Goal: Information Seeking & Learning: Learn about a topic

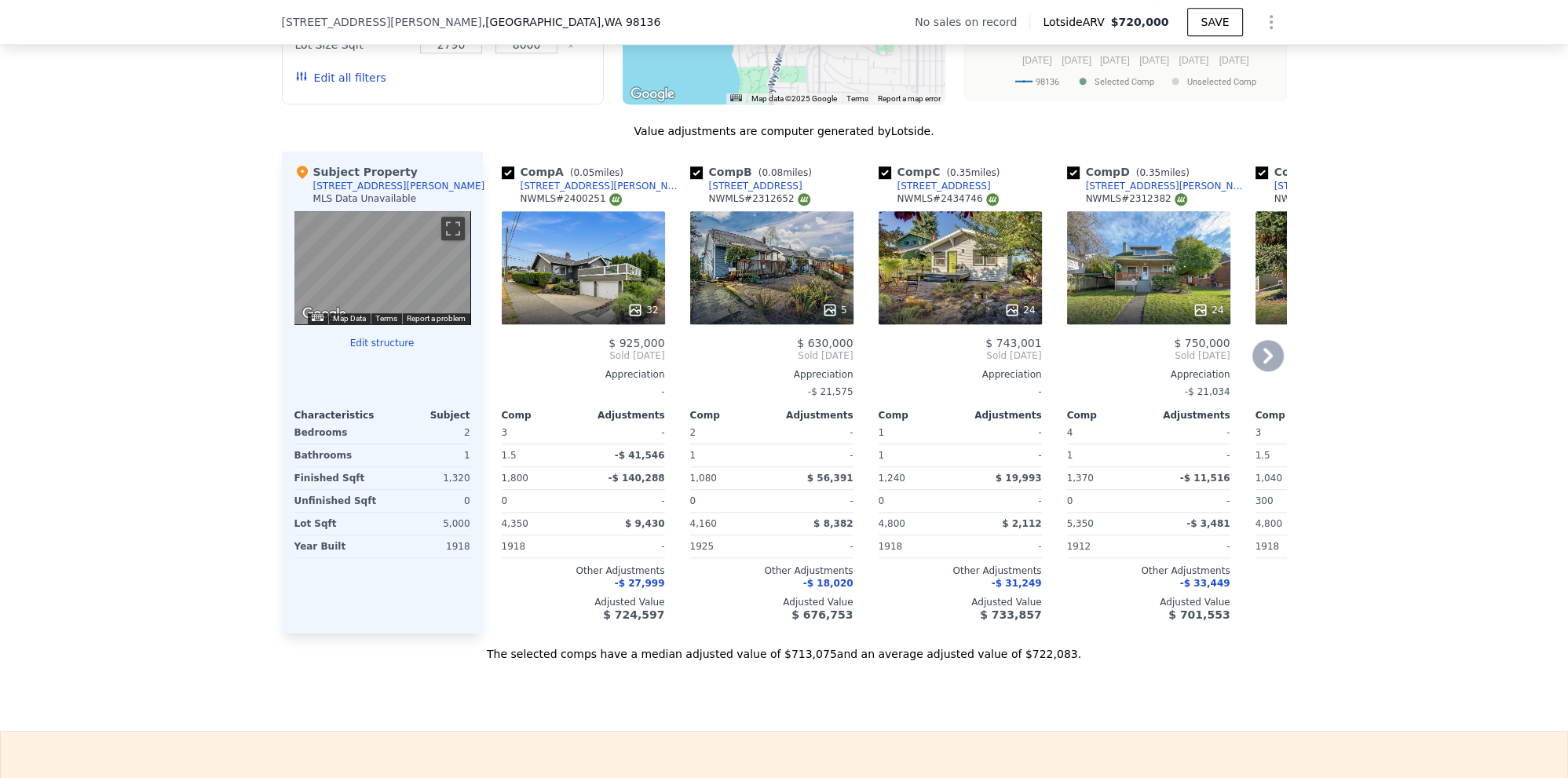
scroll to position [1419, 0]
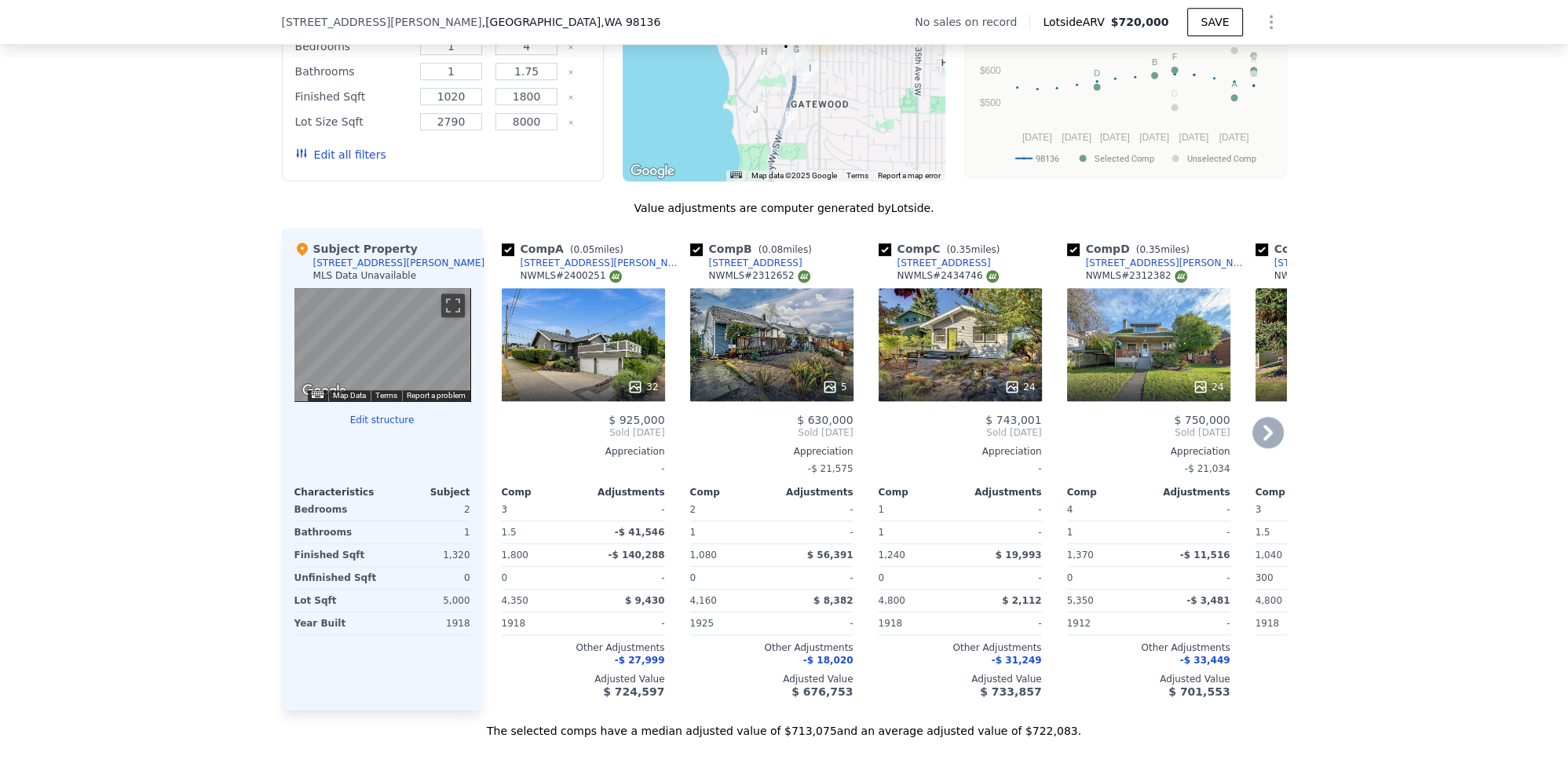
click at [1271, 430] on icon at bounding box center [1267, 432] width 9 height 16
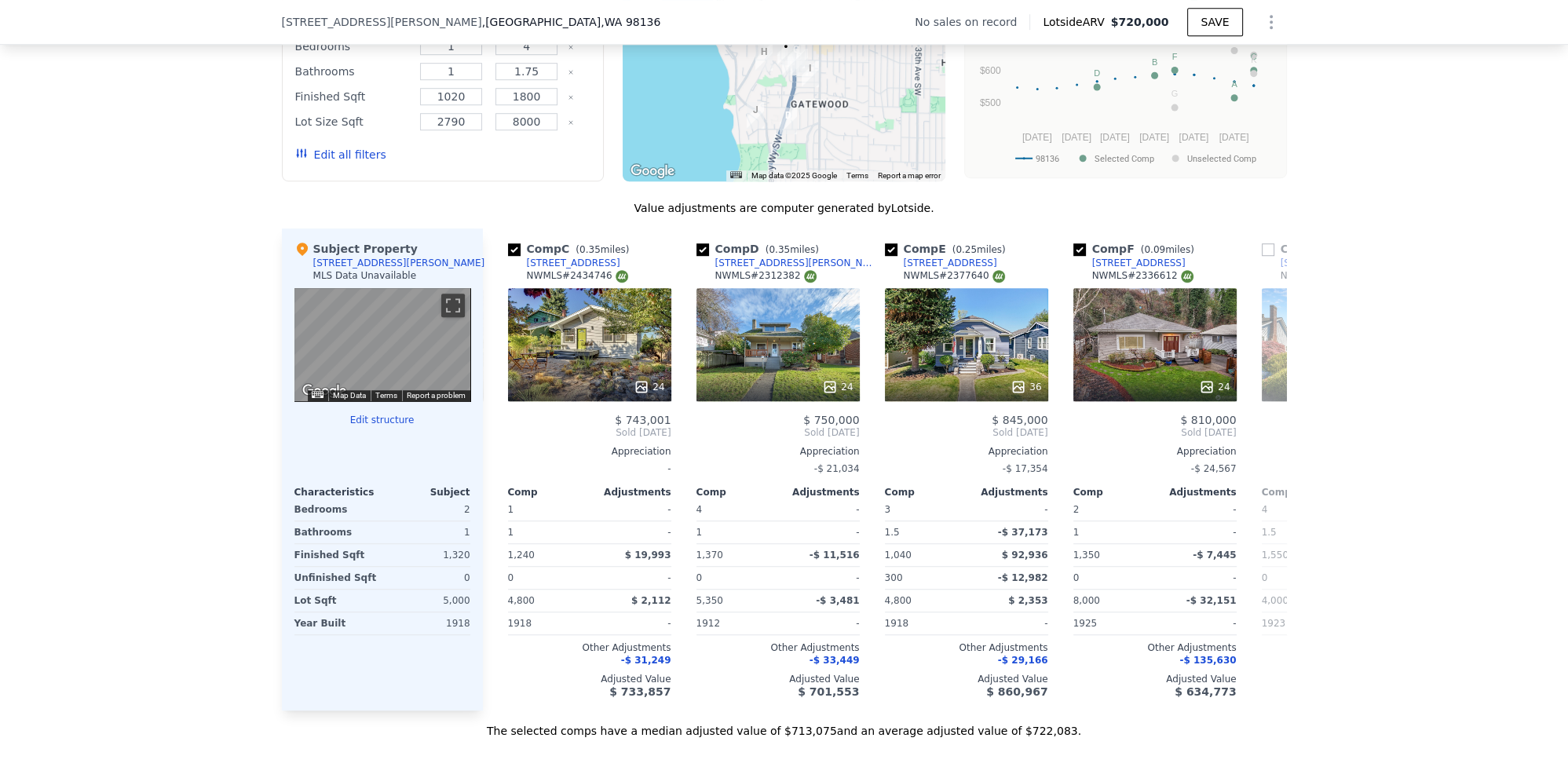
scroll to position [0, 377]
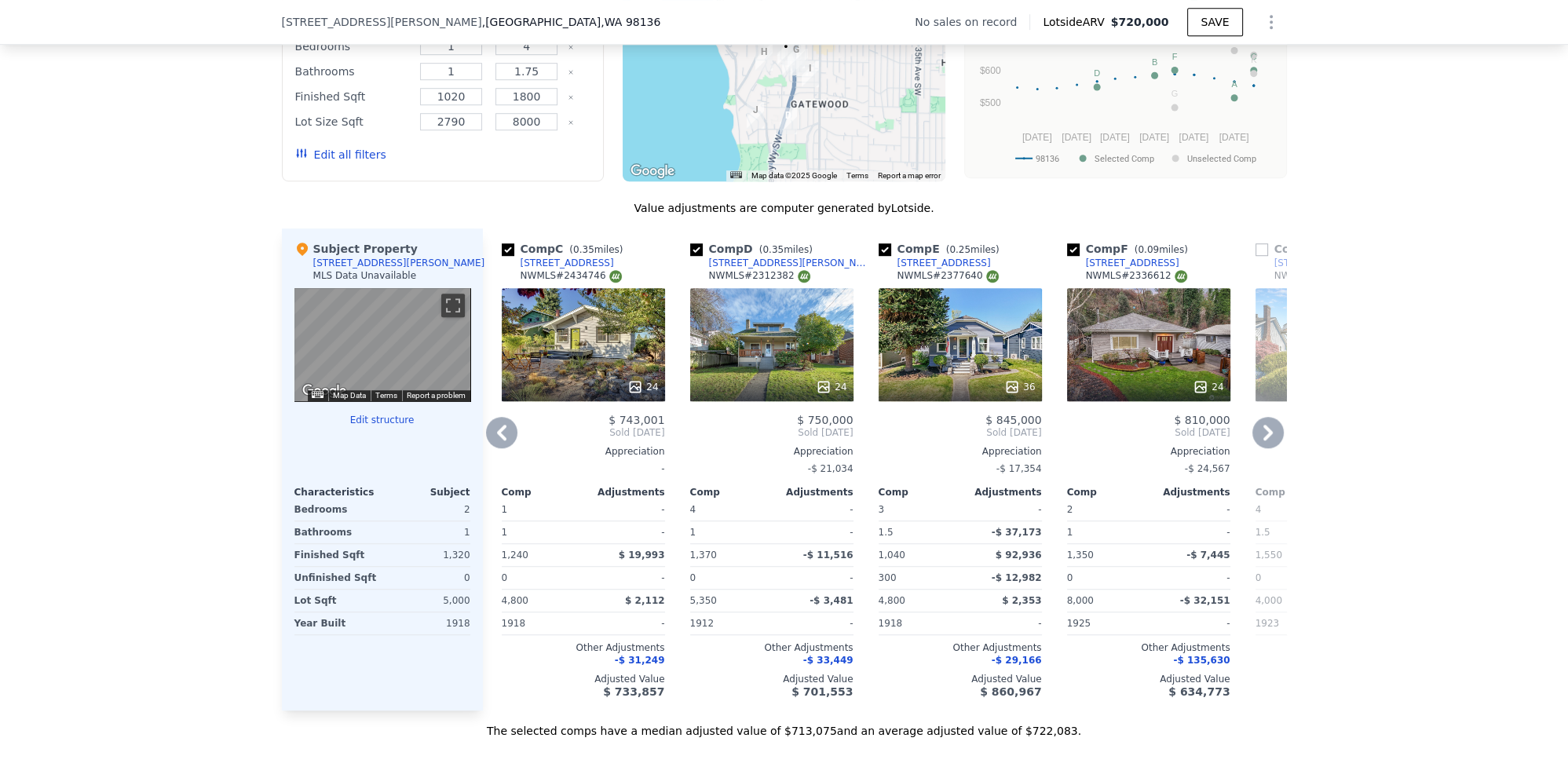
click at [1270, 426] on icon at bounding box center [1267, 432] width 9 height 16
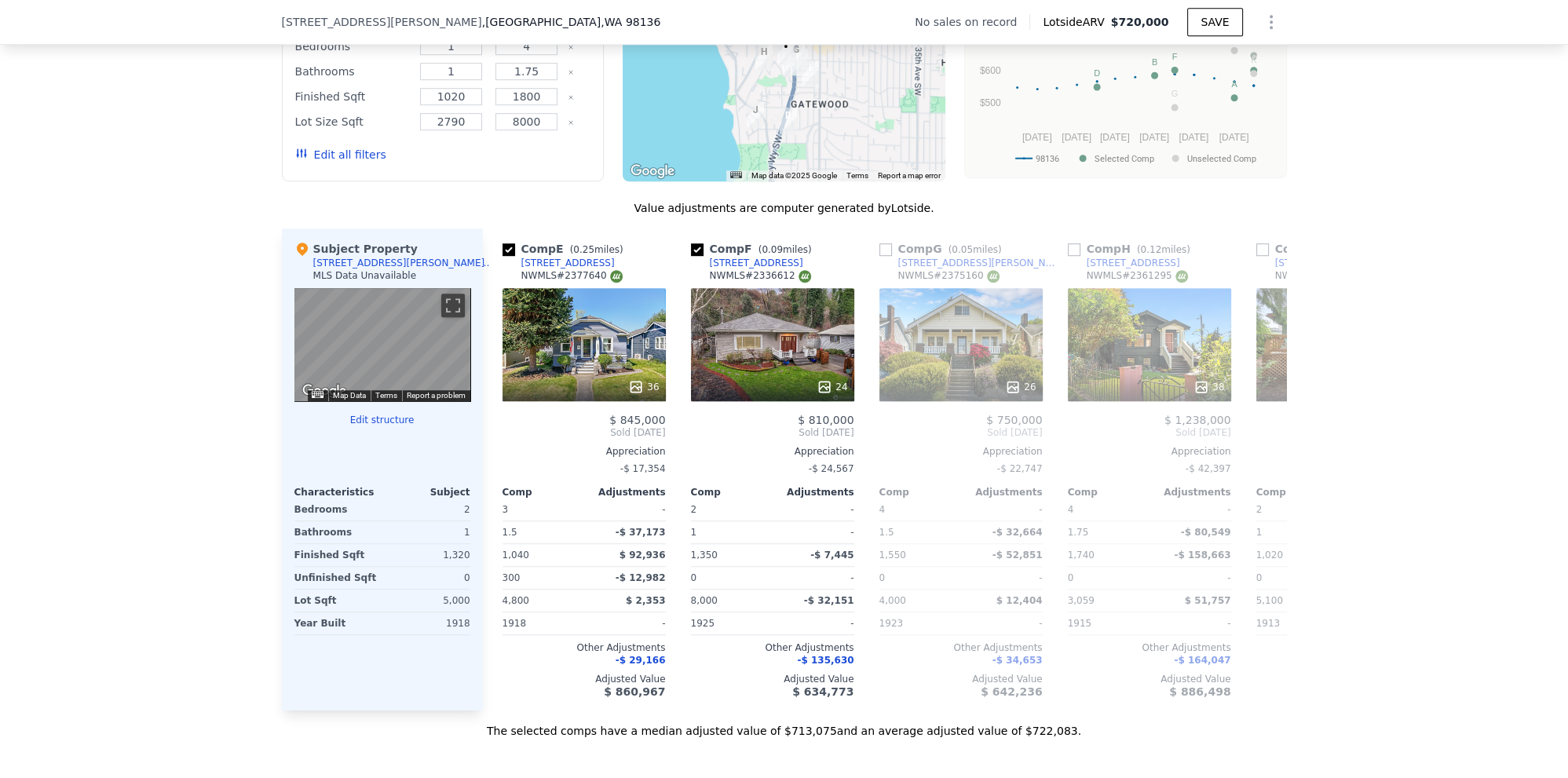
scroll to position [0, 754]
click at [1275, 432] on icon at bounding box center [1267, 432] width 31 height 31
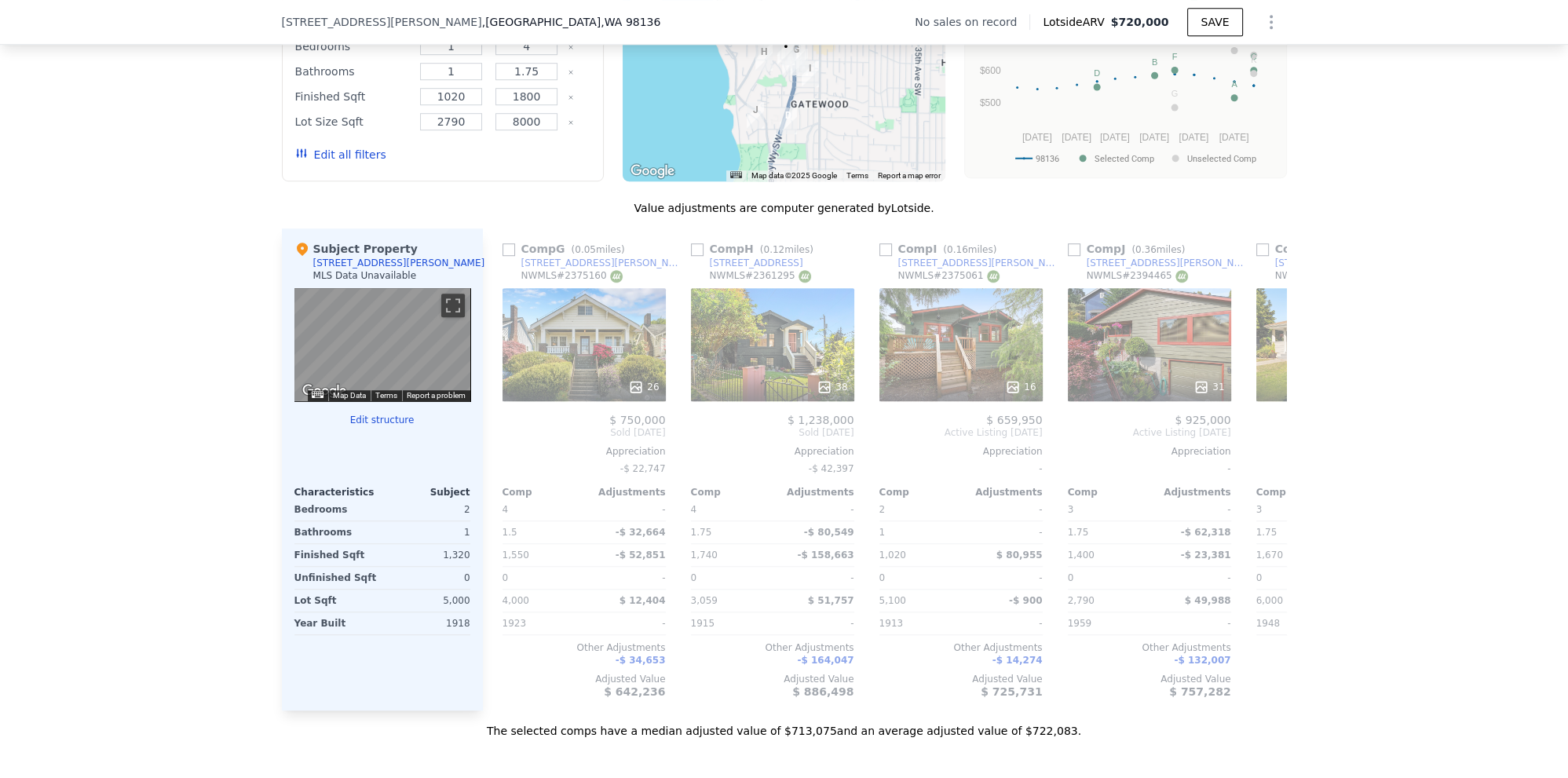
scroll to position [0, 1131]
click at [834, 391] on div at bounding box center [772, 388] width 163 height 29
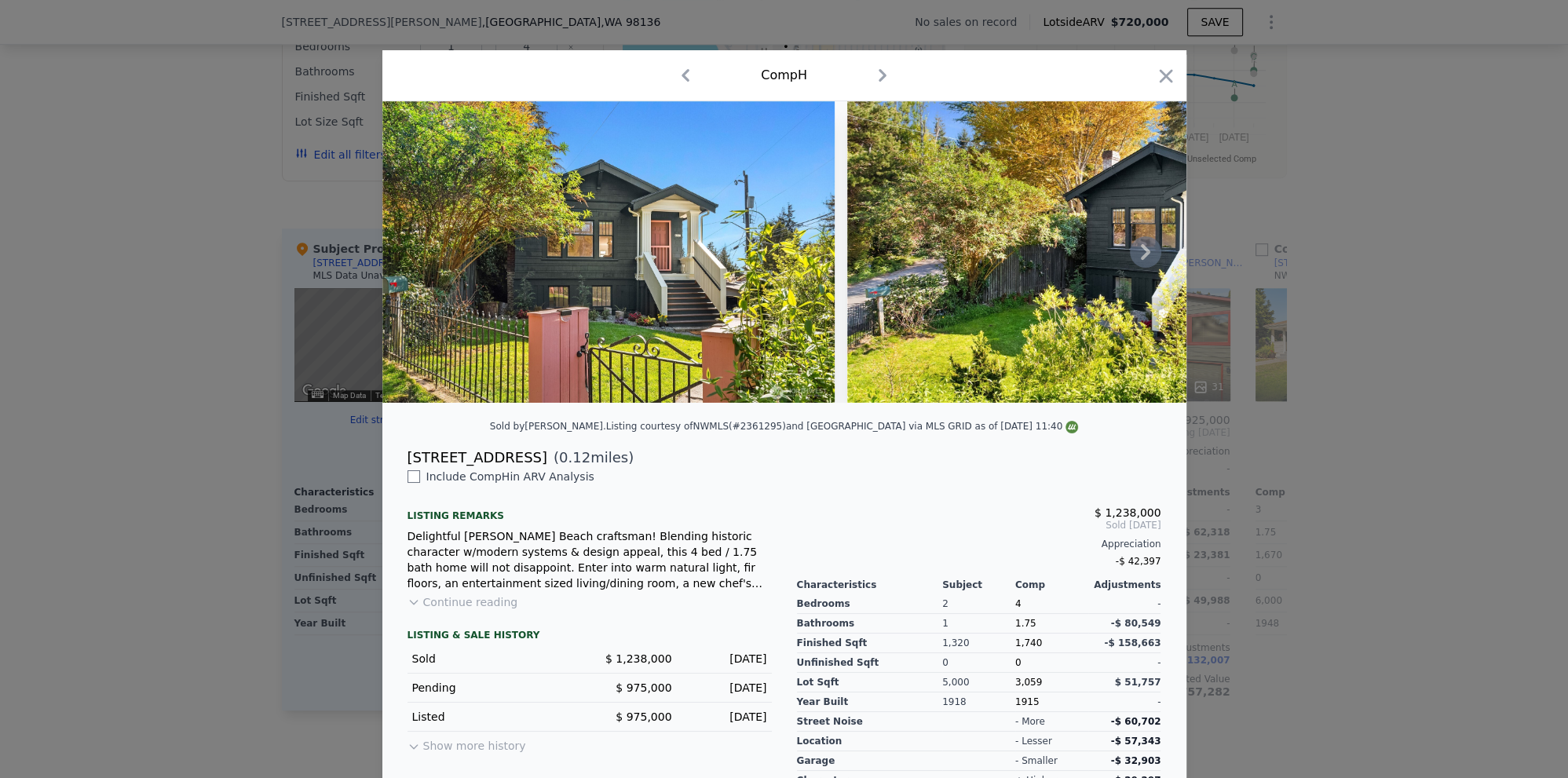
click at [1148, 255] on icon at bounding box center [1145, 251] width 31 height 31
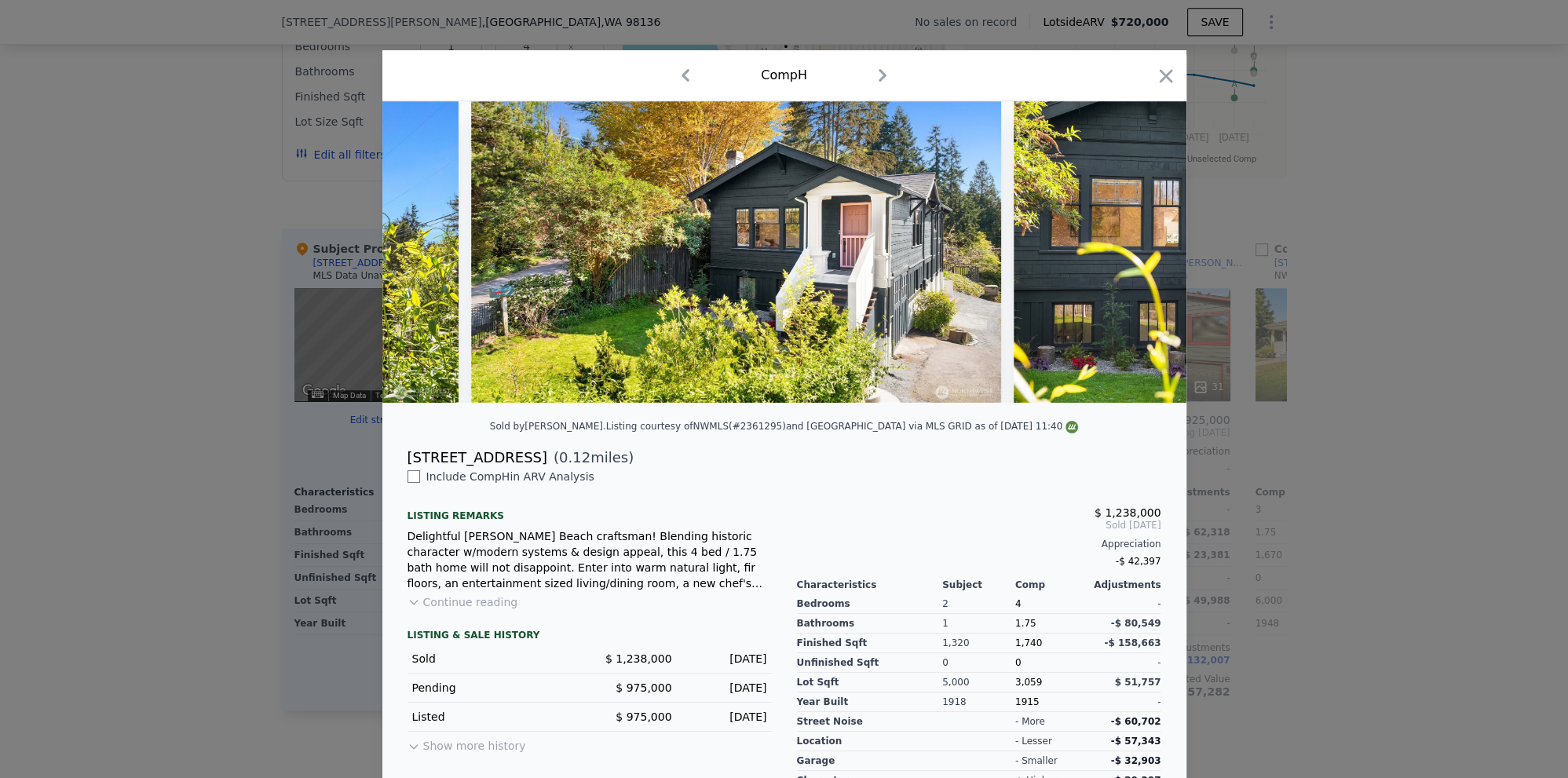
click at [1148, 255] on img at bounding box center [1239, 252] width 452 height 302
click at [1147, 252] on icon at bounding box center [1145, 252] width 9 height 16
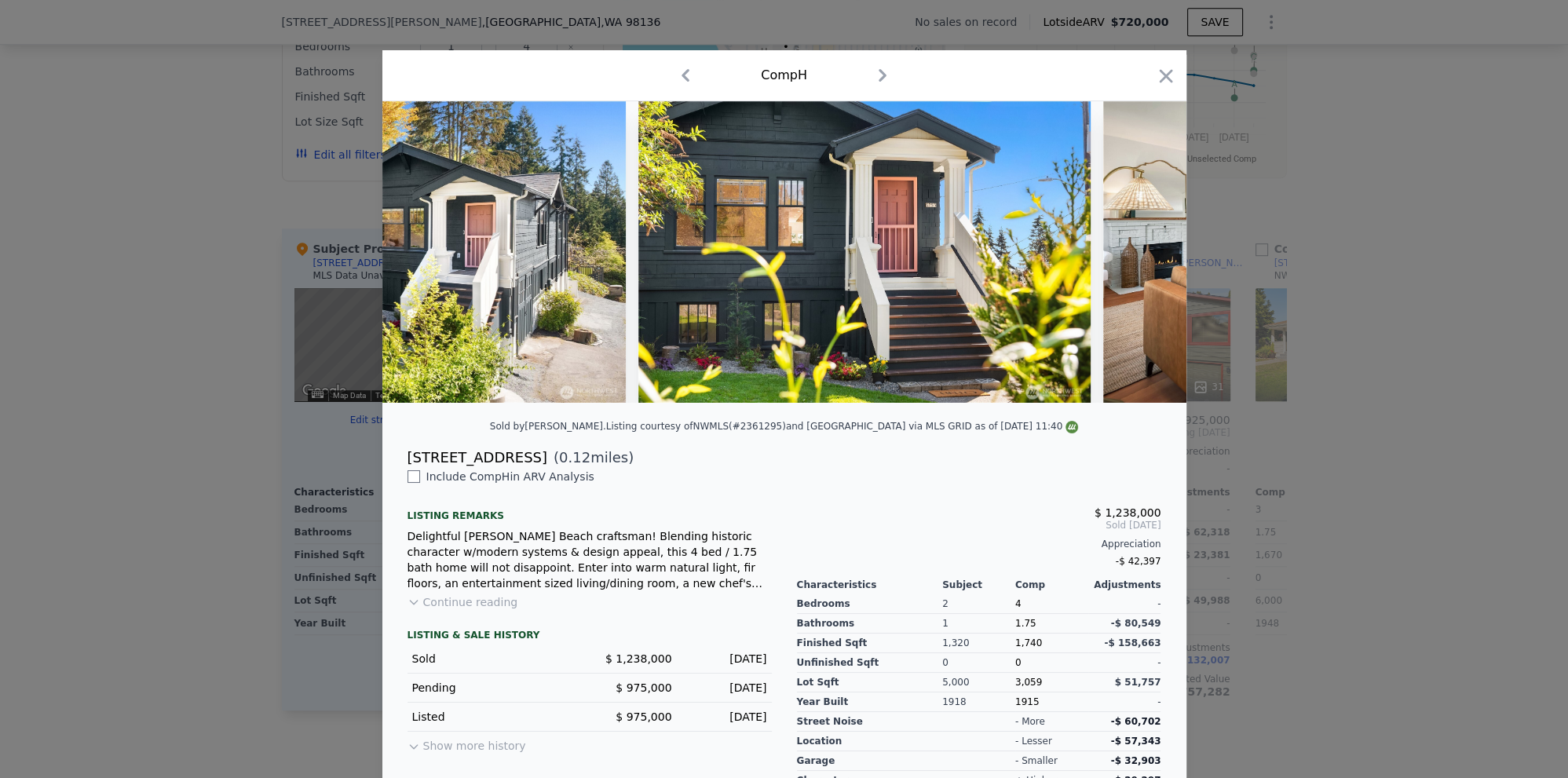
click at [1147, 252] on img at bounding box center [1329, 252] width 452 height 302
click at [1147, 252] on icon at bounding box center [1145, 252] width 9 height 16
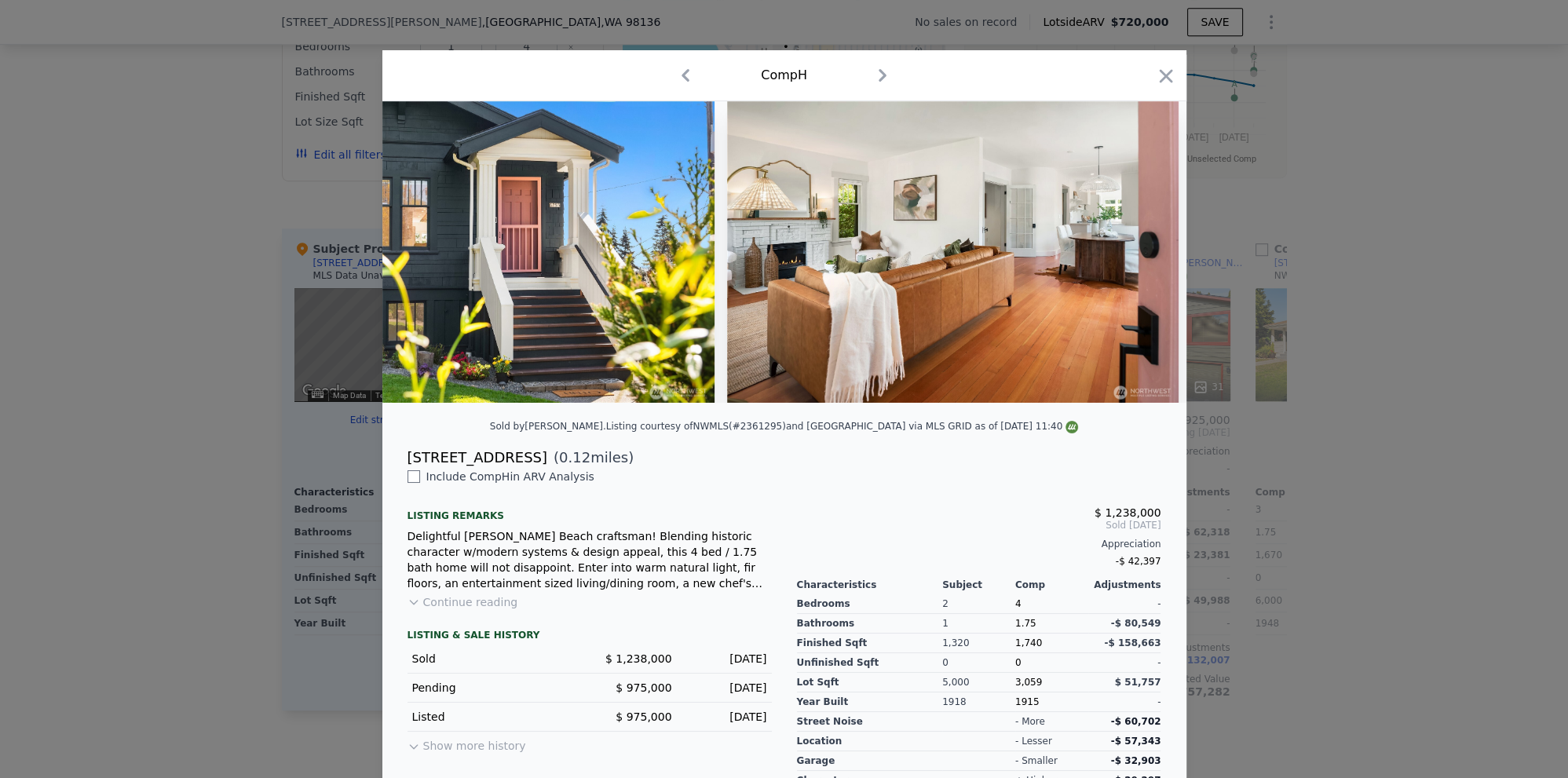
click at [1147, 252] on img at bounding box center [953, 252] width 452 height 302
click at [1147, 252] on icon at bounding box center [1145, 252] width 9 height 16
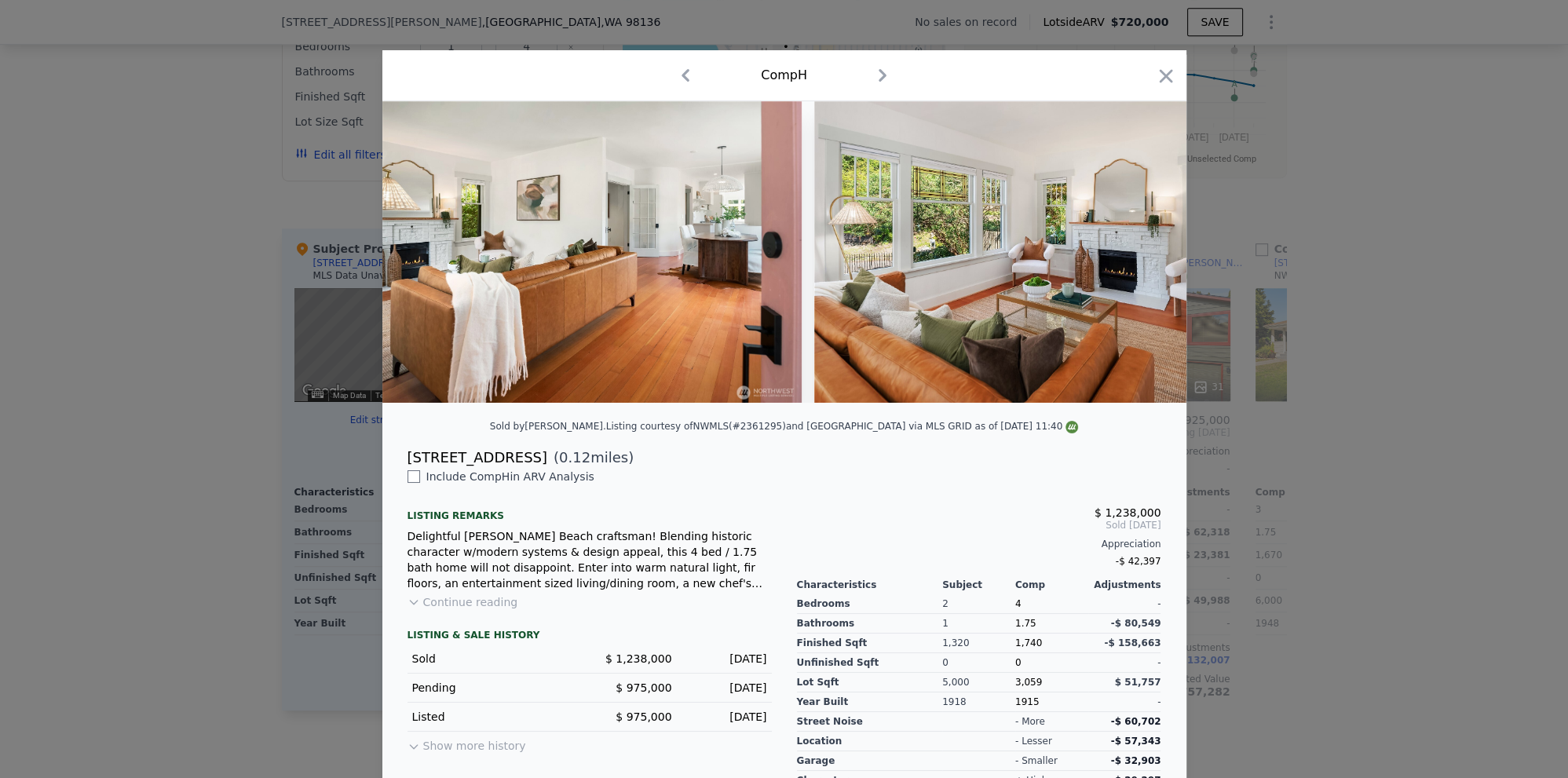
click at [1147, 252] on img at bounding box center [1040, 252] width 452 height 302
click at [1147, 252] on icon at bounding box center [1145, 252] width 9 height 16
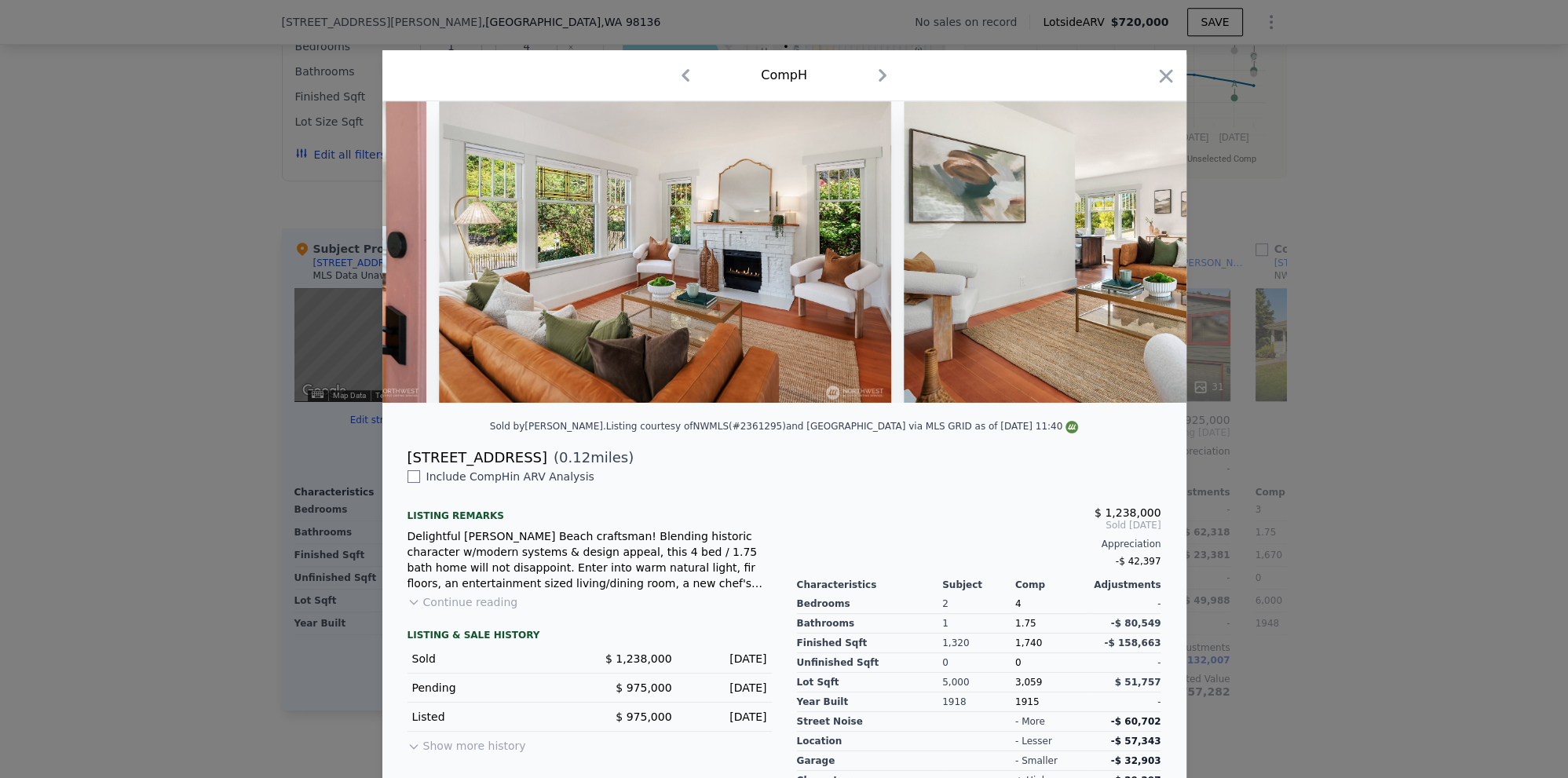
click at [1147, 252] on img at bounding box center [1130, 252] width 452 height 302
click at [1147, 252] on icon at bounding box center [1145, 252] width 9 height 16
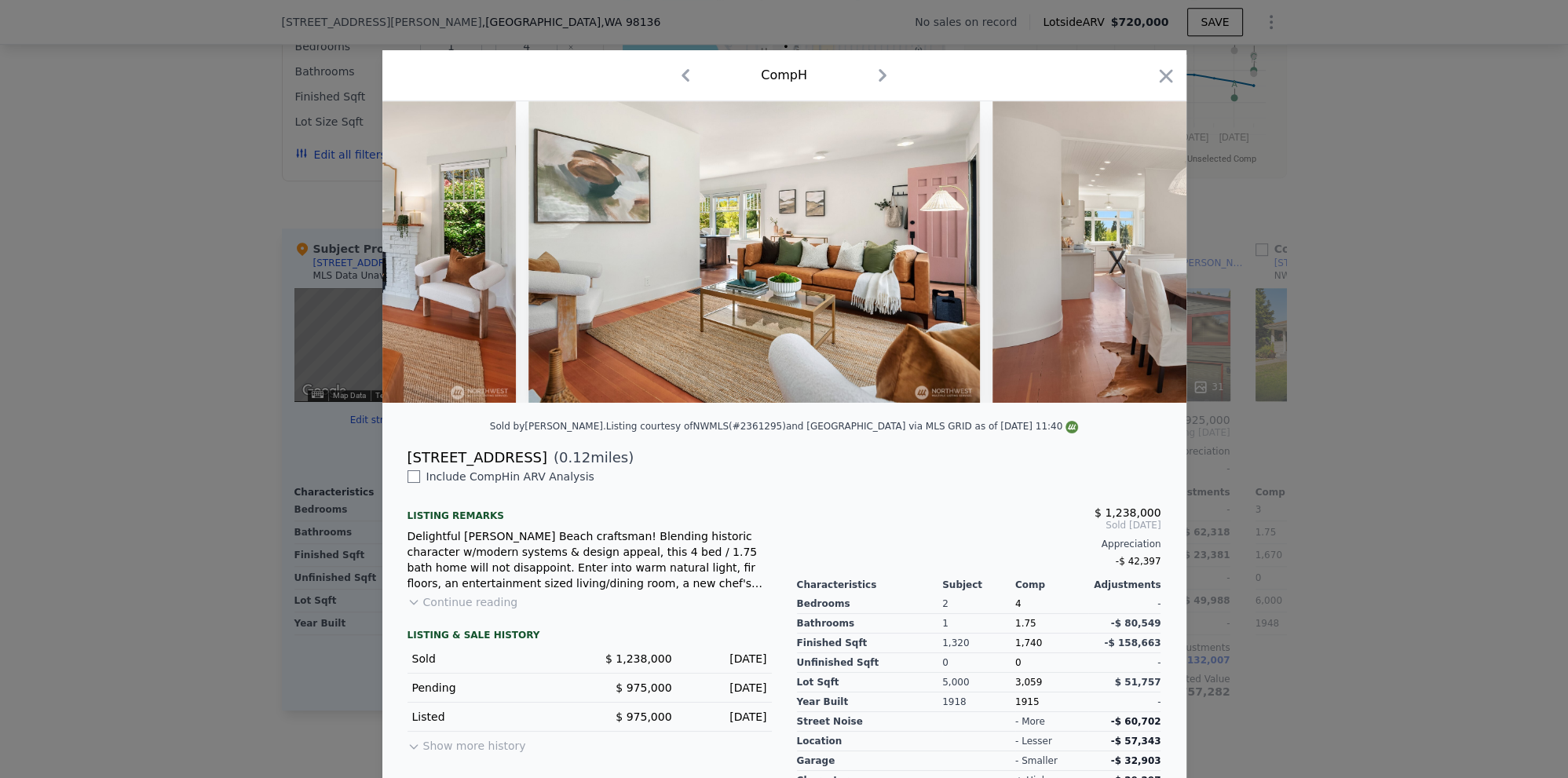
click at [1147, 252] on img at bounding box center [1218, 252] width 452 height 302
click at [1147, 252] on icon at bounding box center [1145, 252] width 9 height 16
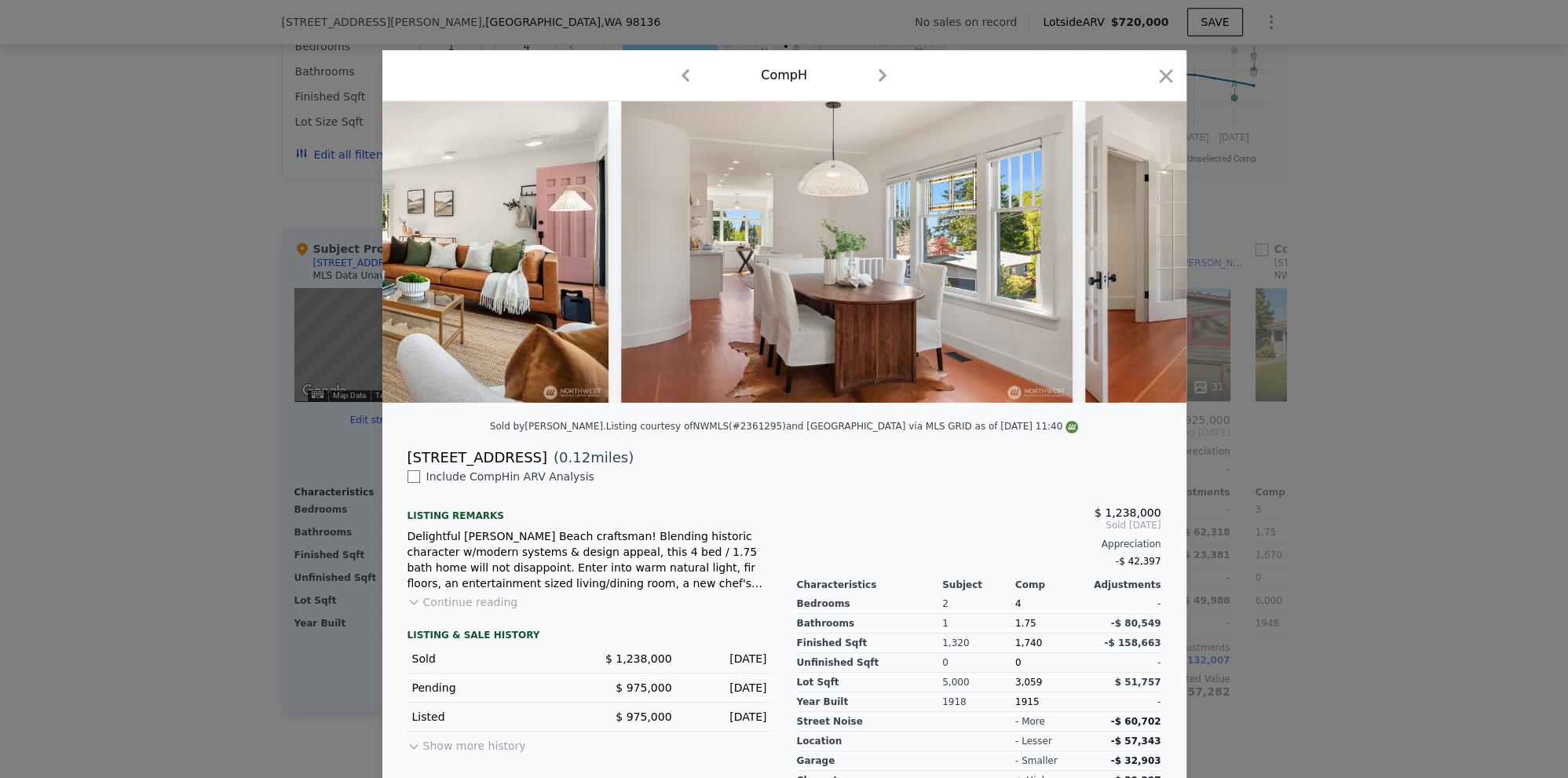
scroll to position [0, 2630]
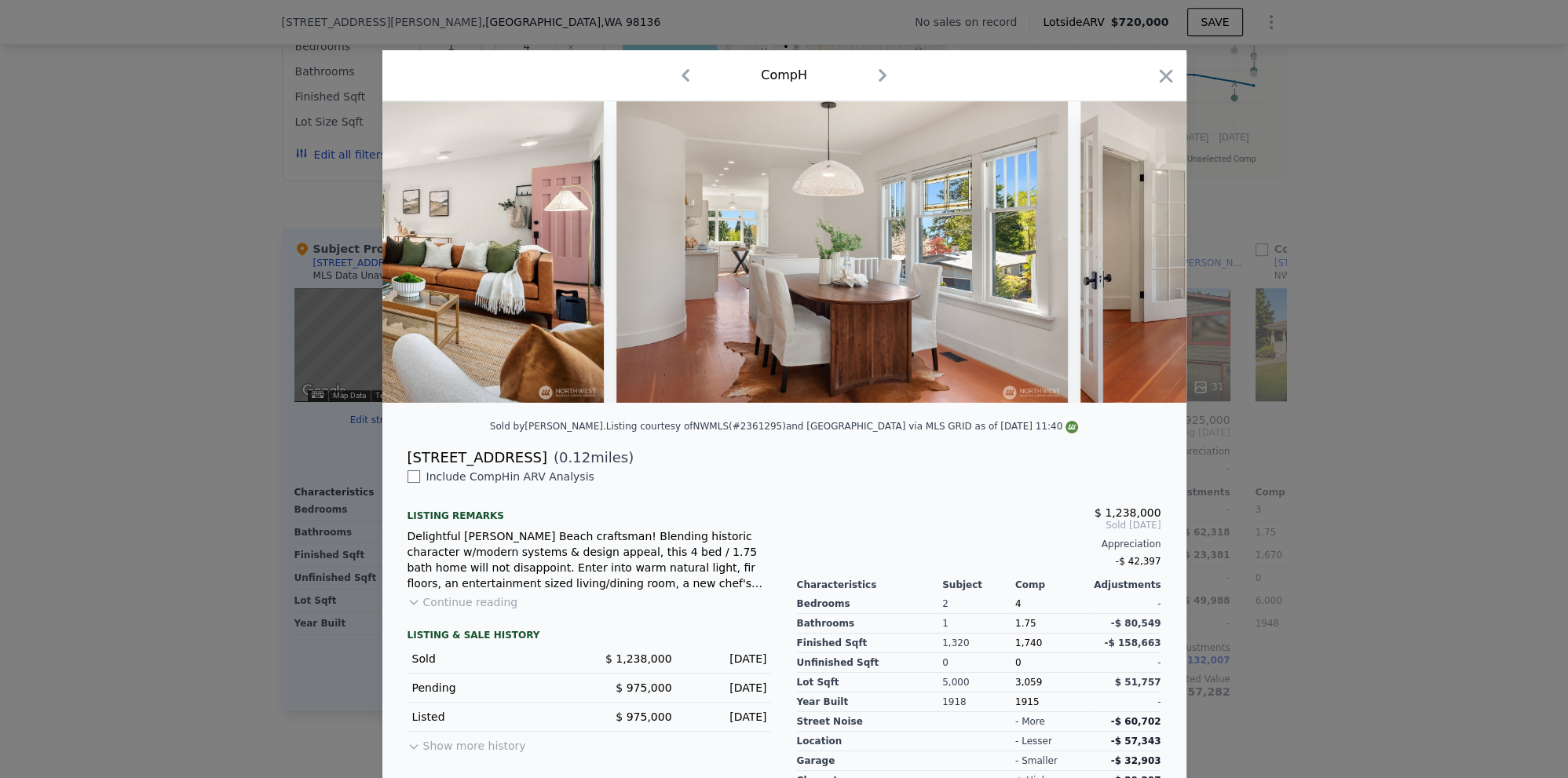
click at [1146, 252] on img at bounding box center [1306, 252] width 452 height 302
drag, startPoint x: 1303, startPoint y: 394, endPoint x: 1200, endPoint y: 413, distance: 104.7
click at [1303, 394] on div at bounding box center [784, 389] width 1568 height 778
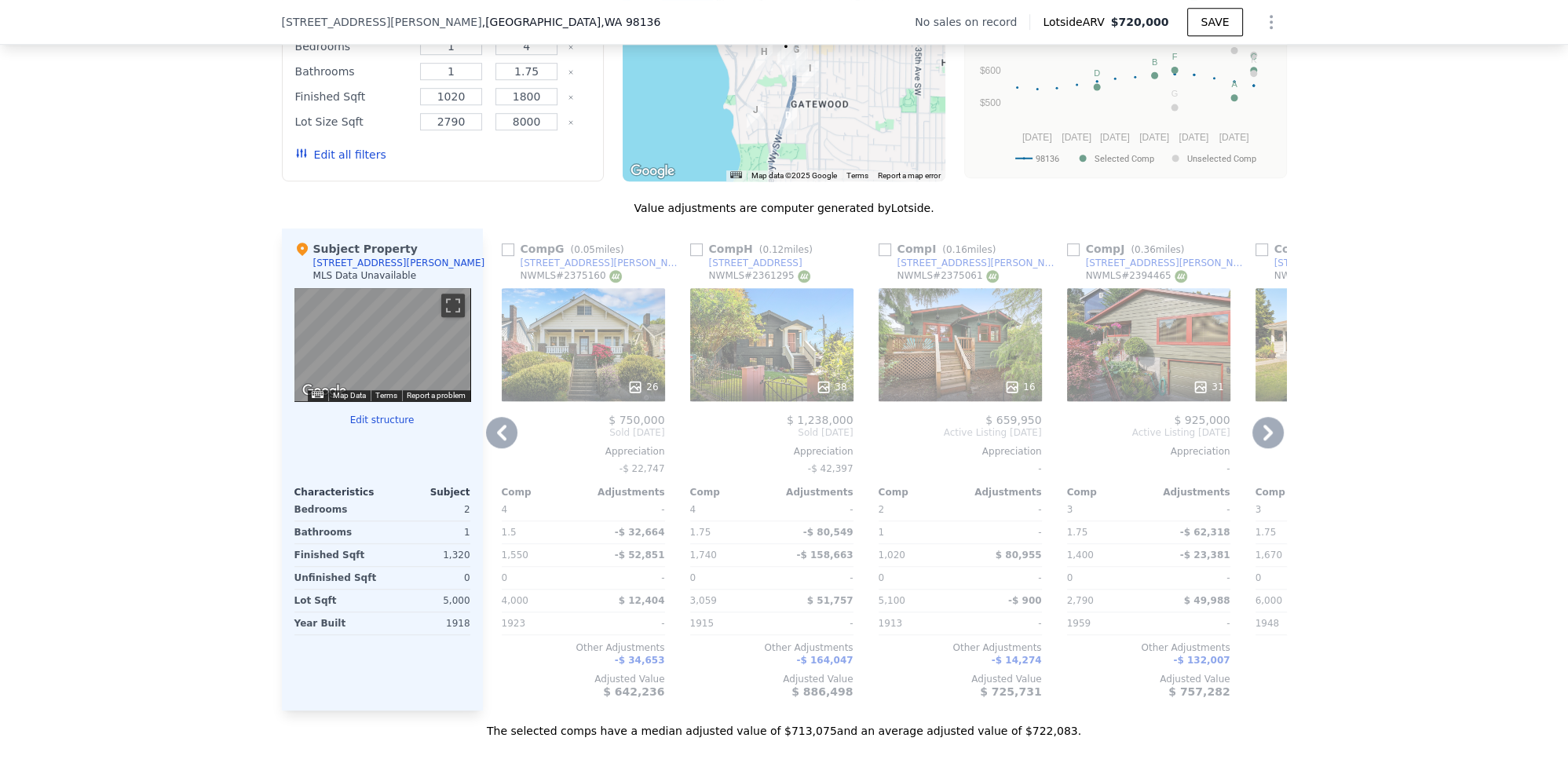
click at [1271, 437] on icon at bounding box center [1267, 432] width 31 height 31
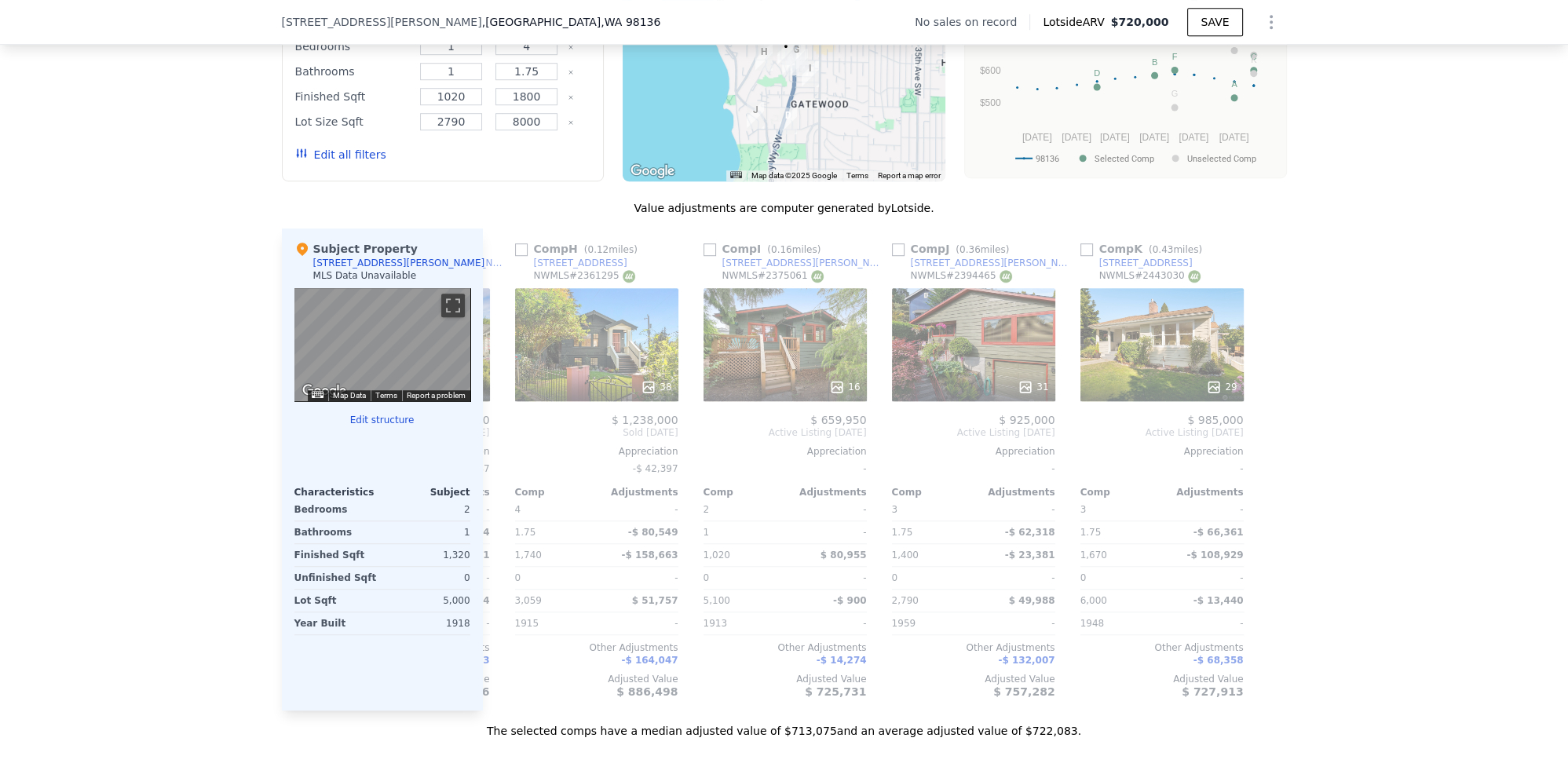
scroll to position [0, 1307]
click at [500, 439] on icon at bounding box center [501, 432] width 31 height 31
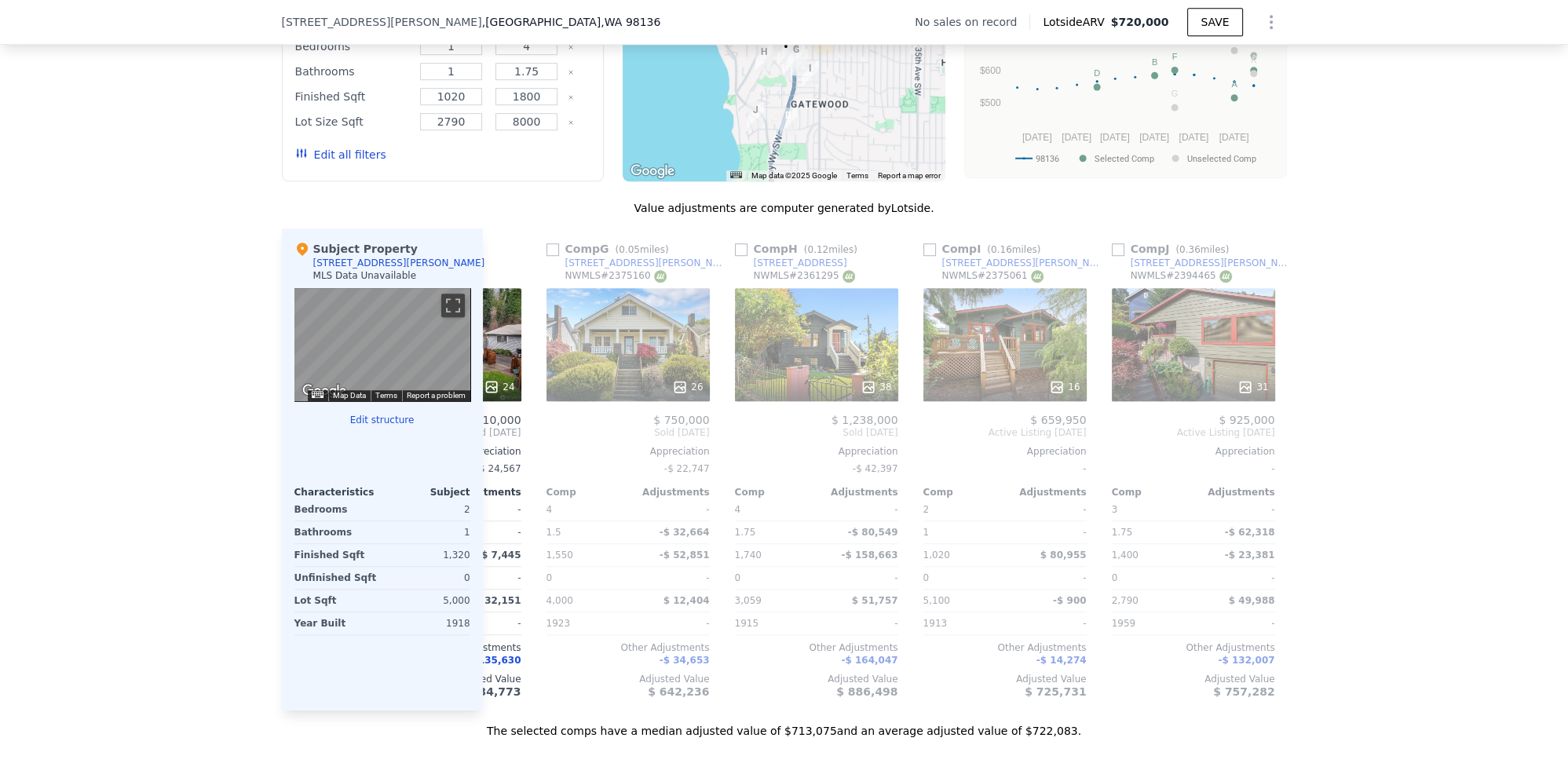
scroll to position [0, 970]
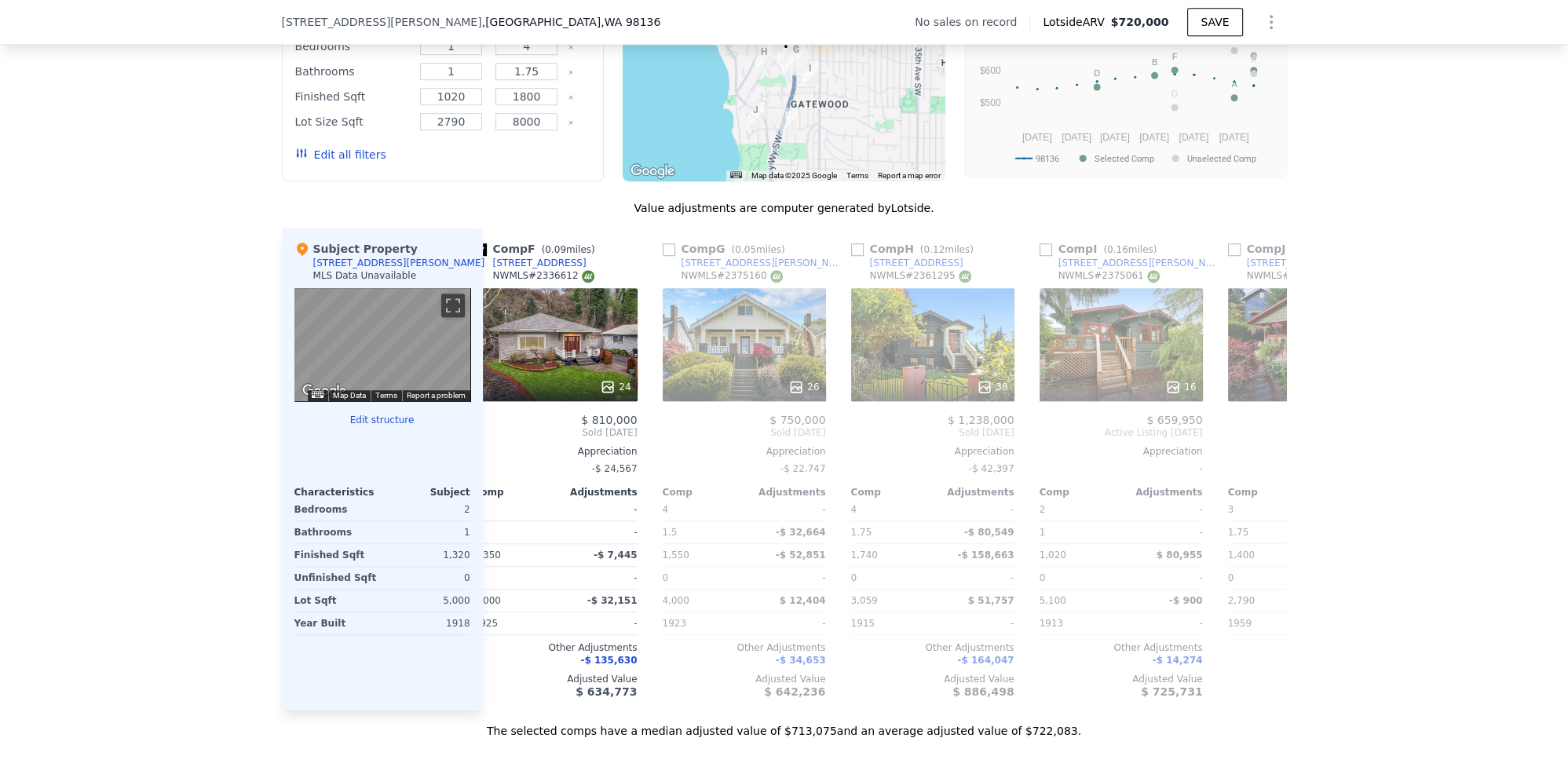
click at [500, 429] on span "Sold [DATE]" at bounding box center [556, 432] width 163 height 13
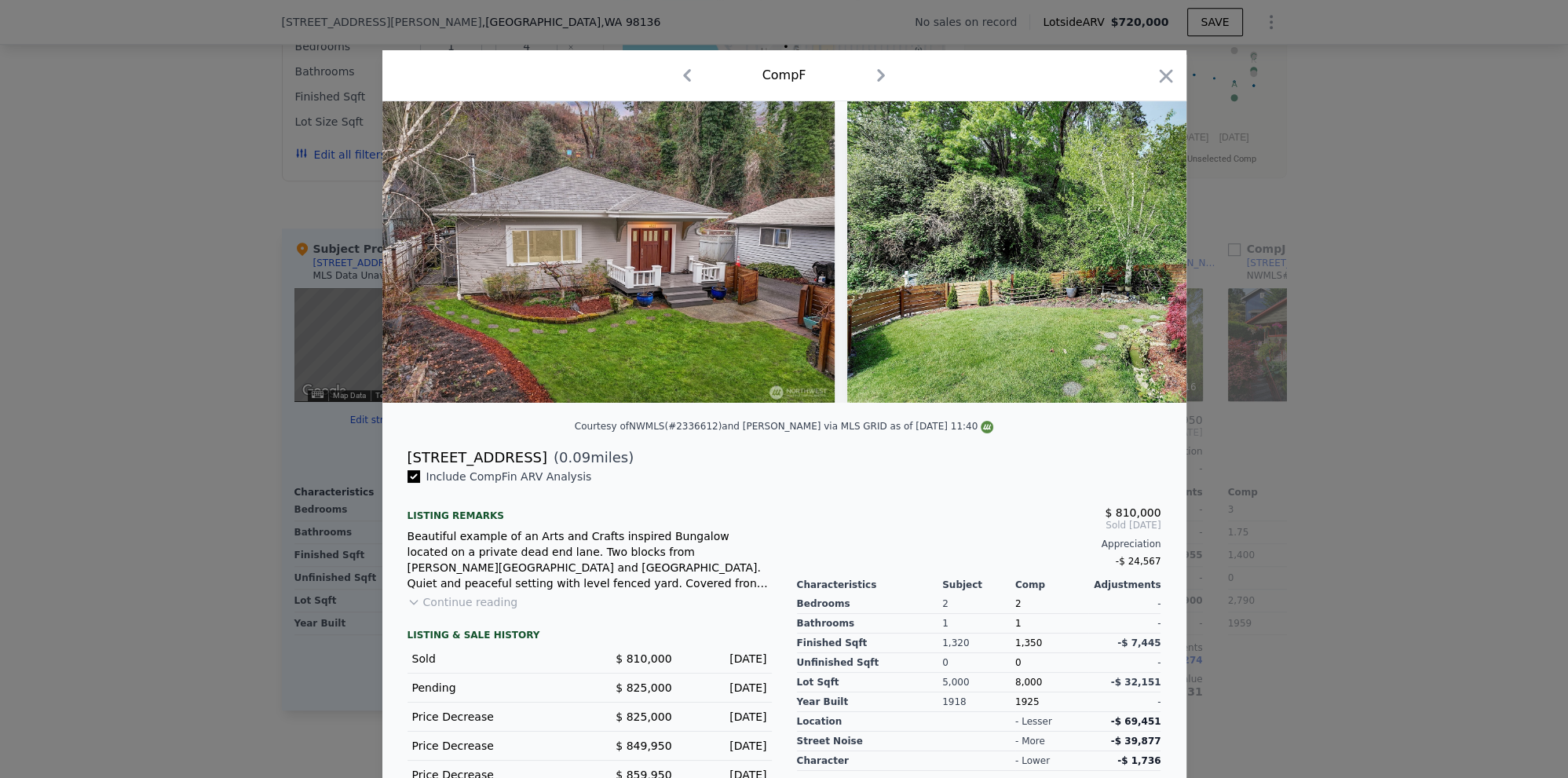
click at [1367, 180] on div at bounding box center [784, 389] width 1568 height 778
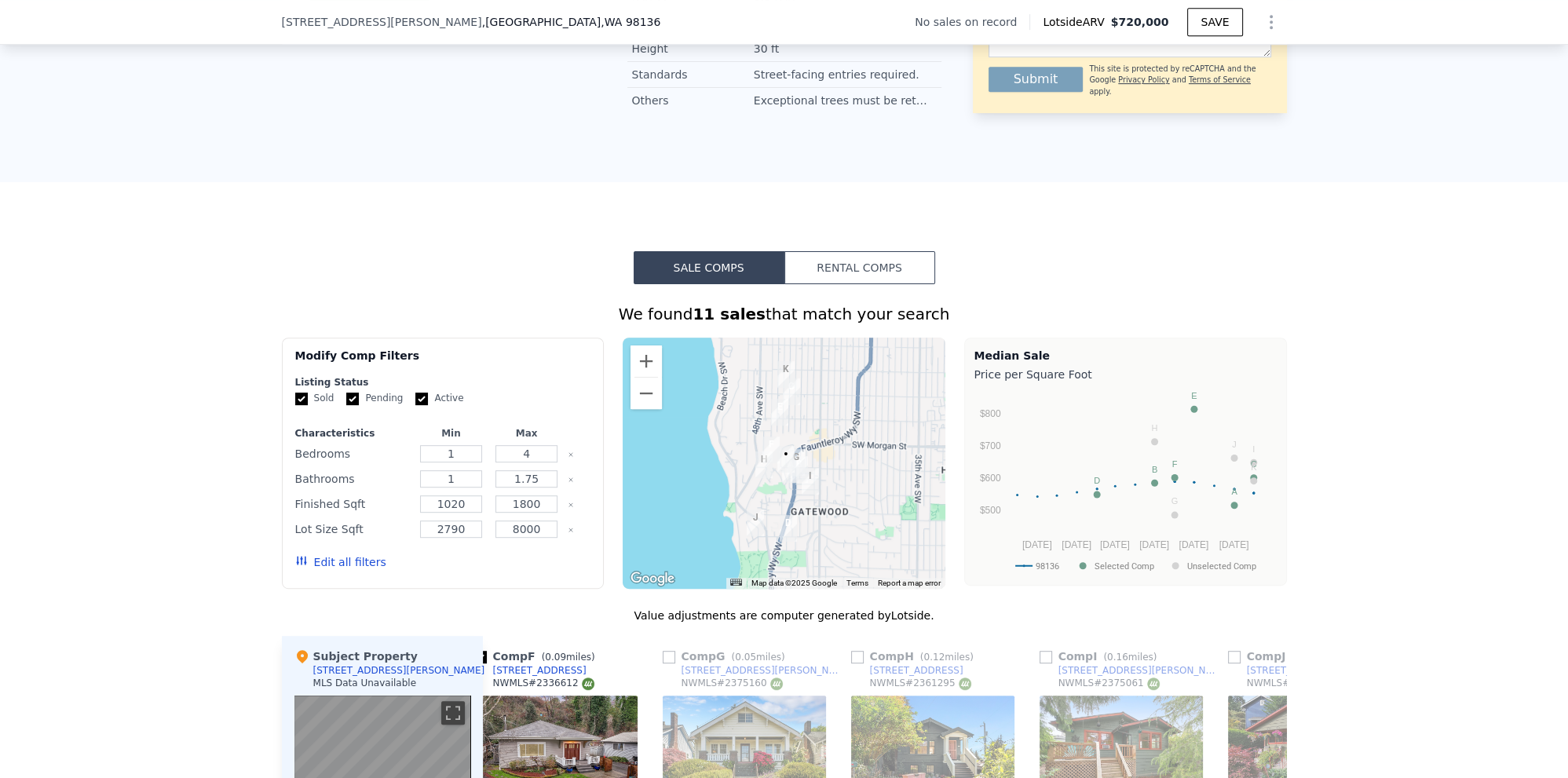
scroll to position [604, 0]
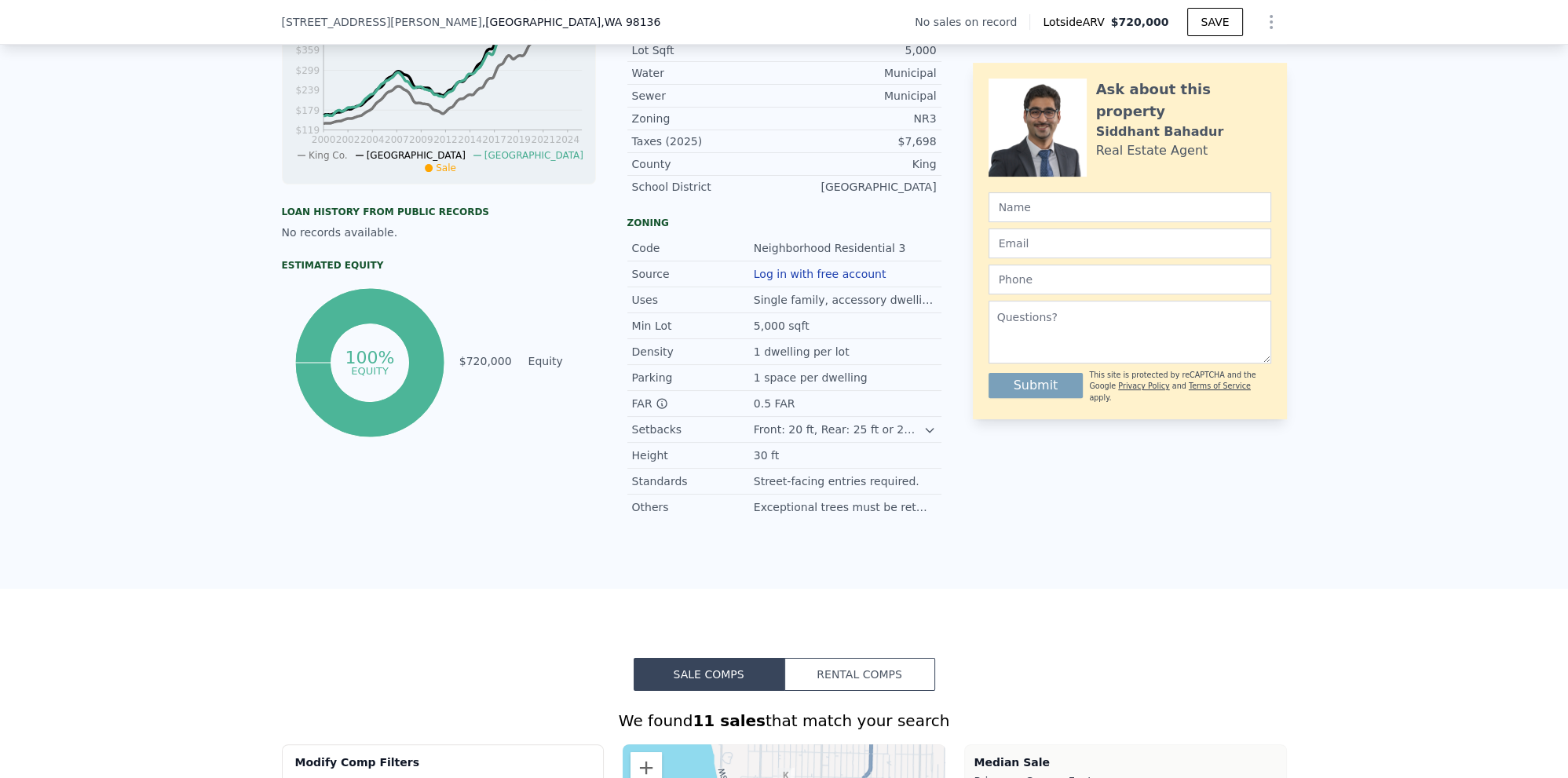
click at [1258, 29] on button "Show Options" at bounding box center [1271, 21] width 31 height 31
click at [1200, 68] on div "Edit Structure" at bounding box center [1198, 62] width 176 height 31
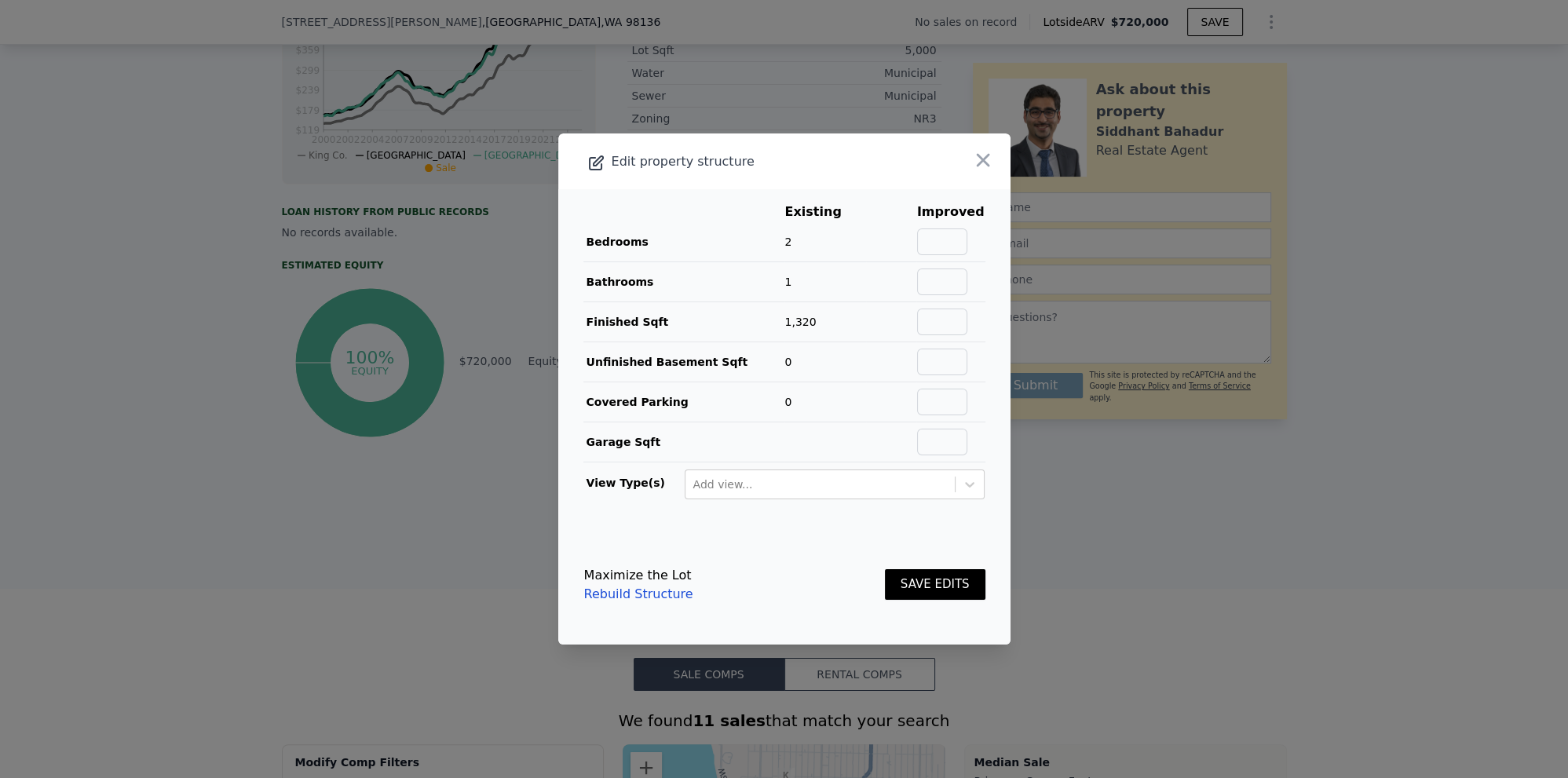
click at [916, 240] on td at bounding box center [891, 243] width 51 height 40
click at [934, 238] on input "text" at bounding box center [942, 242] width 51 height 27
type input "3"
click at [883, 332] on td at bounding box center [891, 323] width 51 height 40
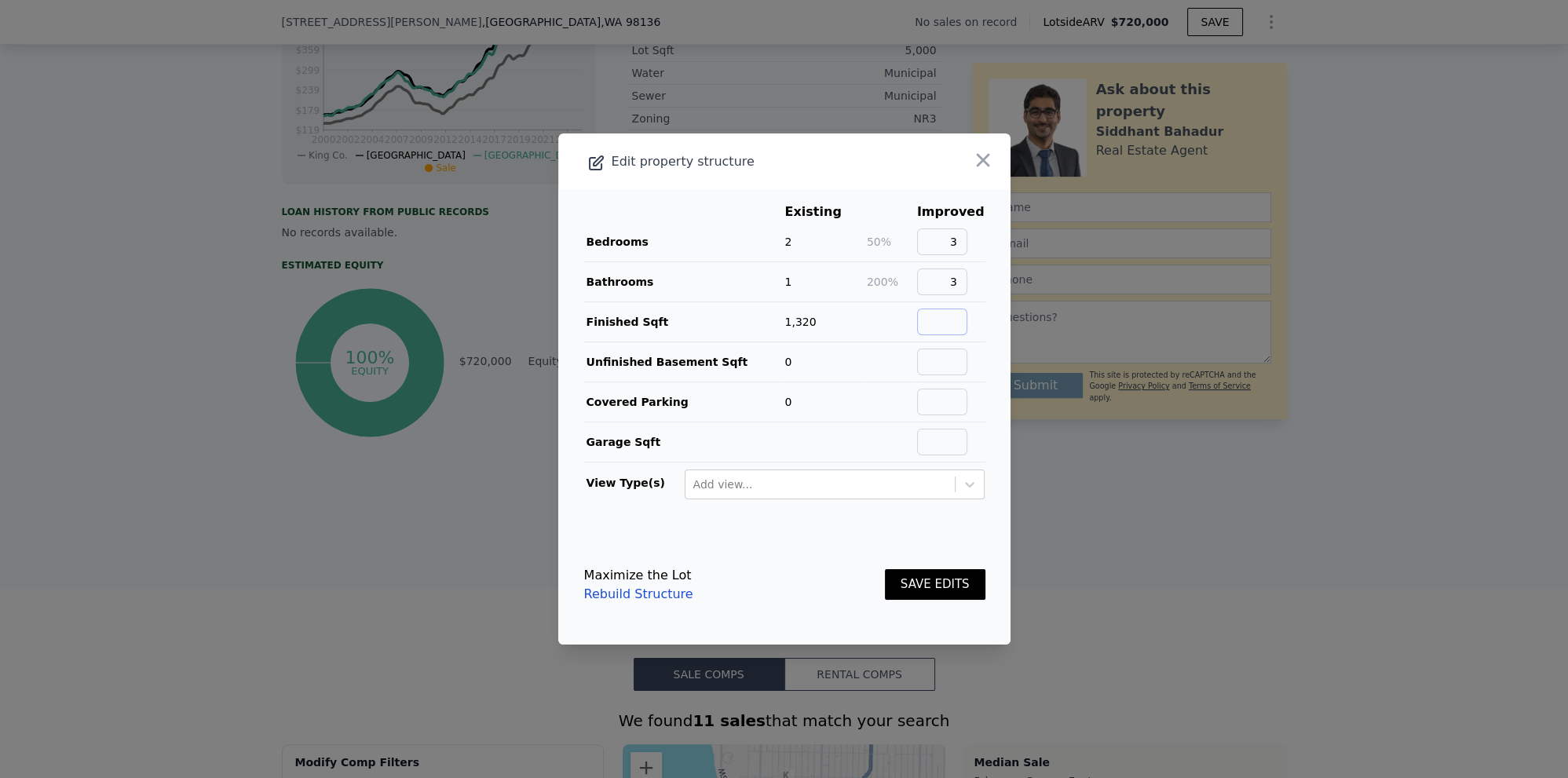
click at [953, 316] on input "text" at bounding box center [942, 322] width 51 height 27
type input "2200"
click at [891, 362] on td at bounding box center [891, 362] width 51 height 40
click at [925, 582] on button "SAVE EDITS" at bounding box center [934, 585] width 100 height 30
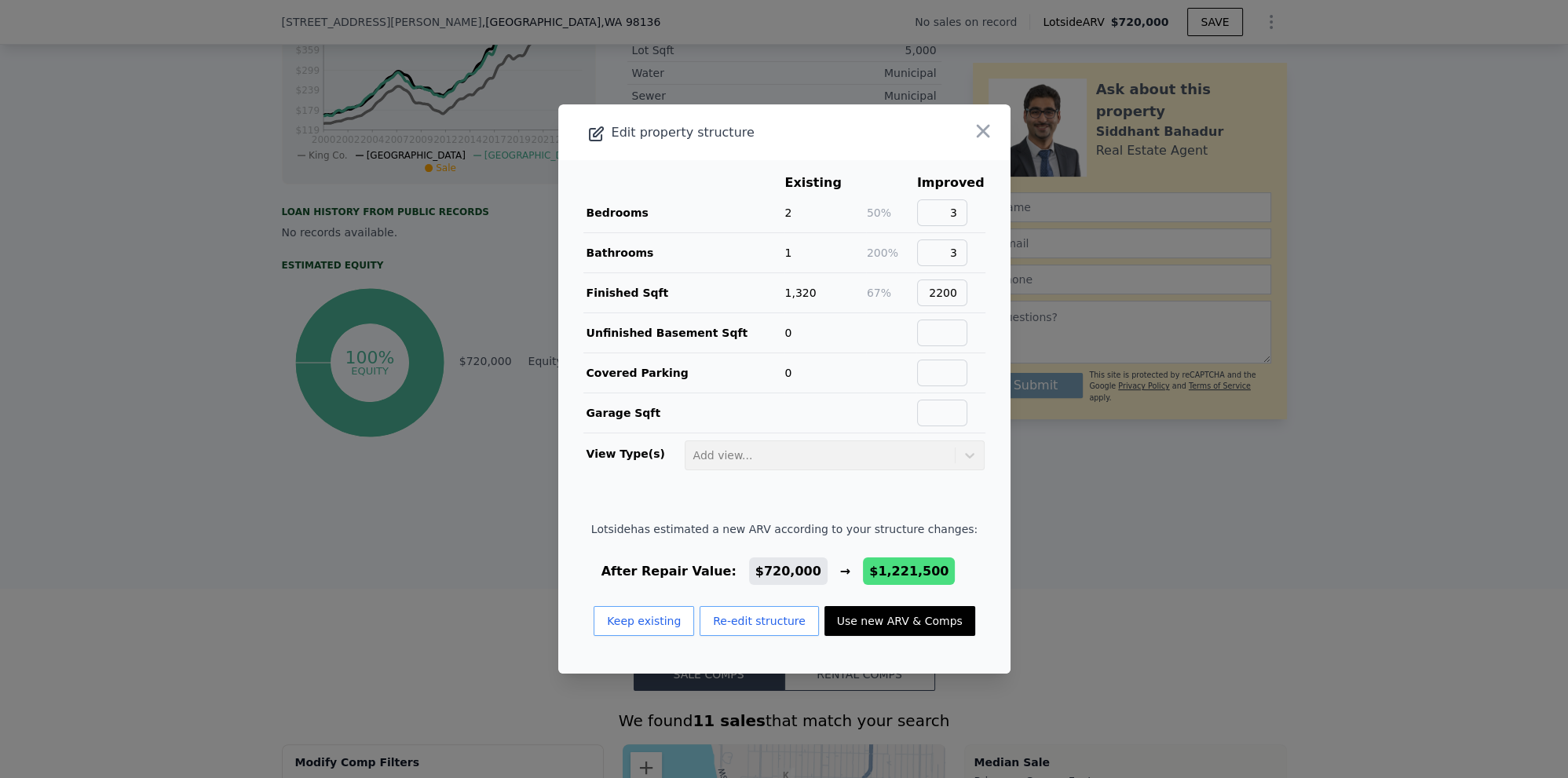
click at [1137, 521] on div at bounding box center [784, 389] width 1568 height 778
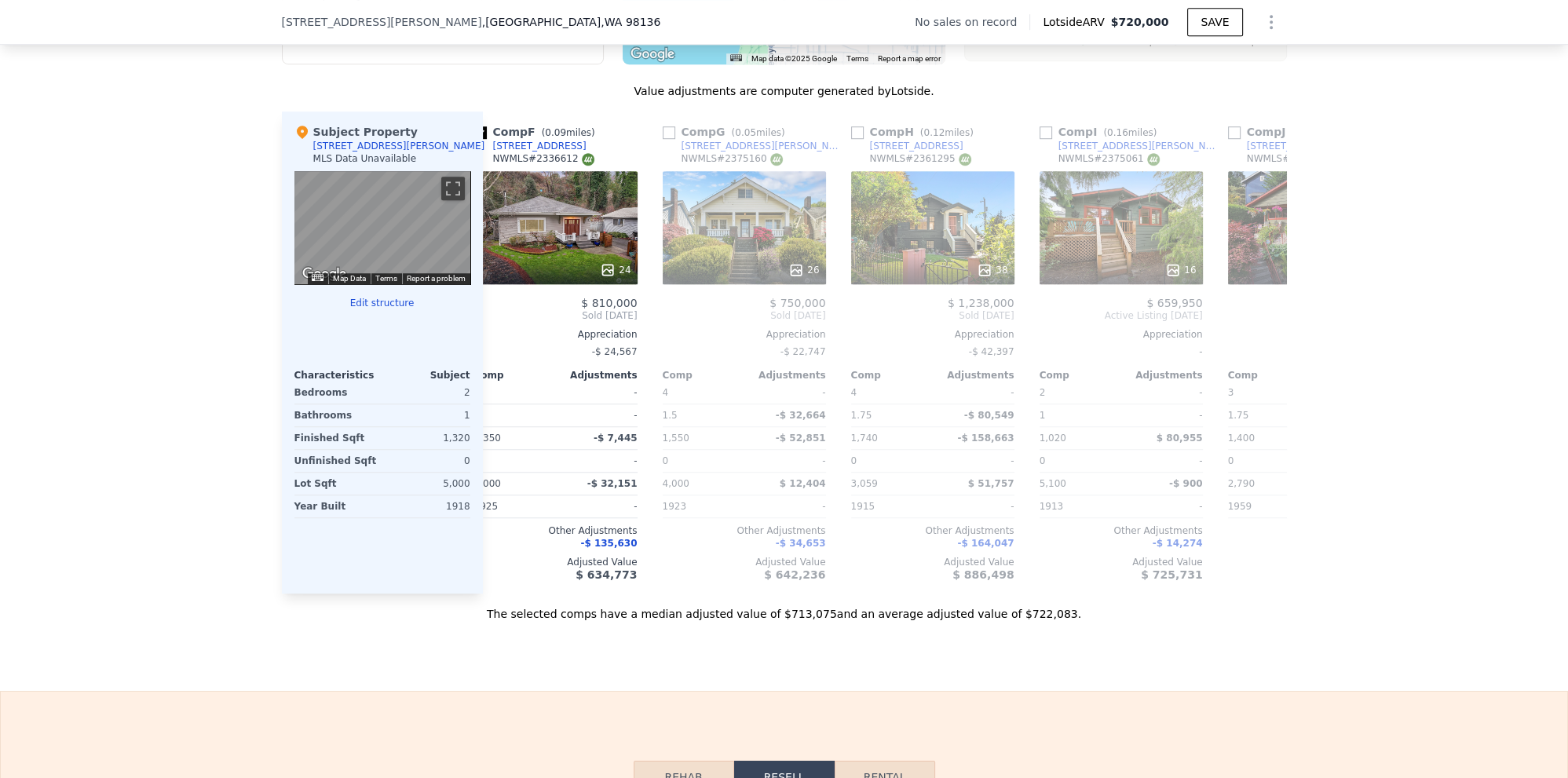
scroll to position [1419, 0]
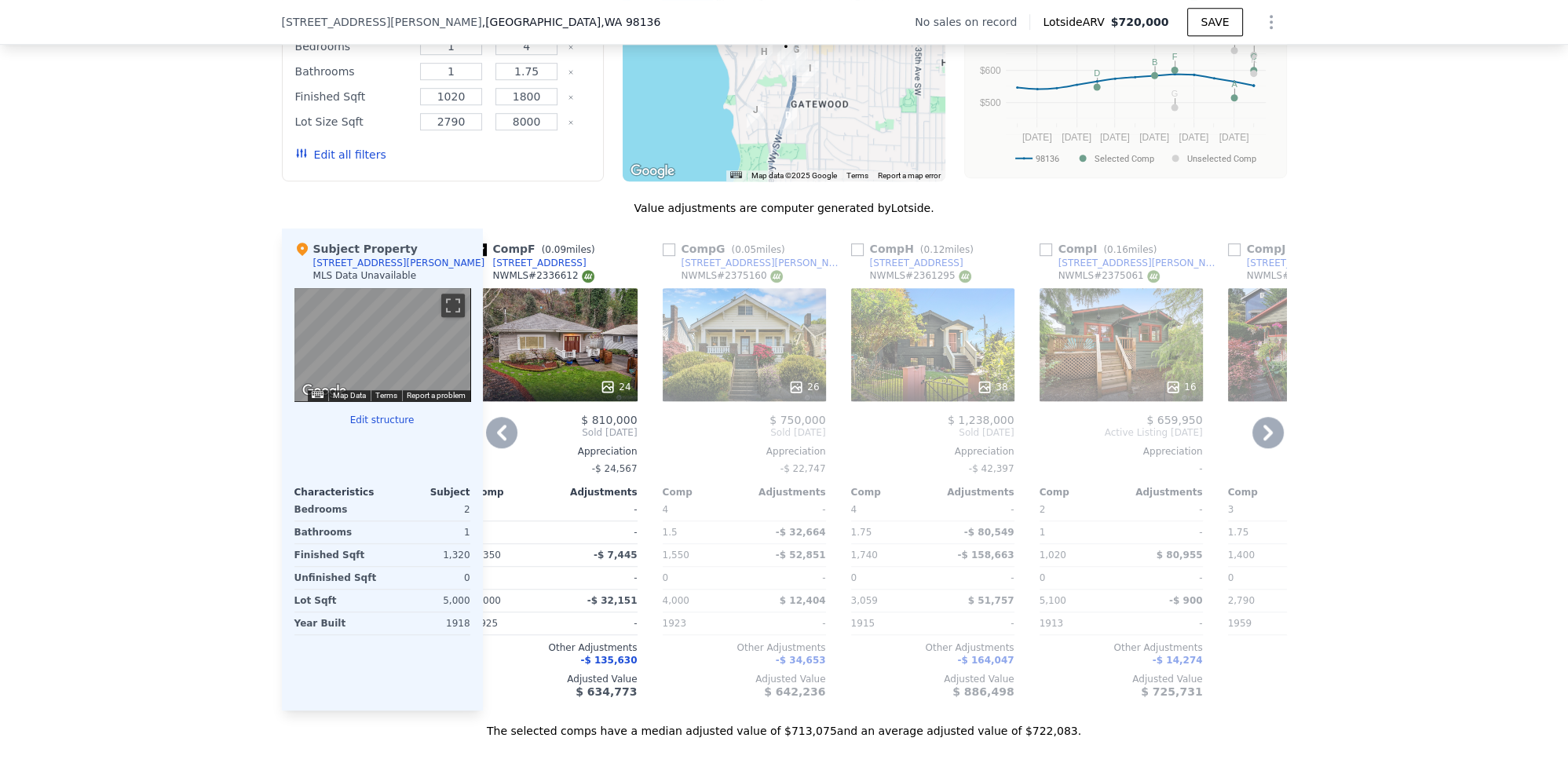
click at [1277, 429] on icon at bounding box center [1267, 432] width 31 height 31
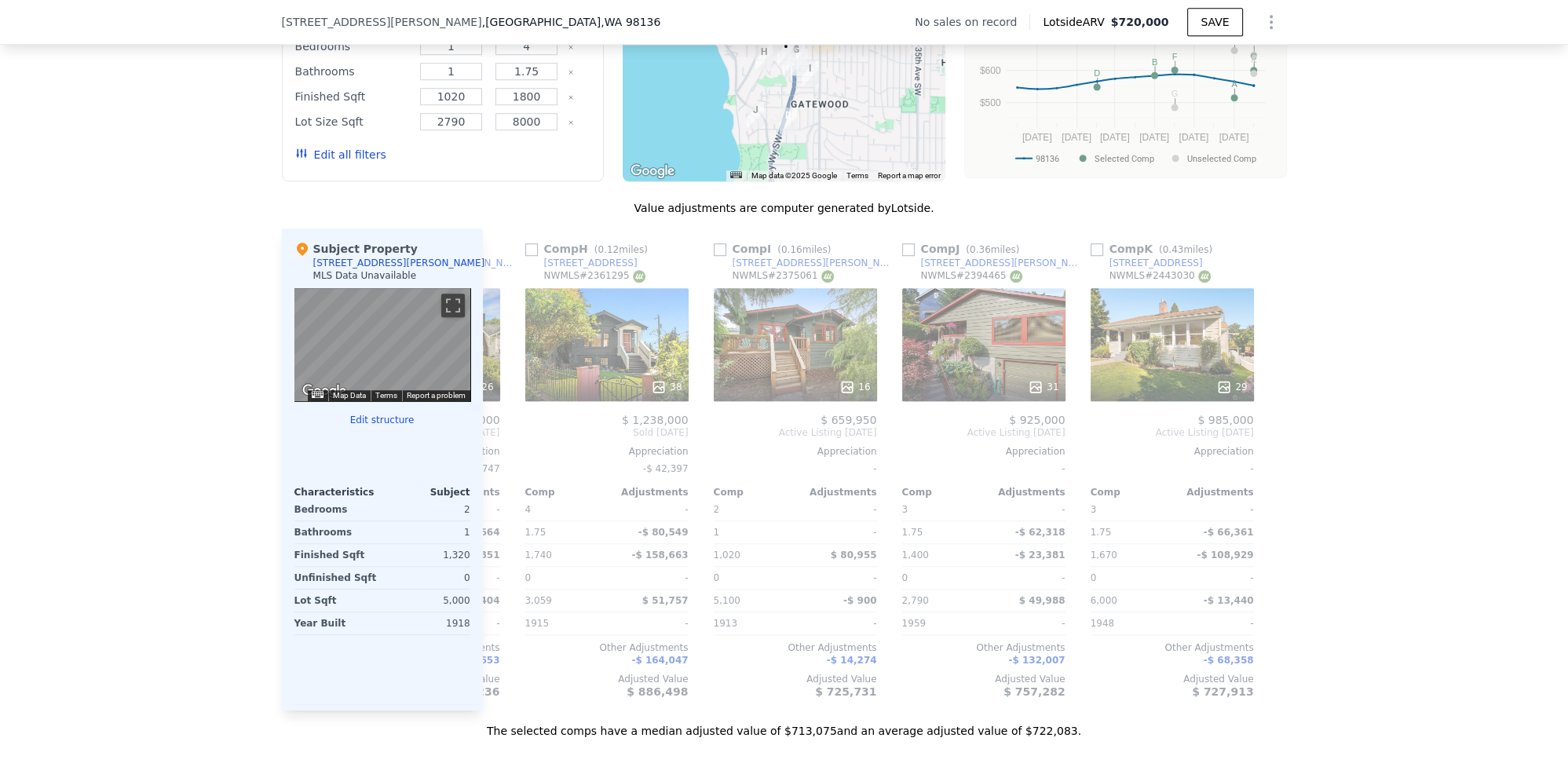
click at [1272, 429] on div "Comp A ( 0.05 miles) [STREET_ADDRESS][PERSON_NAME] # 2400251 32 $ 925,000 Sold …" at bounding box center [885, 469] width 804 height 482
click at [1272, 426] on icon at bounding box center [1267, 432] width 31 height 31
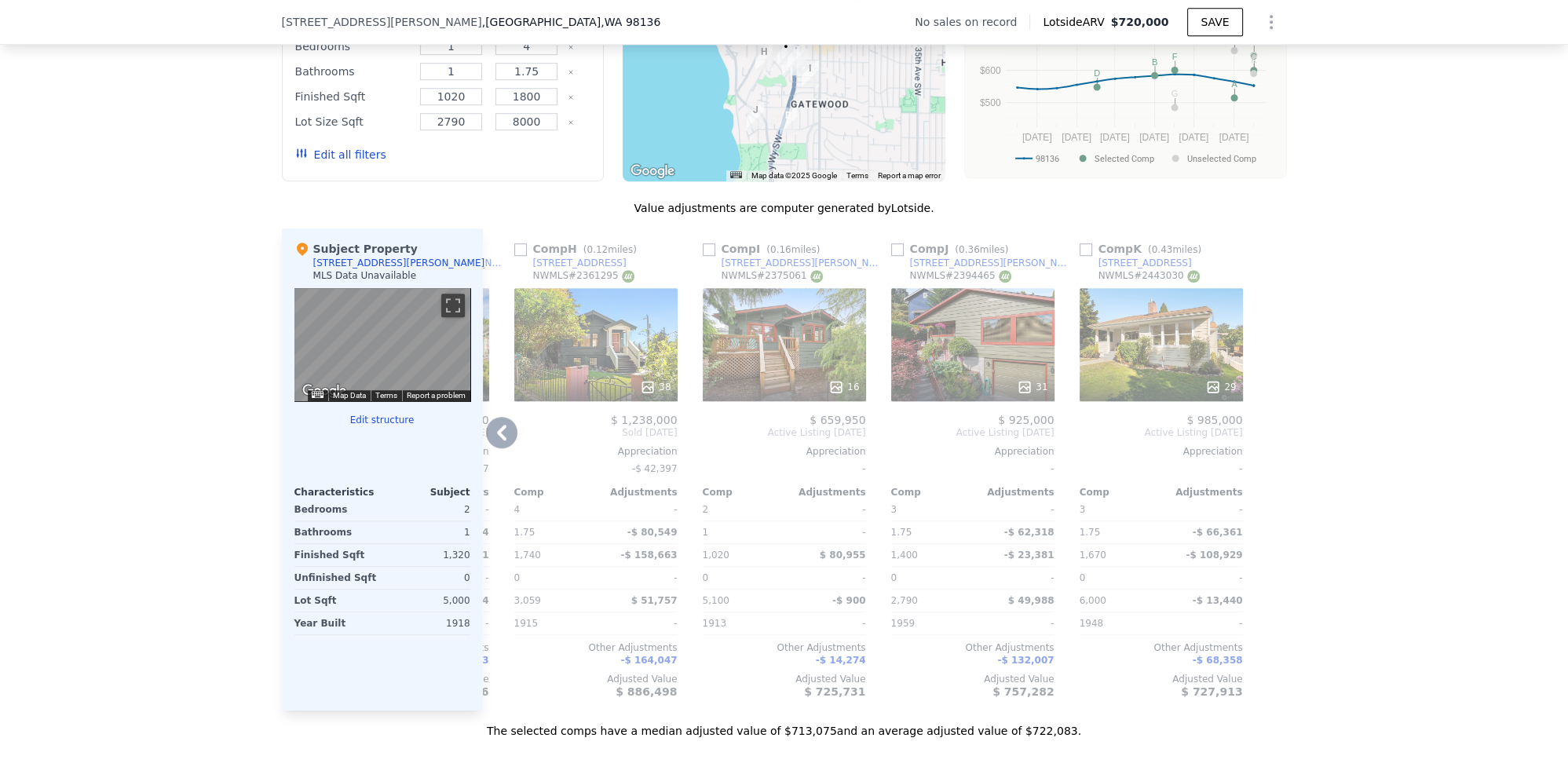
click at [492, 428] on icon at bounding box center [501, 432] width 31 height 31
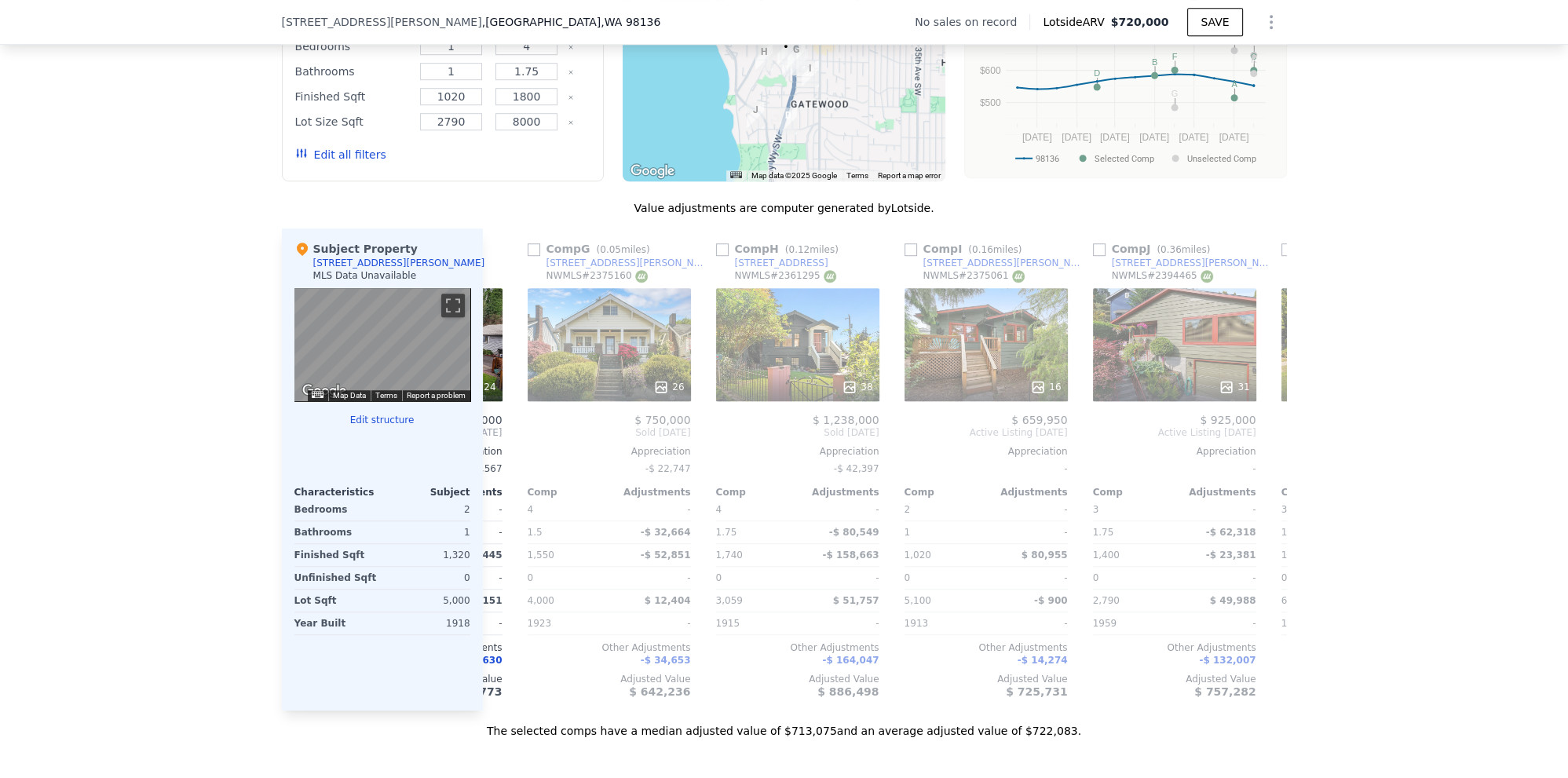
click at [492, 428] on div "Comp A ( 0.05 miles) [STREET_ADDRESS][PERSON_NAME] # 2400251 32 $ 925,000 Sold …" at bounding box center [885, 469] width 804 height 482
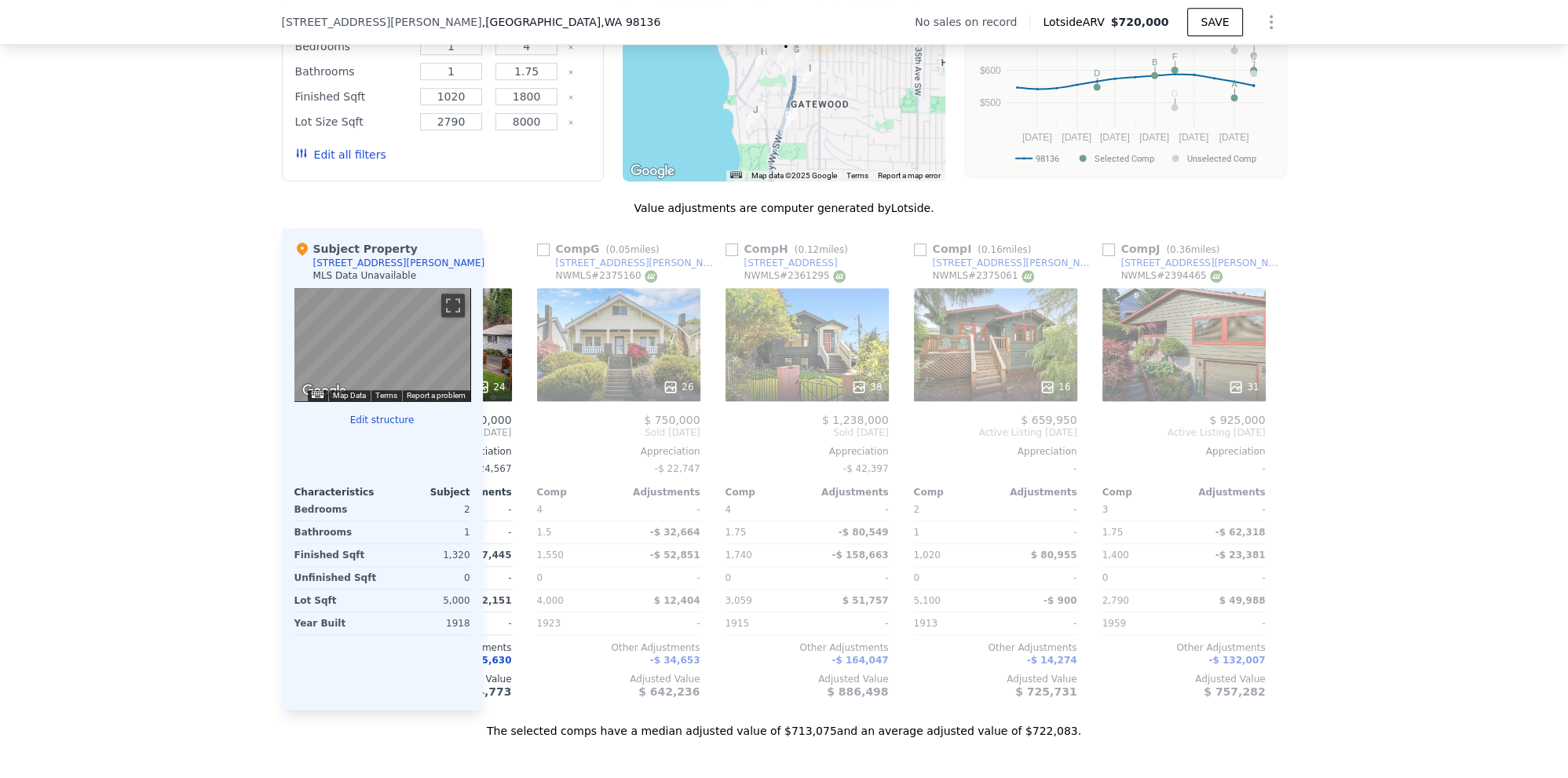
click at [492, 428] on span "Sold [DATE]" at bounding box center [431, 432] width 163 height 13
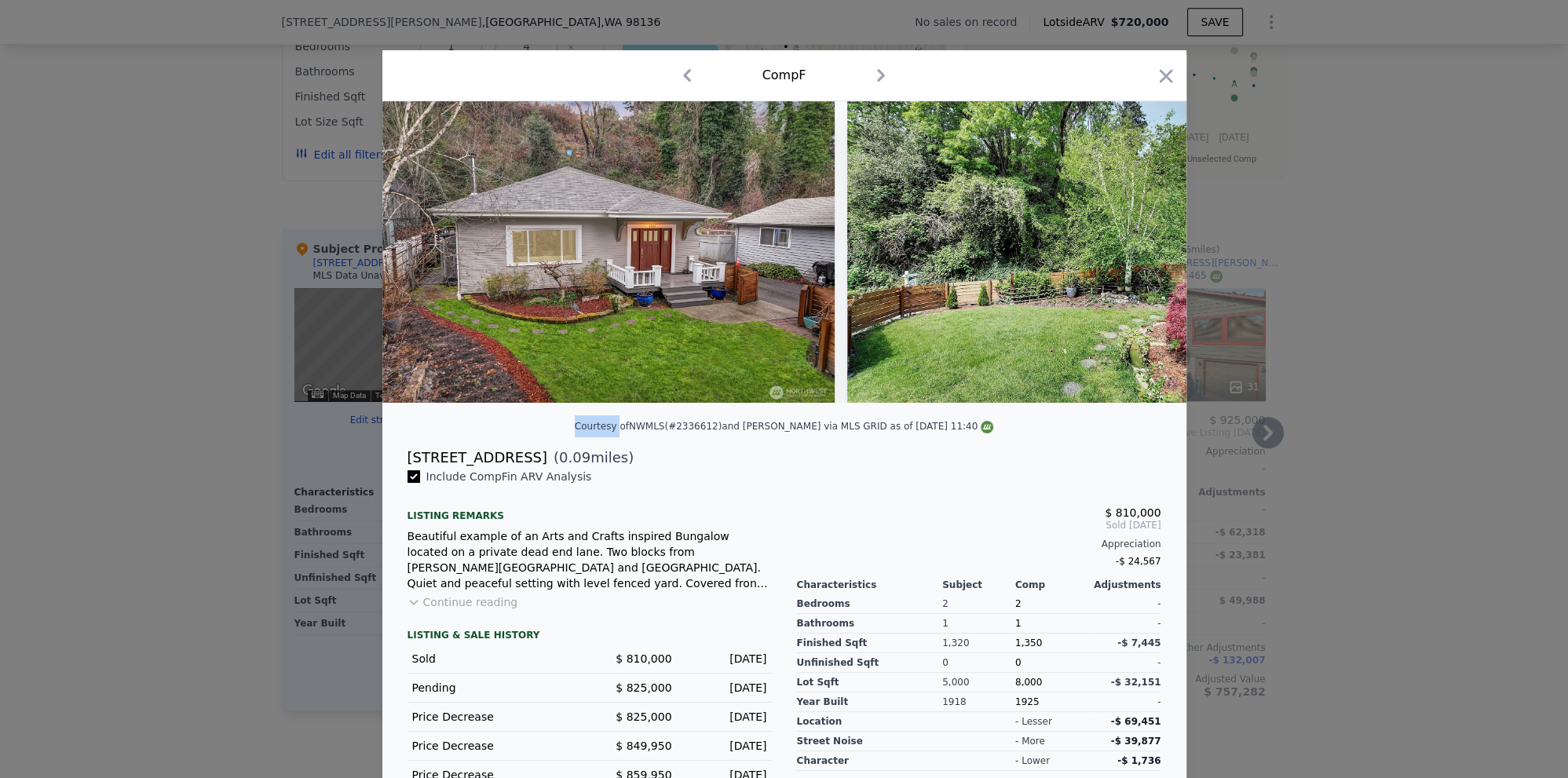
click at [492, 428] on div "Courtesy of NWMLS (#2336612) and [PERSON_NAME] via MLS GRID as of [DATE] 11:40" at bounding box center [784, 431] width 804 height 31
click at [248, 335] on div at bounding box center [784, 389] width 1568 height 778
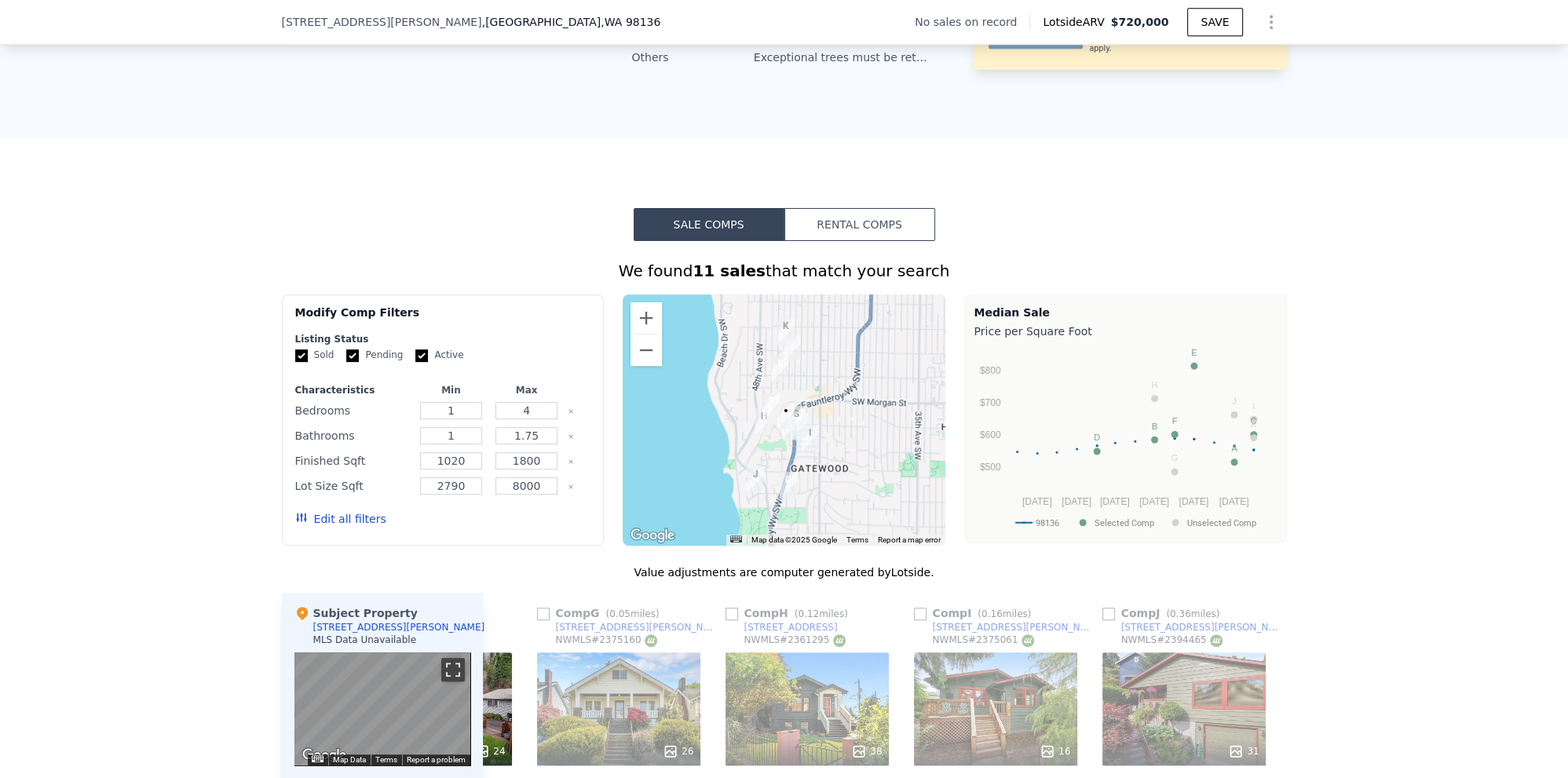
scroll to position [1113, 0]
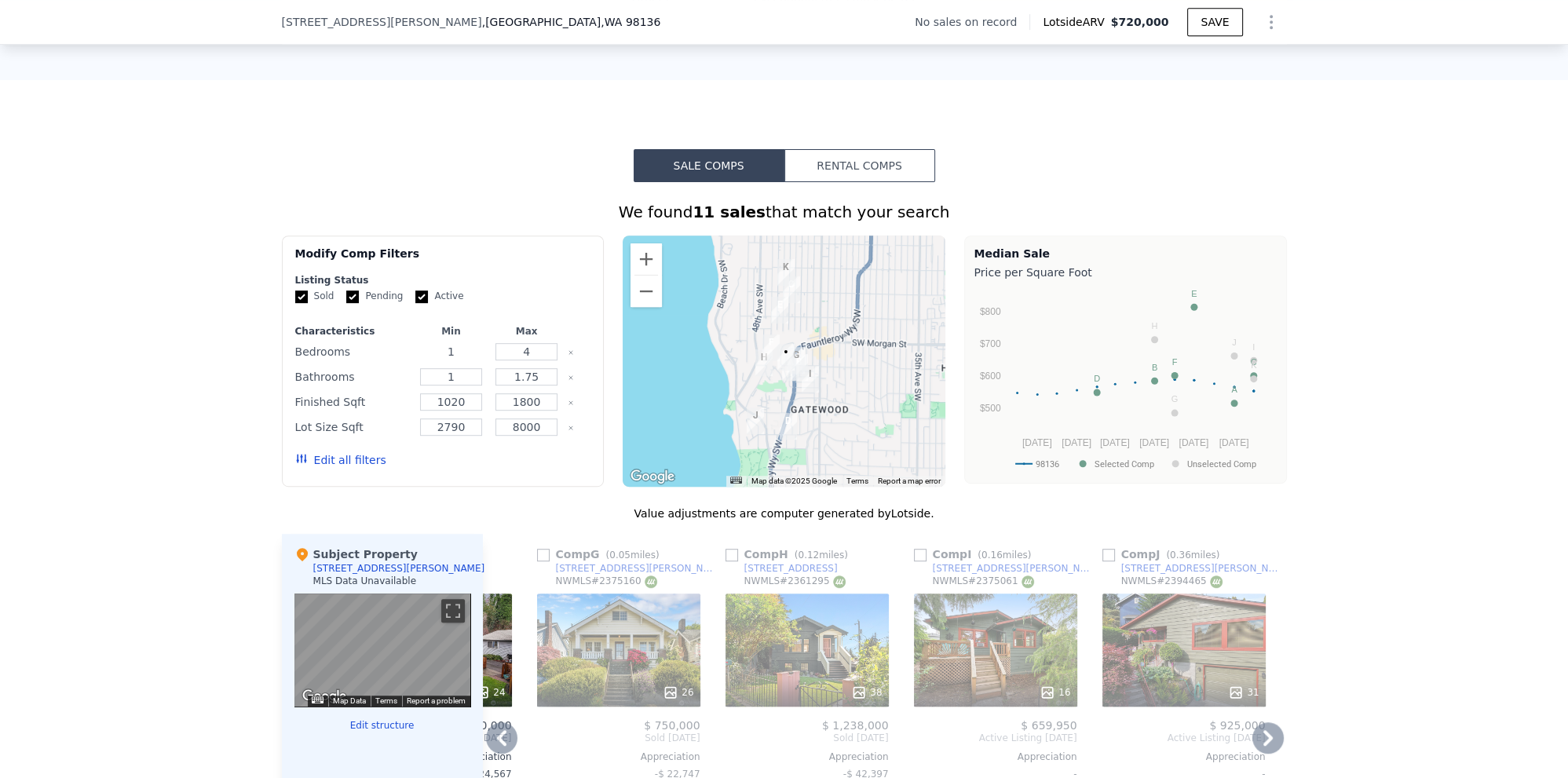
drag, startPoint x: 443, startPoint y: 342, endPoint x: 397, endPoint y: 342, distance: 46.0
click at [420, 343] on input "1" at bounding box center [452, 351] width 62 height 17
type input "3"
drag, startPoint x: 463, startPoint y: 377, endPoint x: 416, endPoint y: 375, distance: 47.0
click at [420, 375] on input "1" at bounding box center [452, 377] width 62 height 17
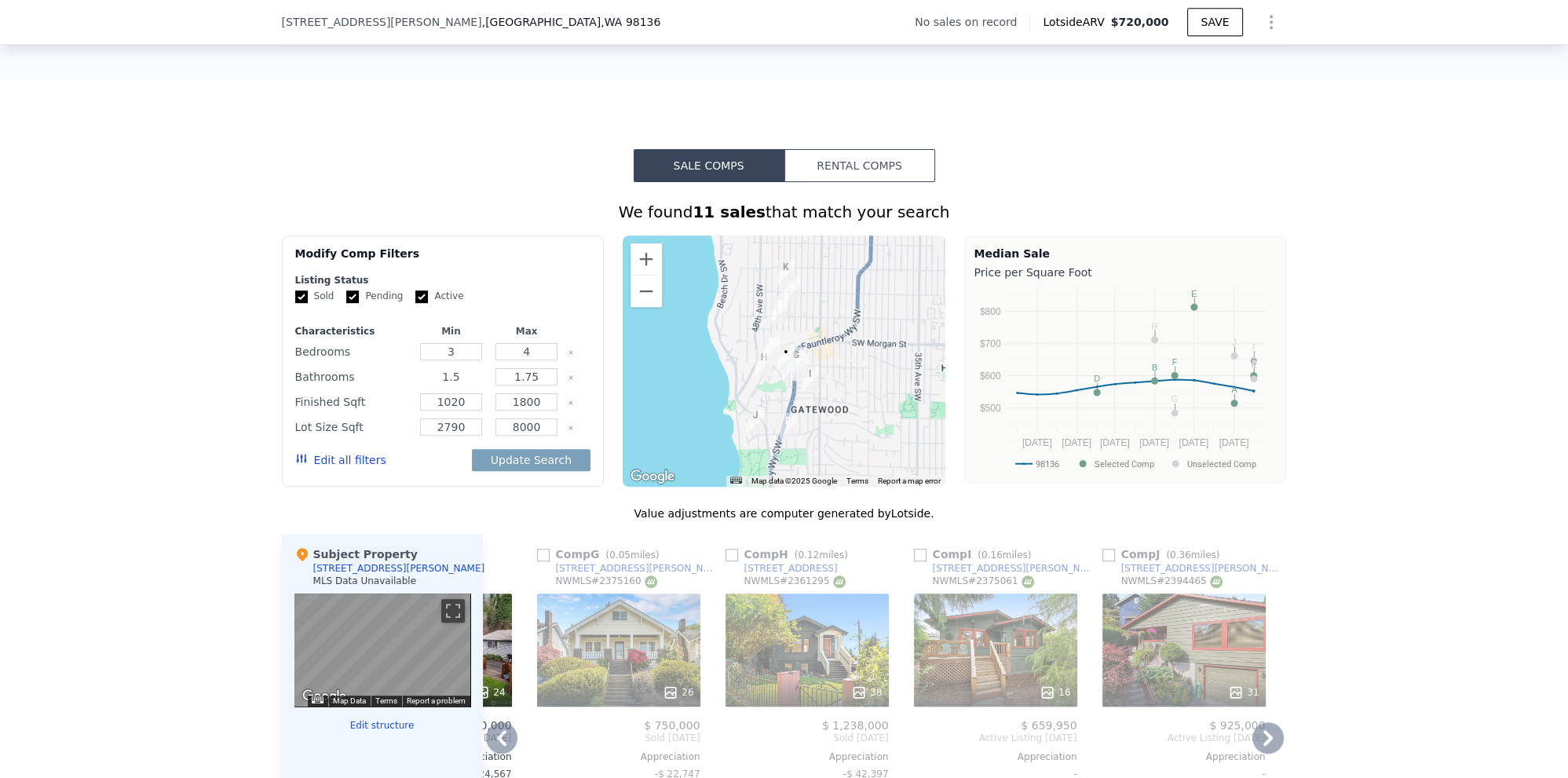
type input "1.5"
type input "3.5"
click at [458, 404] on input "1020" at bounding box center [452, 402] width 62 height 17
click at [537, 457] on button "Update Search" at bounding box center [531, 460] width 119 height 22
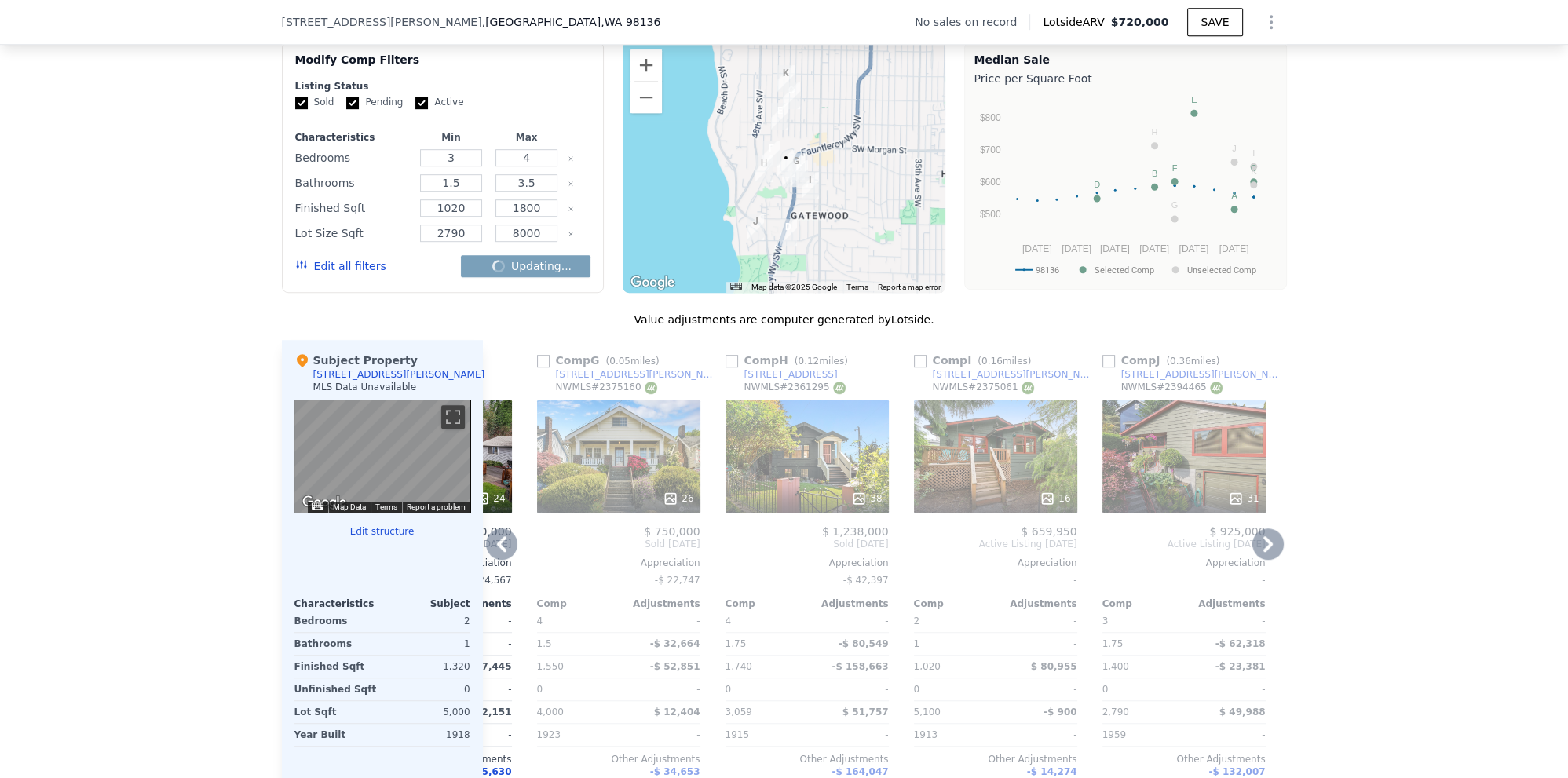
scroll to position [1317, 0]
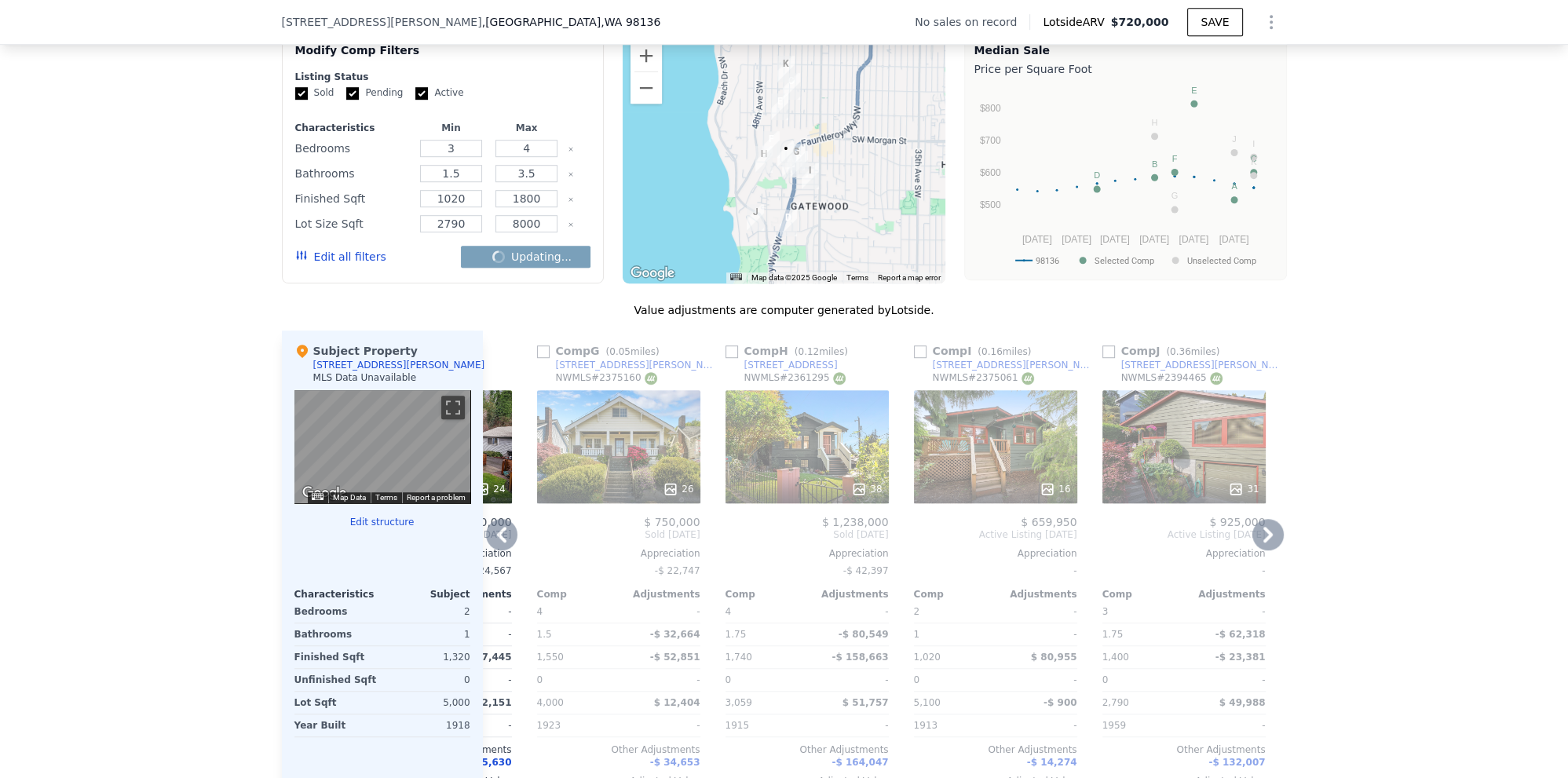
checkbox input "false"
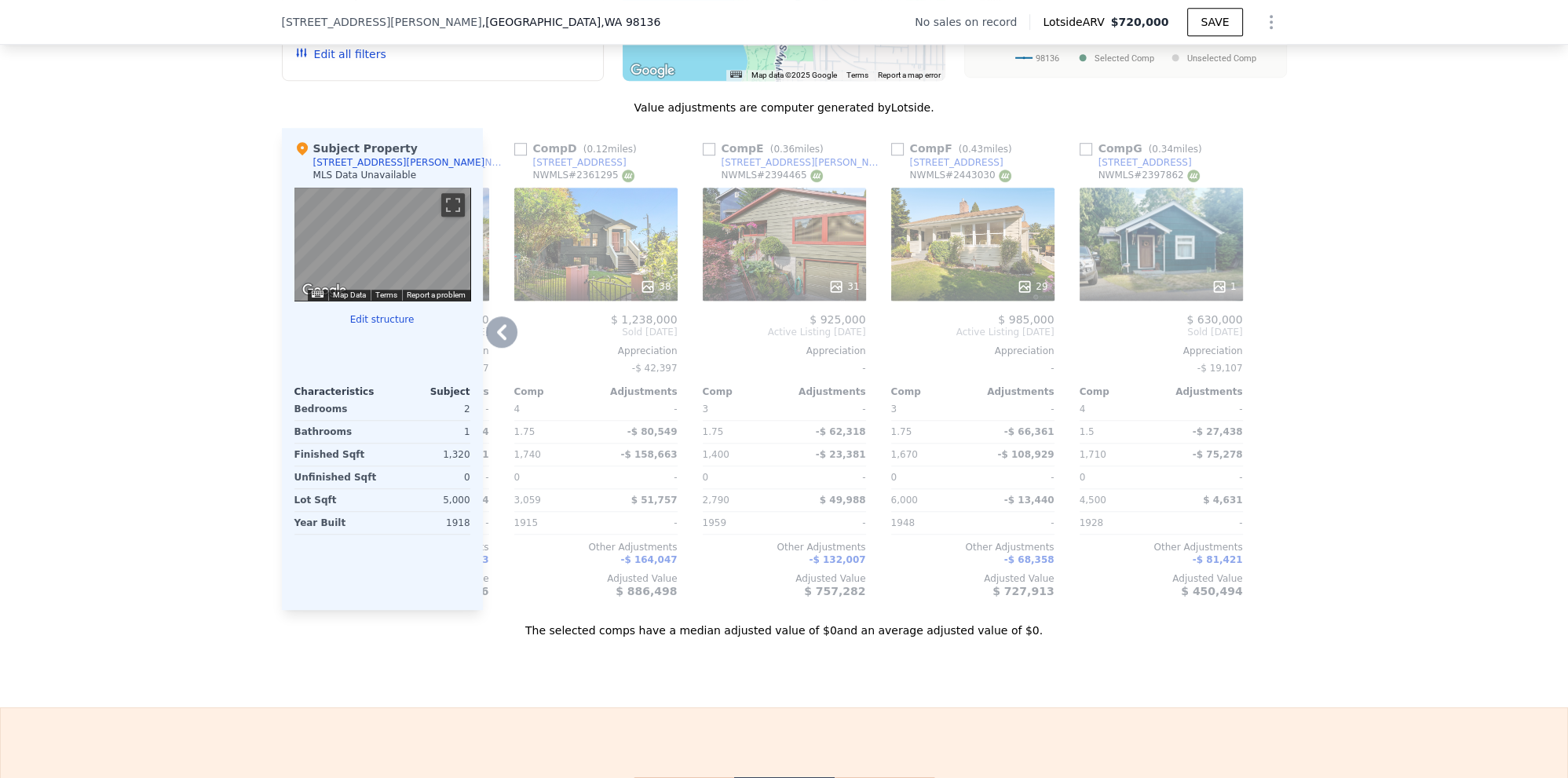
scroll to position [1521, 0]
click at [499, 339] on icon at bounding box center [501, 331] width 31 height 31
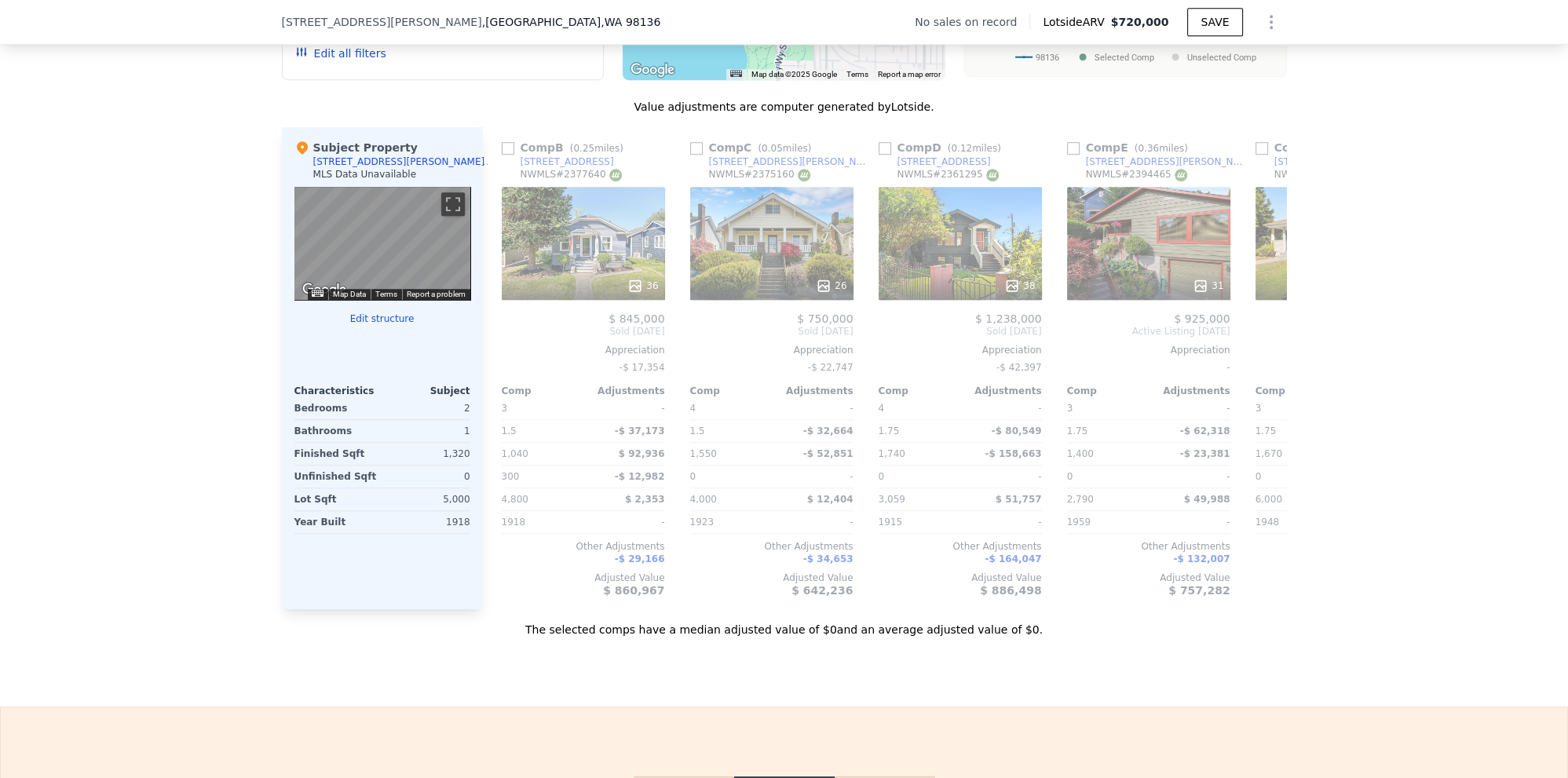
click at [497, 332] on div "Comp B ( 0.25 miles) [STREET_ADDRESS] # 2377640 36 $ 845,000 Sold [DATE] Apprec…" at bounding box center [583, 368] width 176 height 482
click at [489, 334] on icon at bounding box center [501, 331] width 31 height 31
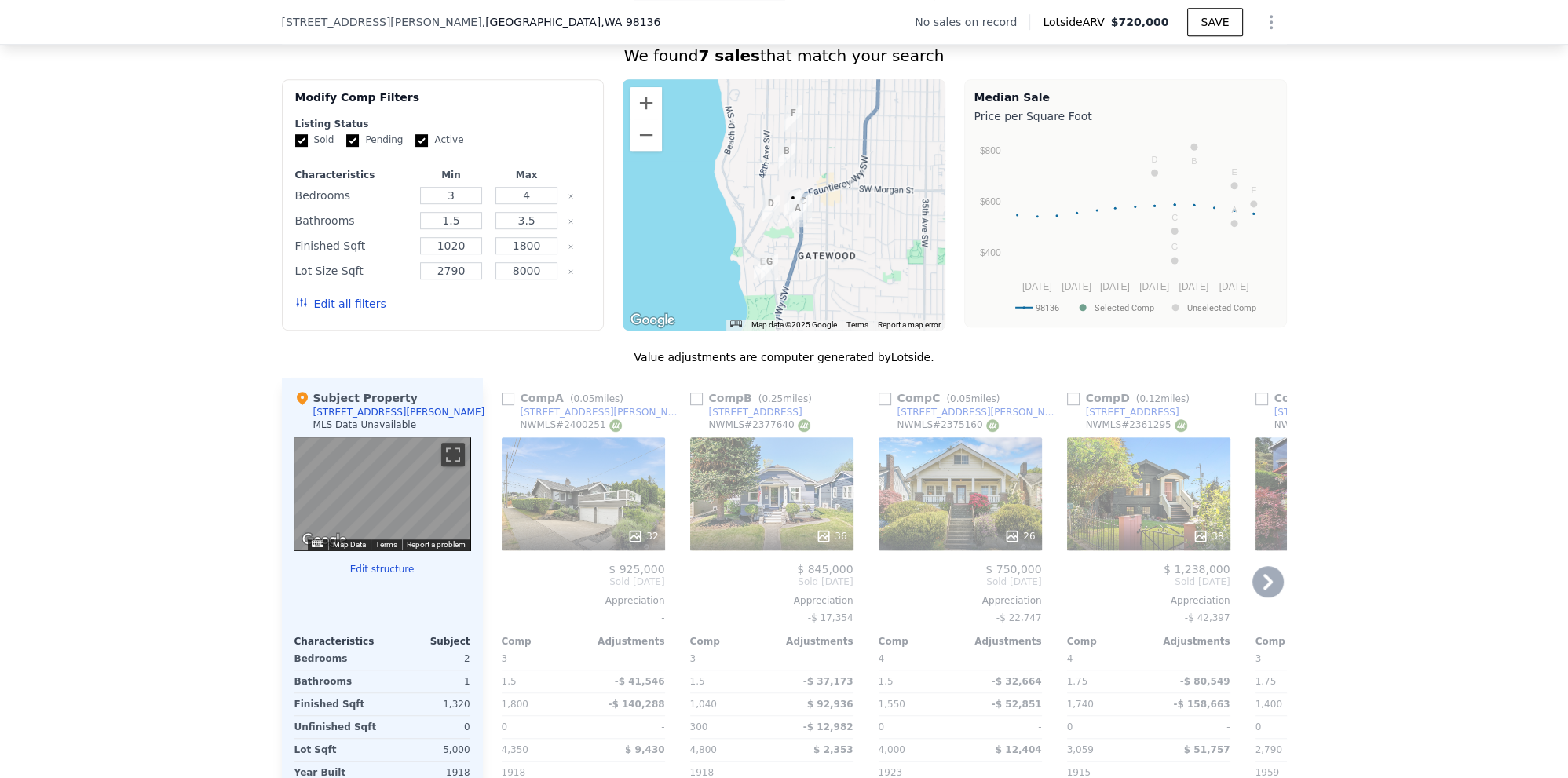
scroll to position [1113, 0]
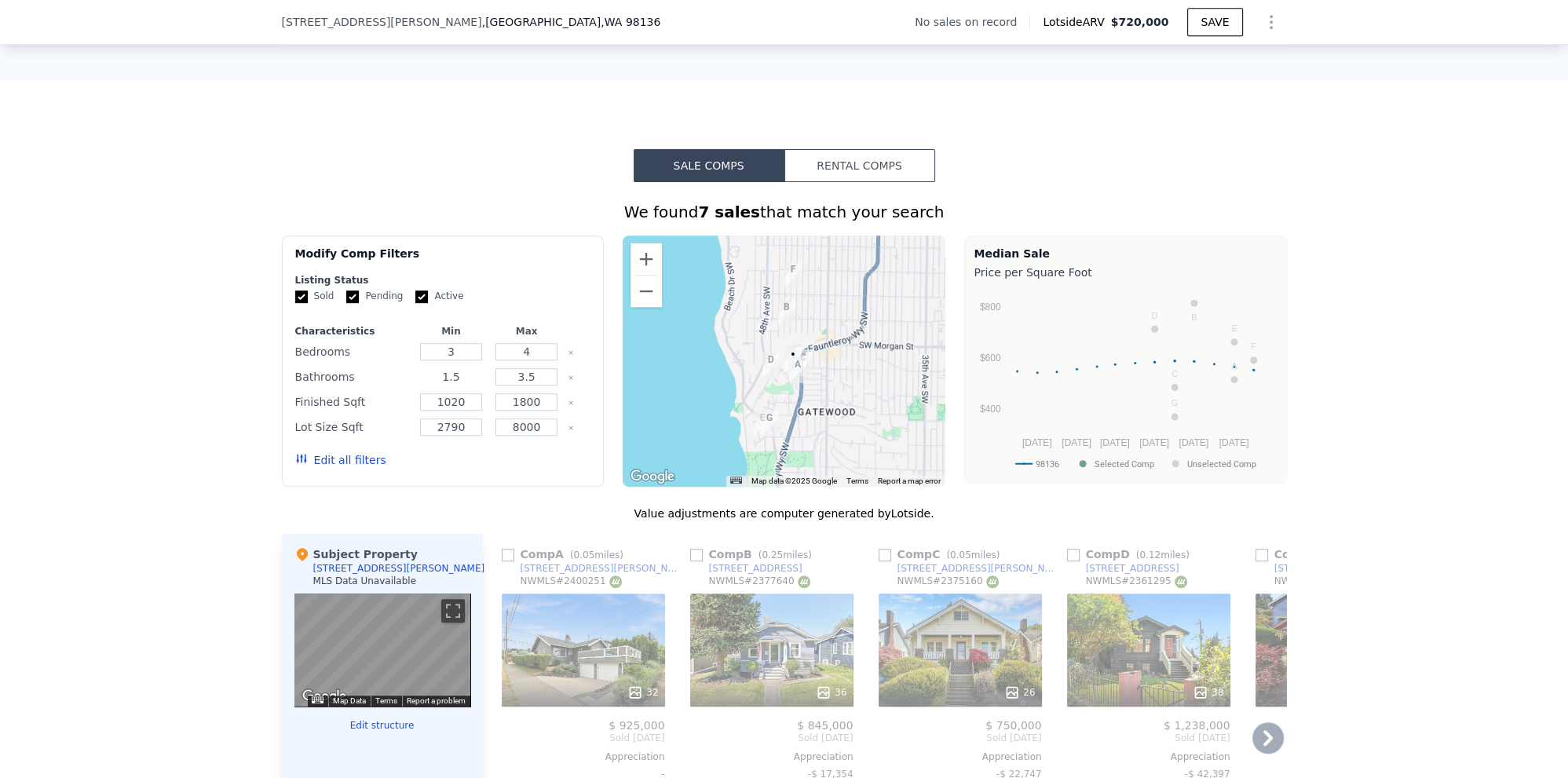
click at [454, 375] on input "1.5" at bounding box center [452, 377] width 62 height 17
type input "1.75"
click at [506, 457] on button "Update Search" at bounding box center [531, 460] width 119 height 22
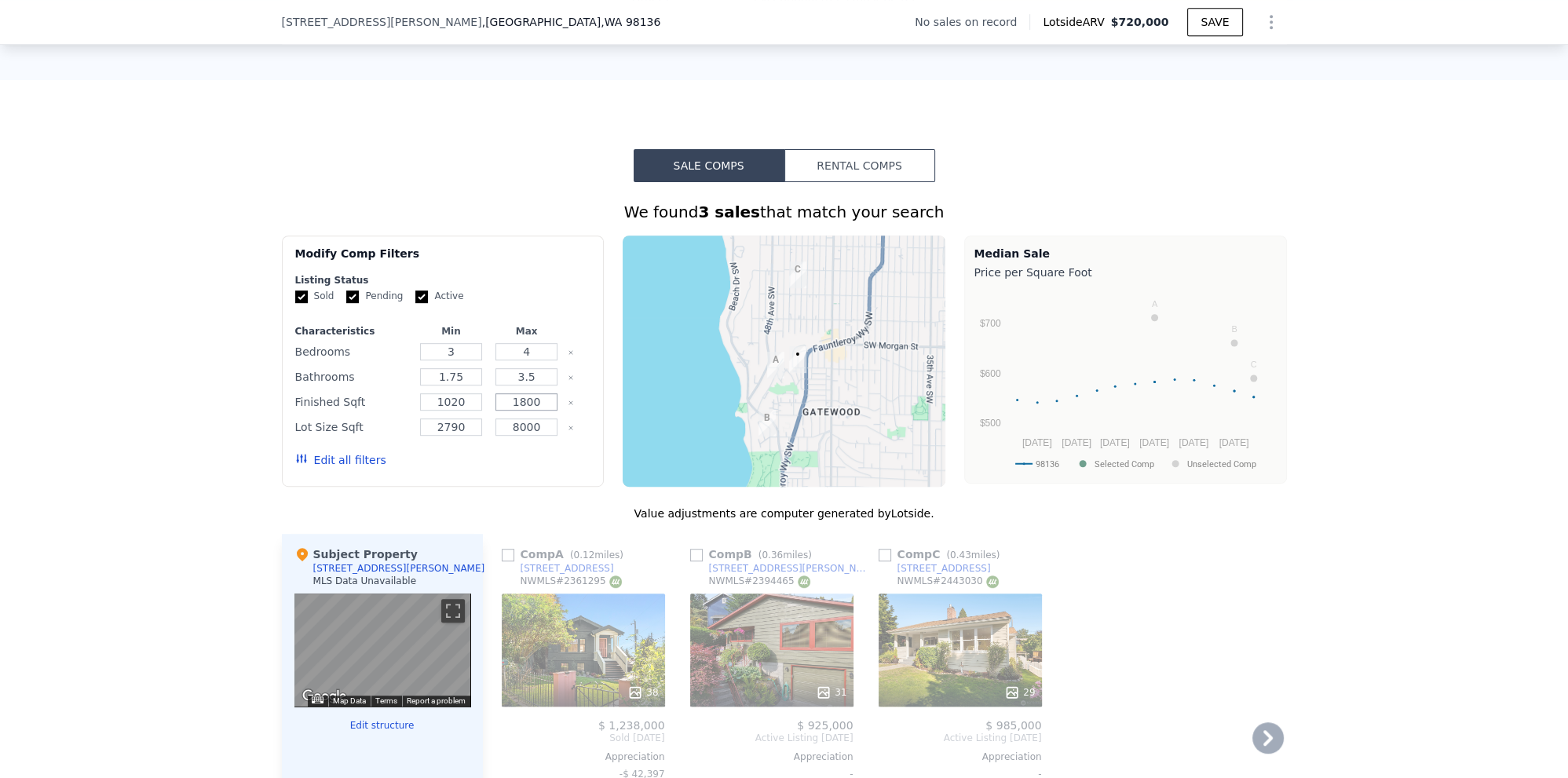
click at [529, 405] on input "1800" at bounding box center [527, 402] width 62 height 17
type input "2800"
click at [447, 404] on input "1020" at bounding box center [452, 402] width 62 height 17
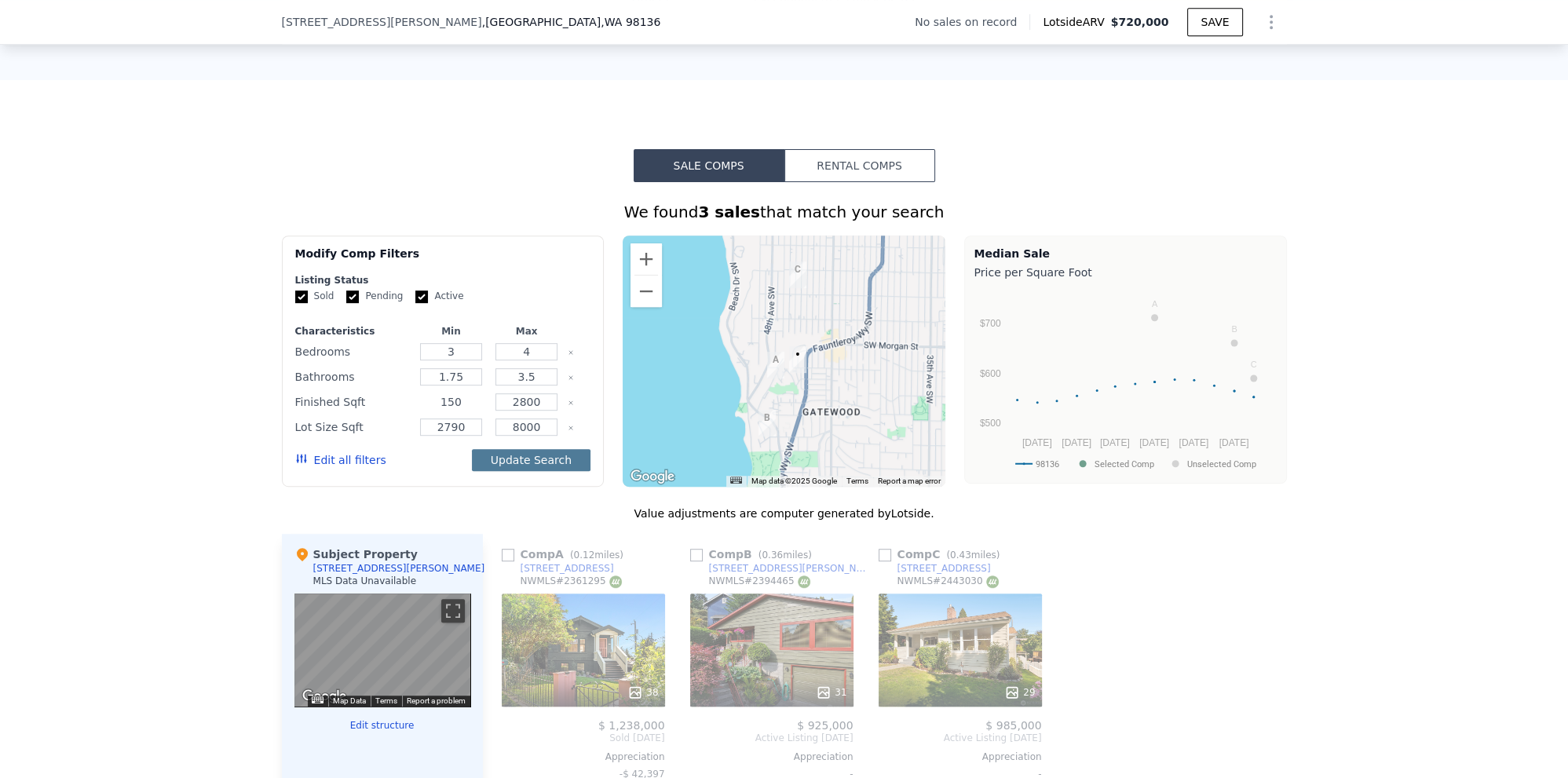
type input "150"
click at [556, 456] on button "Update Search" at bounding box center [531, 460] width 119 height 22
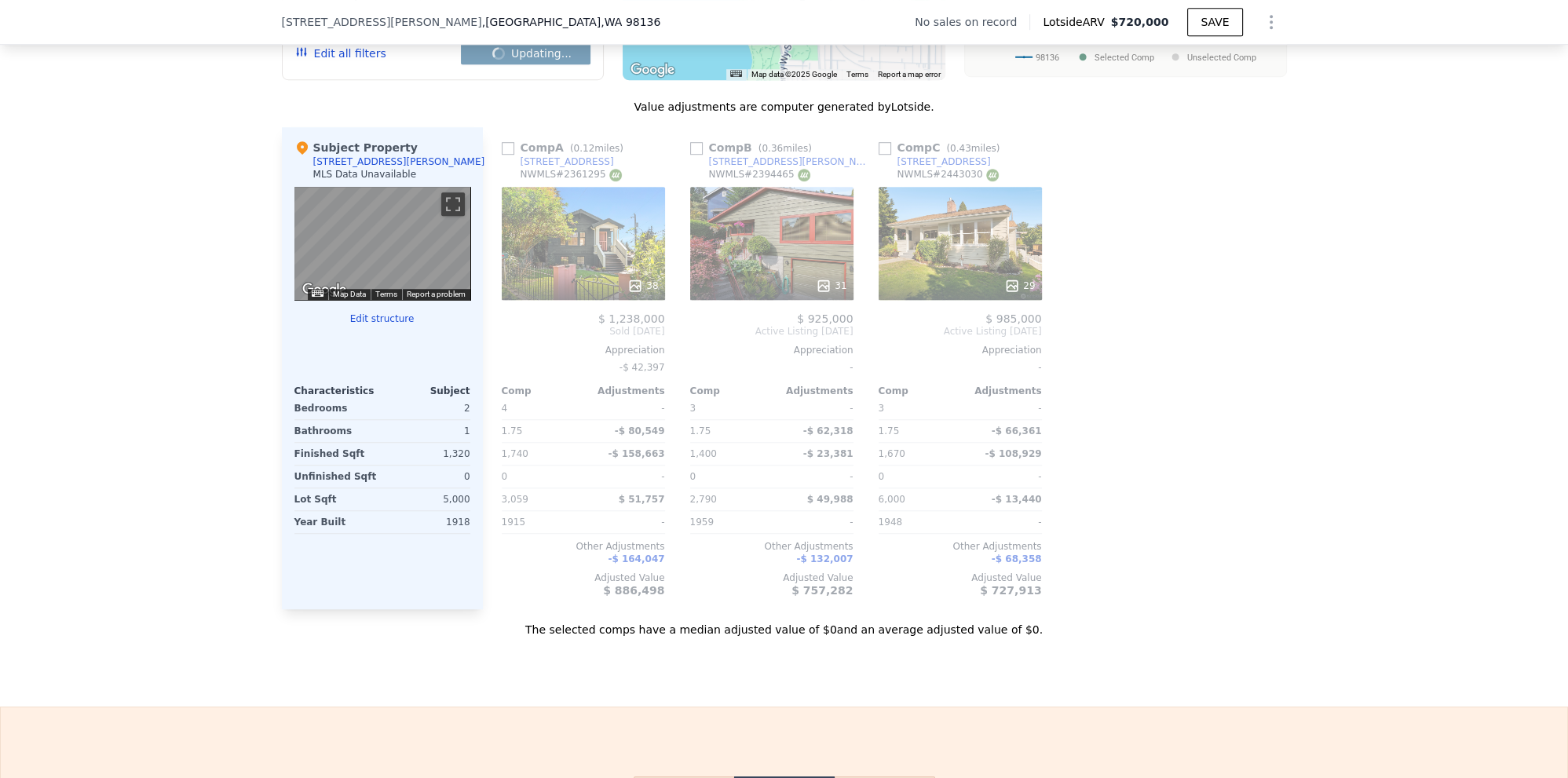
scroll to position [1317, 0]
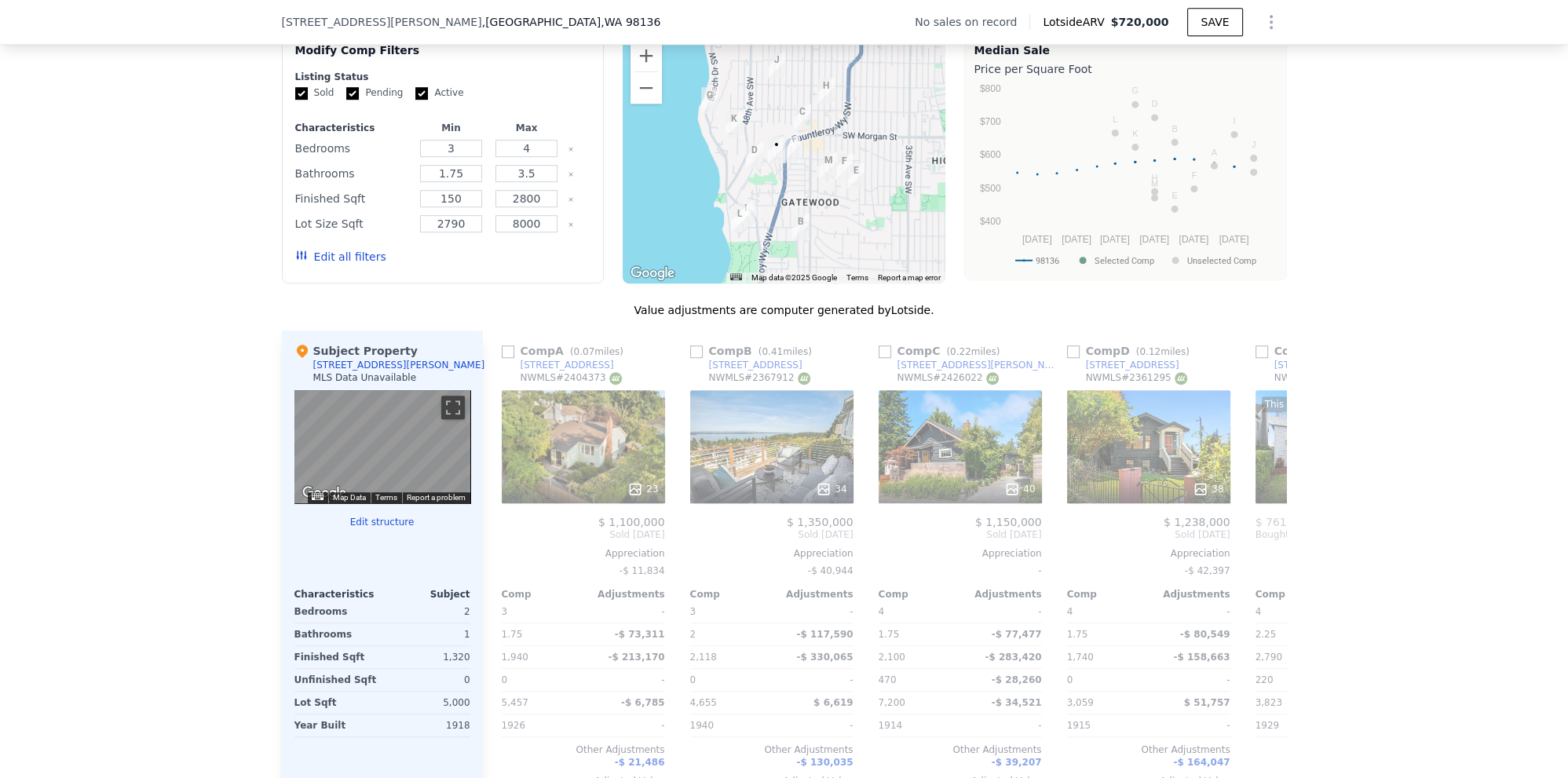
click at [654, 492] on div at bounding box center [583, 490] width 163 height 29
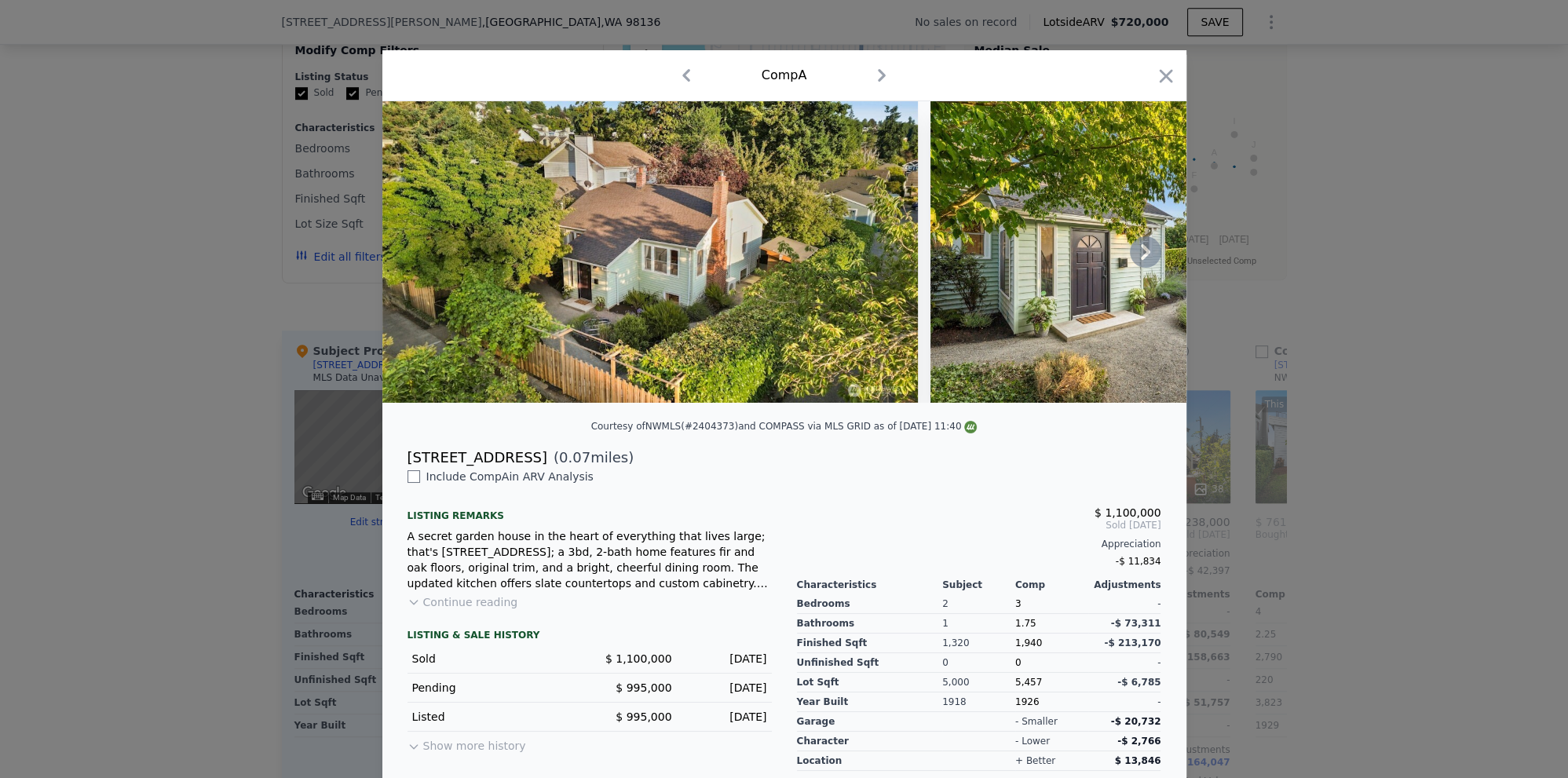
click at [1164, 251] on img at bounding box center [1156, 252] width 452 height 302
click at [1152, 252] on icon at bounding box center [1145, 251] width 31 height 31
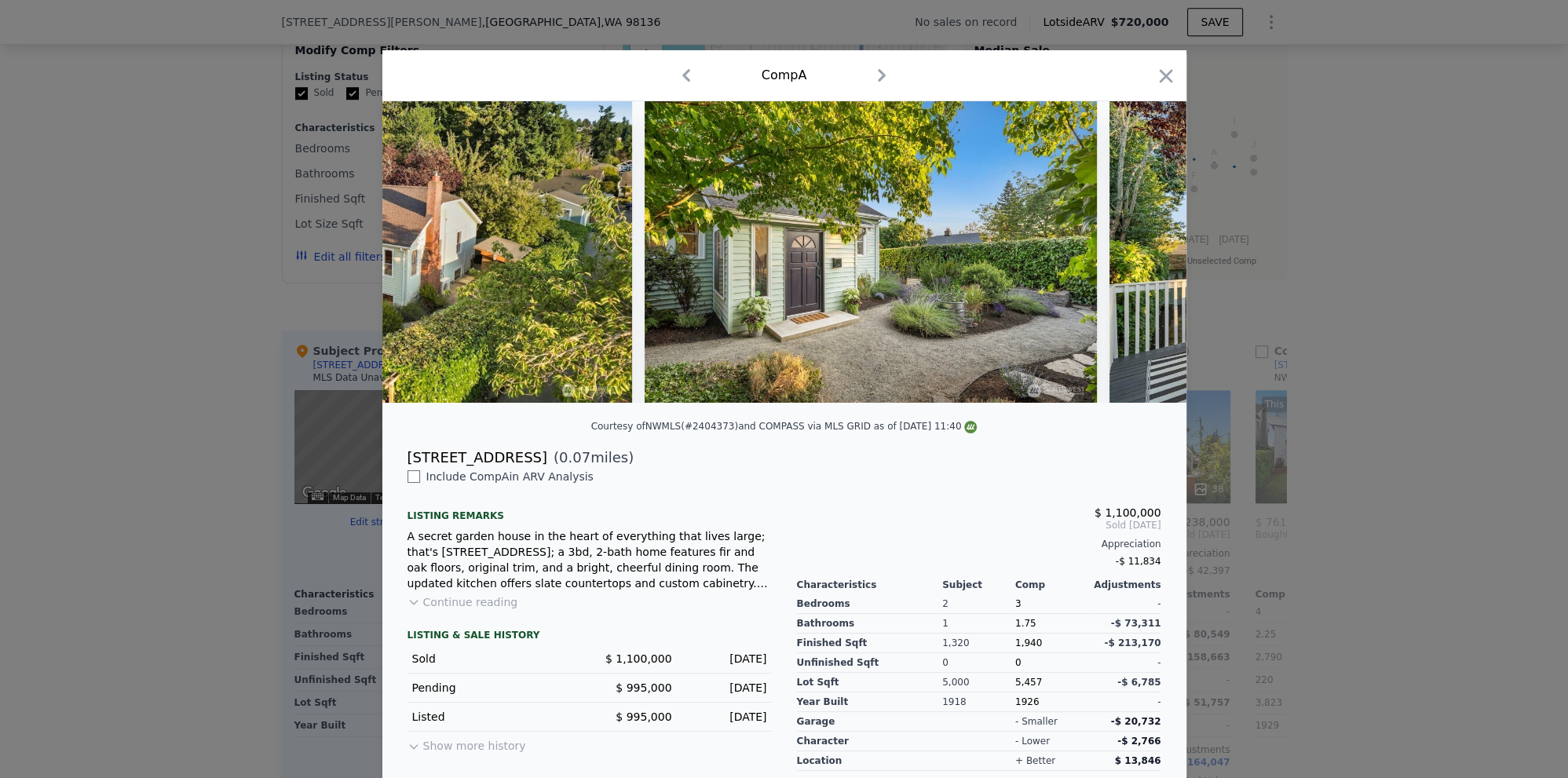
click at [1152, 252] on img at bounding box center [1335, 252] width 452 height 302
click at [1152, 252] on div at bounding box center [784, 252] width 804 height 302
click at [1147, 253] on icon at bounding box center [1145, 252] width 9 height 16
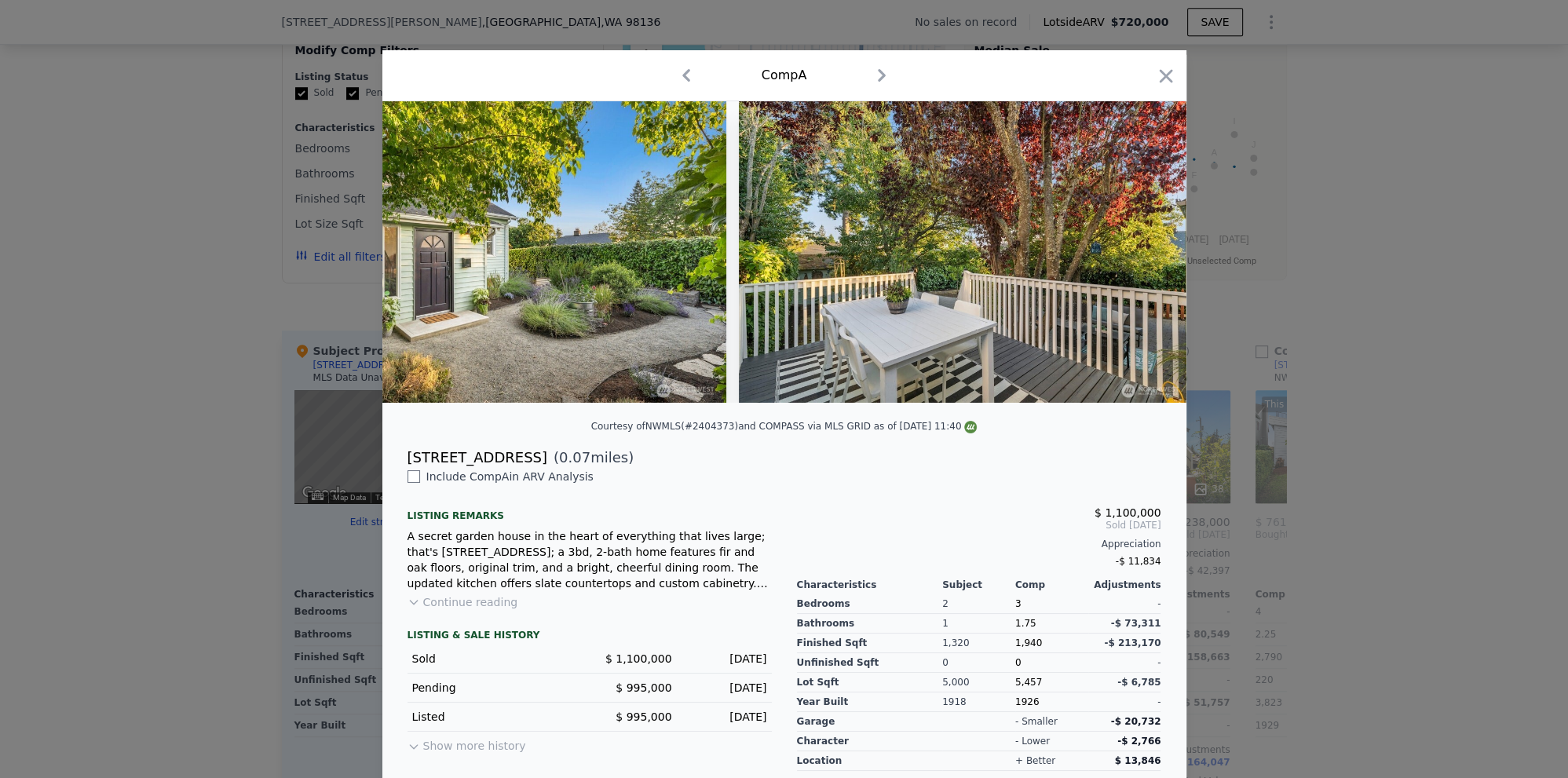
click at [1147, 253] on img at bounding box center [965, 252] width 452 height 302
click at [1150, 255] on icon at bounding box center [1145, 251] width 31 height 31
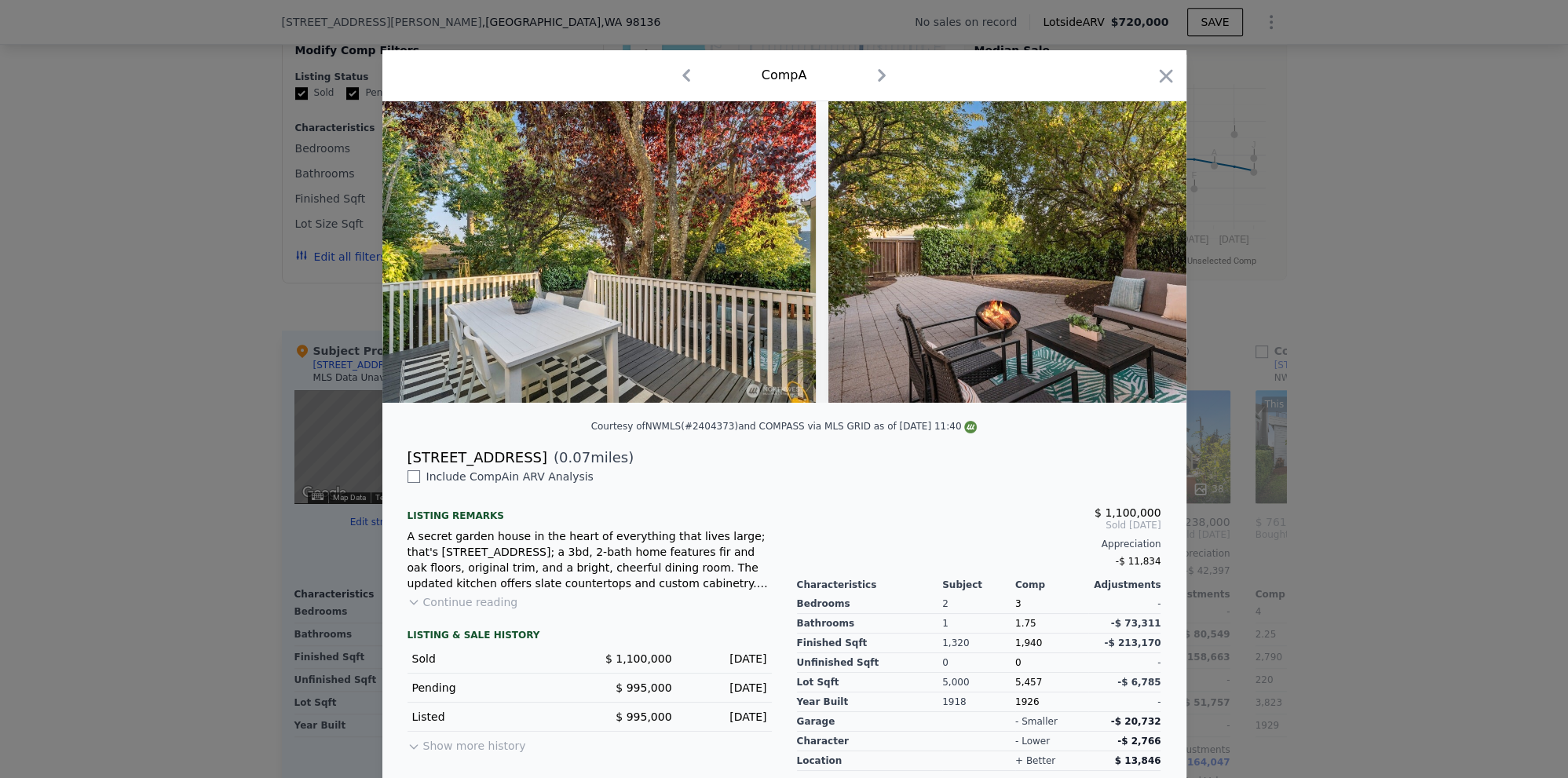
click at [1149, 255] on img at bounding box center [1054, 252] width 452 height 302
click at [1145, 253] on icon at bounding box center [1145, 252] width 9 height 16
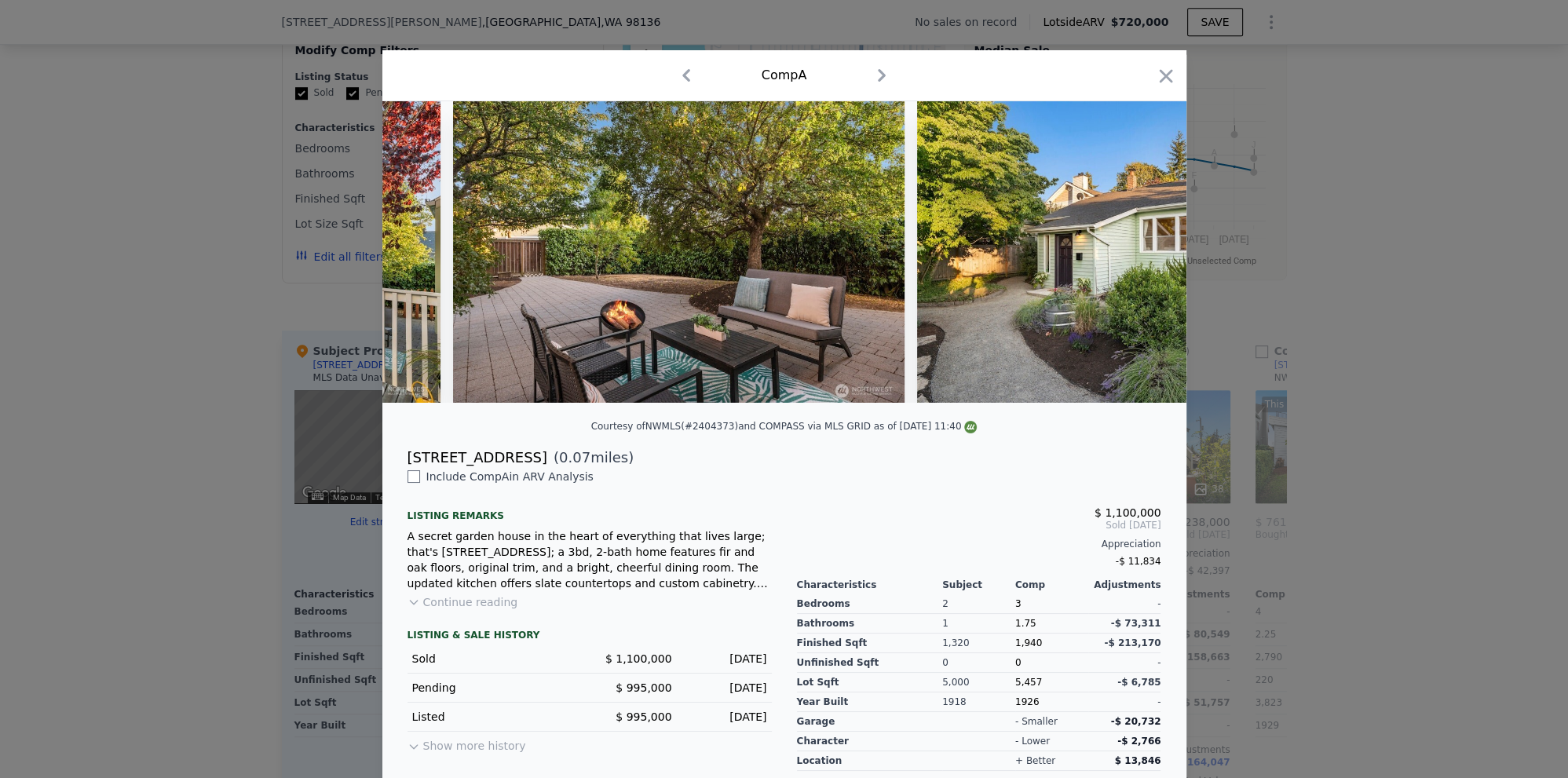
click at [1145, 253] on img at bounding box center [1143, 252] width 452 height 302
click at [1145, 253] on icon at bounding box center [1145, 252] width 9 height 16
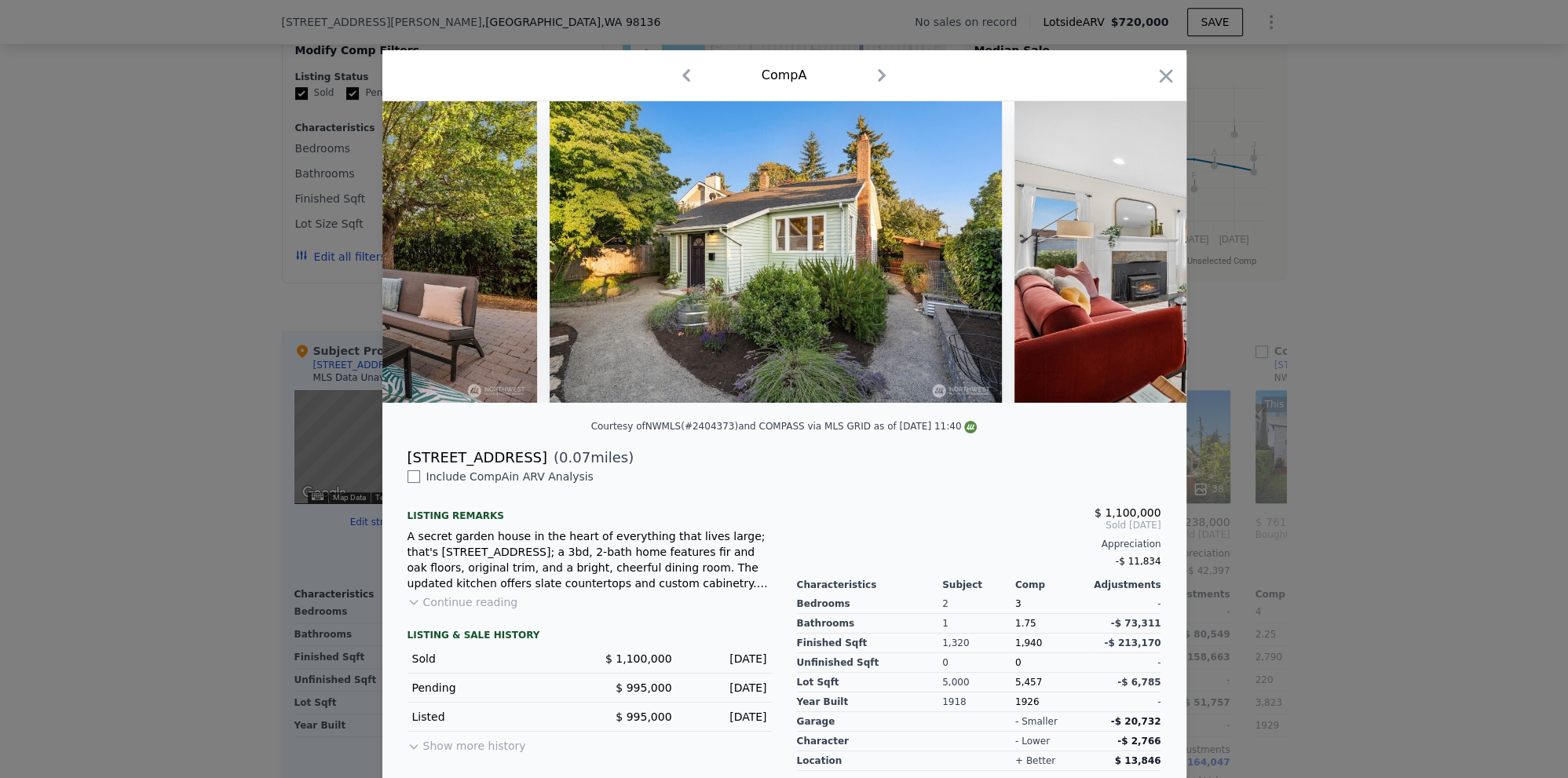
click at [1145, 253] on img at bounding box center [1240, 252] width 452 height 302
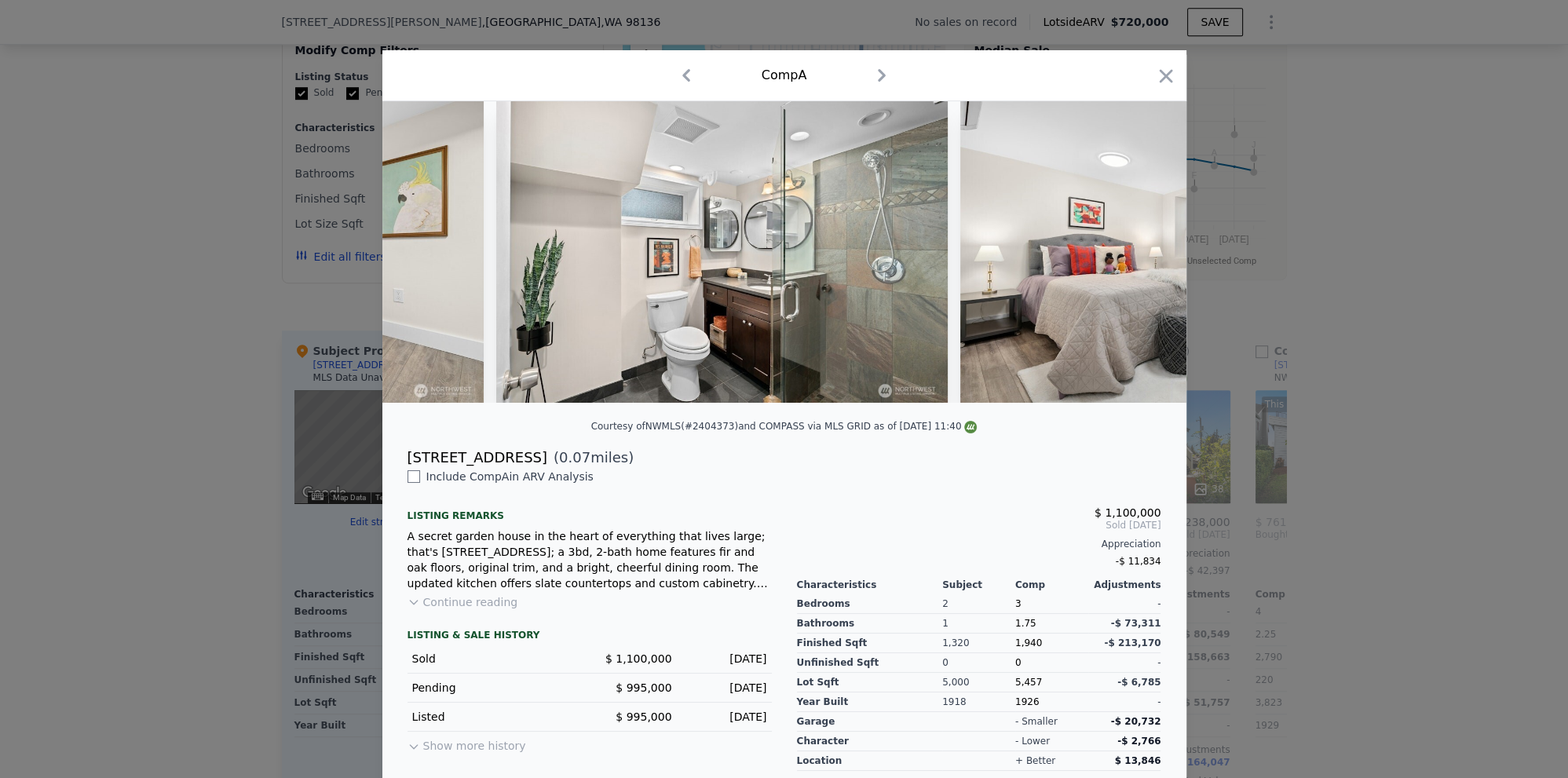
scroll to position [0, 6542]
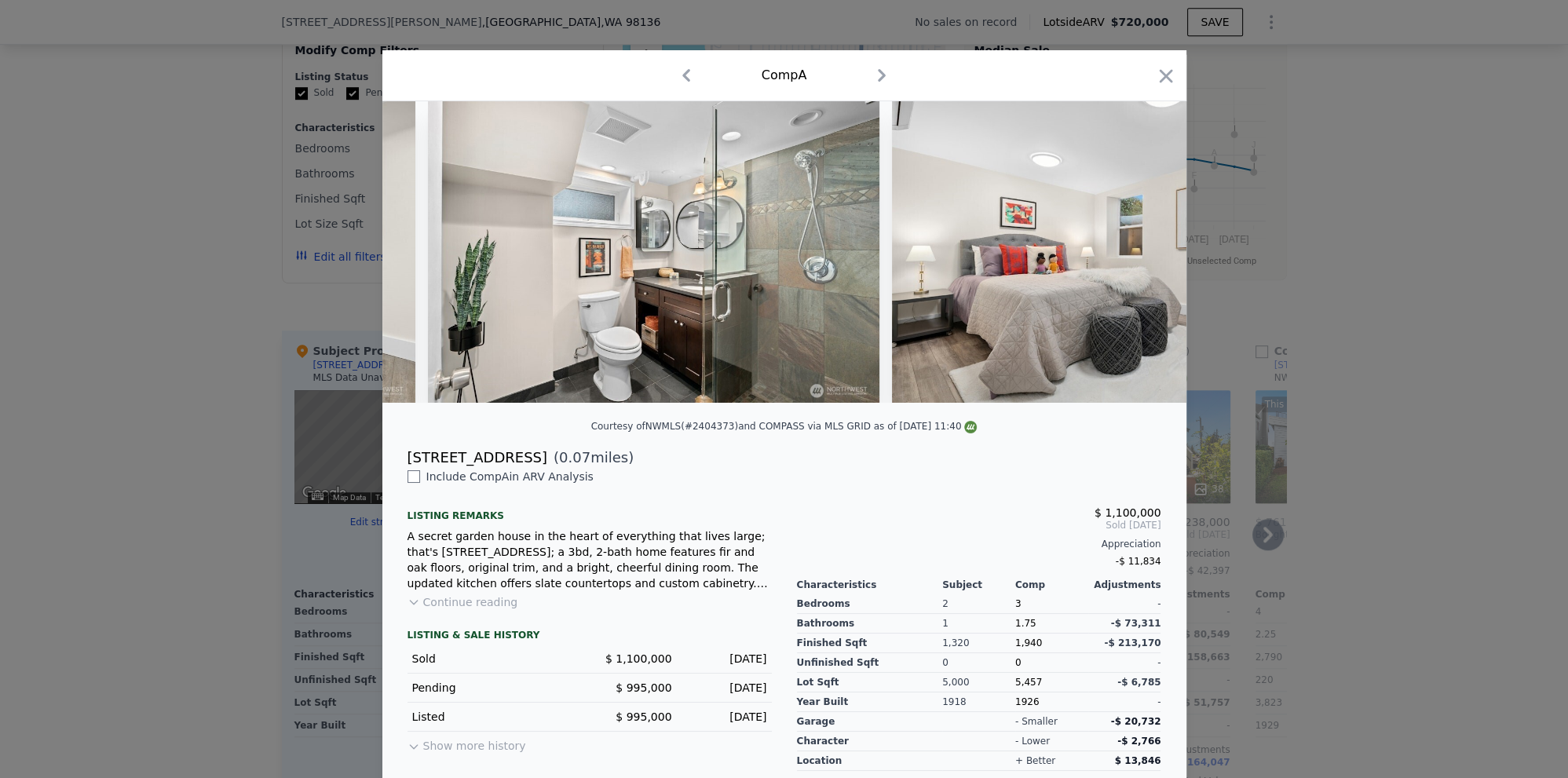
drag, startPoint x: 1277, startPoint y: 589, endPoint x: 891, endPoint y: 507, distance: 394.6
click at [1276, 589] on div at bounding box center [784, 389] width 1568 height 778
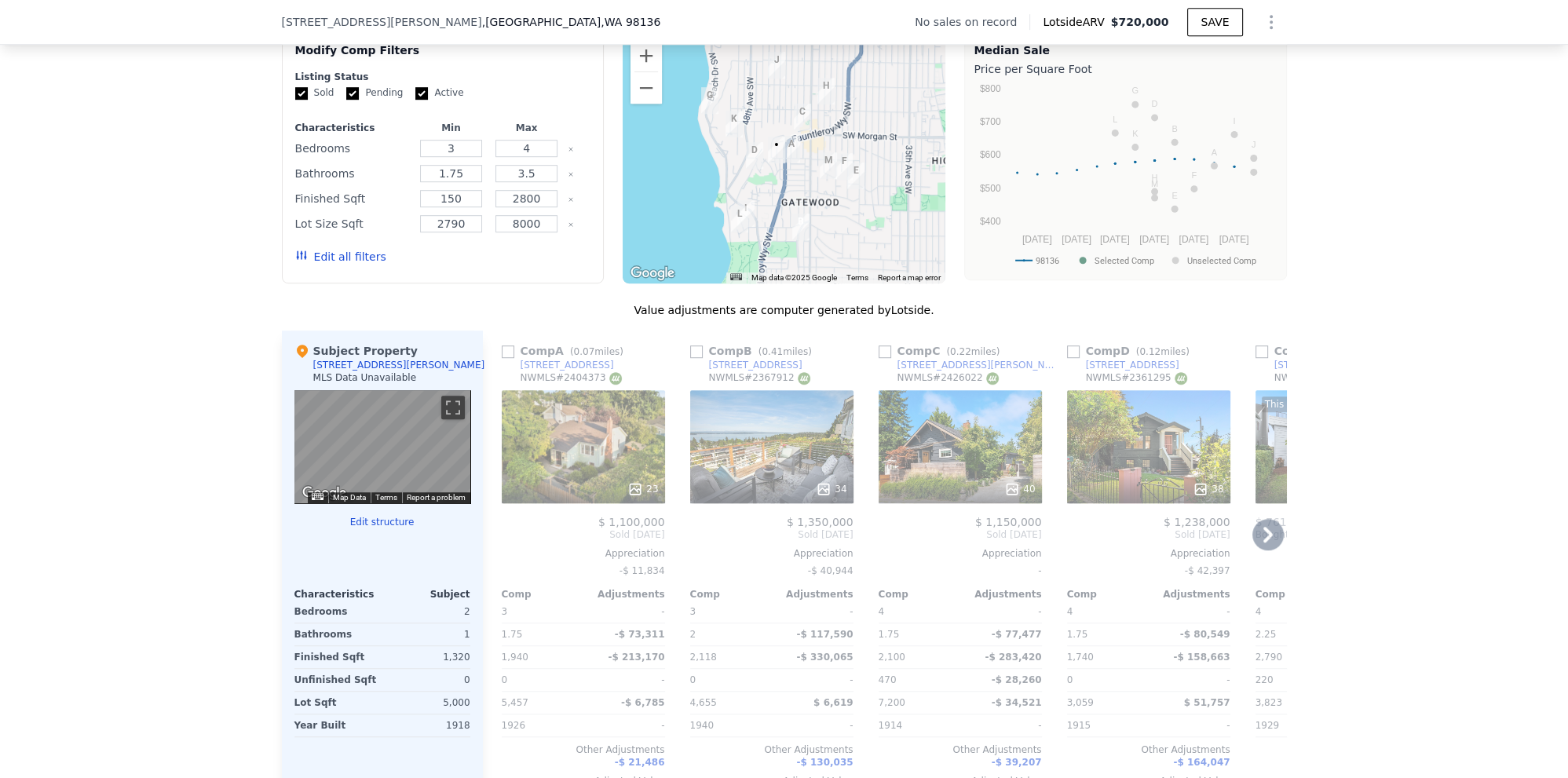
click at [852, 491] on div at bounding box center [772, 490] width 163 height 29
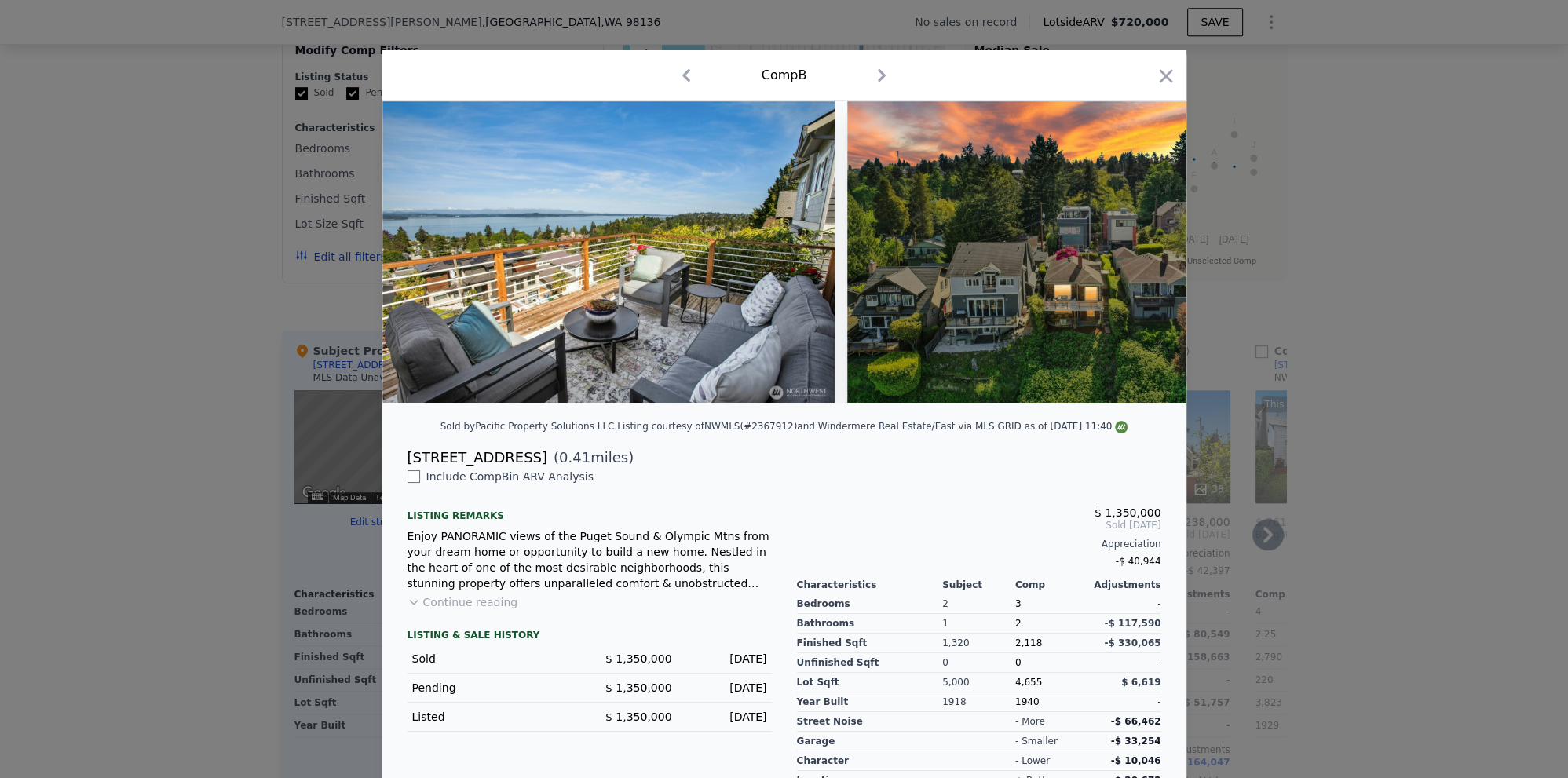
drag, startPoint x: 1280, startPoint y: 524, endPoint x: 1086, endPoint y: 542, distance: 194.8
click at [1280, 524] on div at bounding box center [784, 389] width 1568 height 778
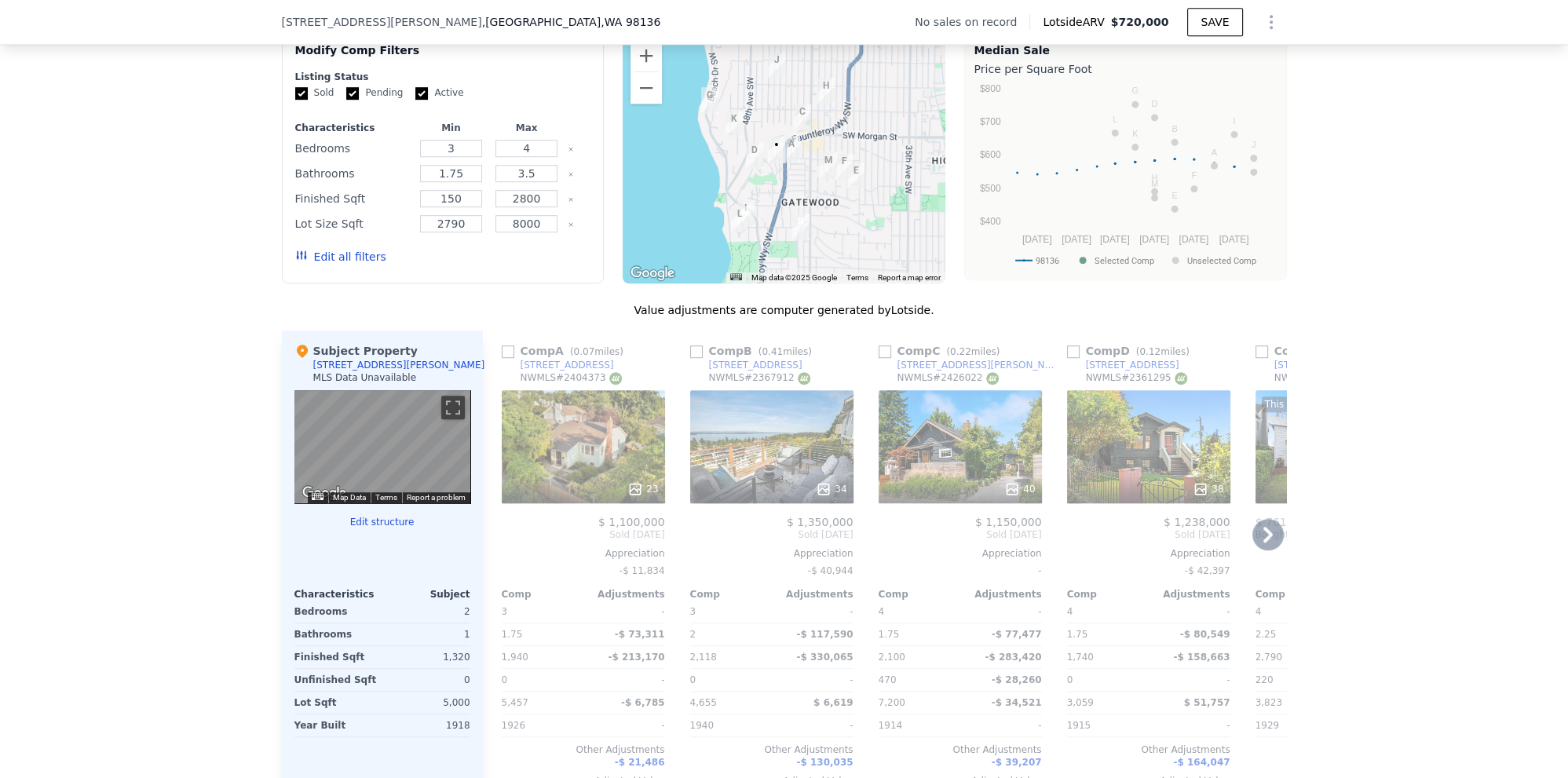
click at [849, 484] on div at bounding box center [772, 490] width 163 height 29
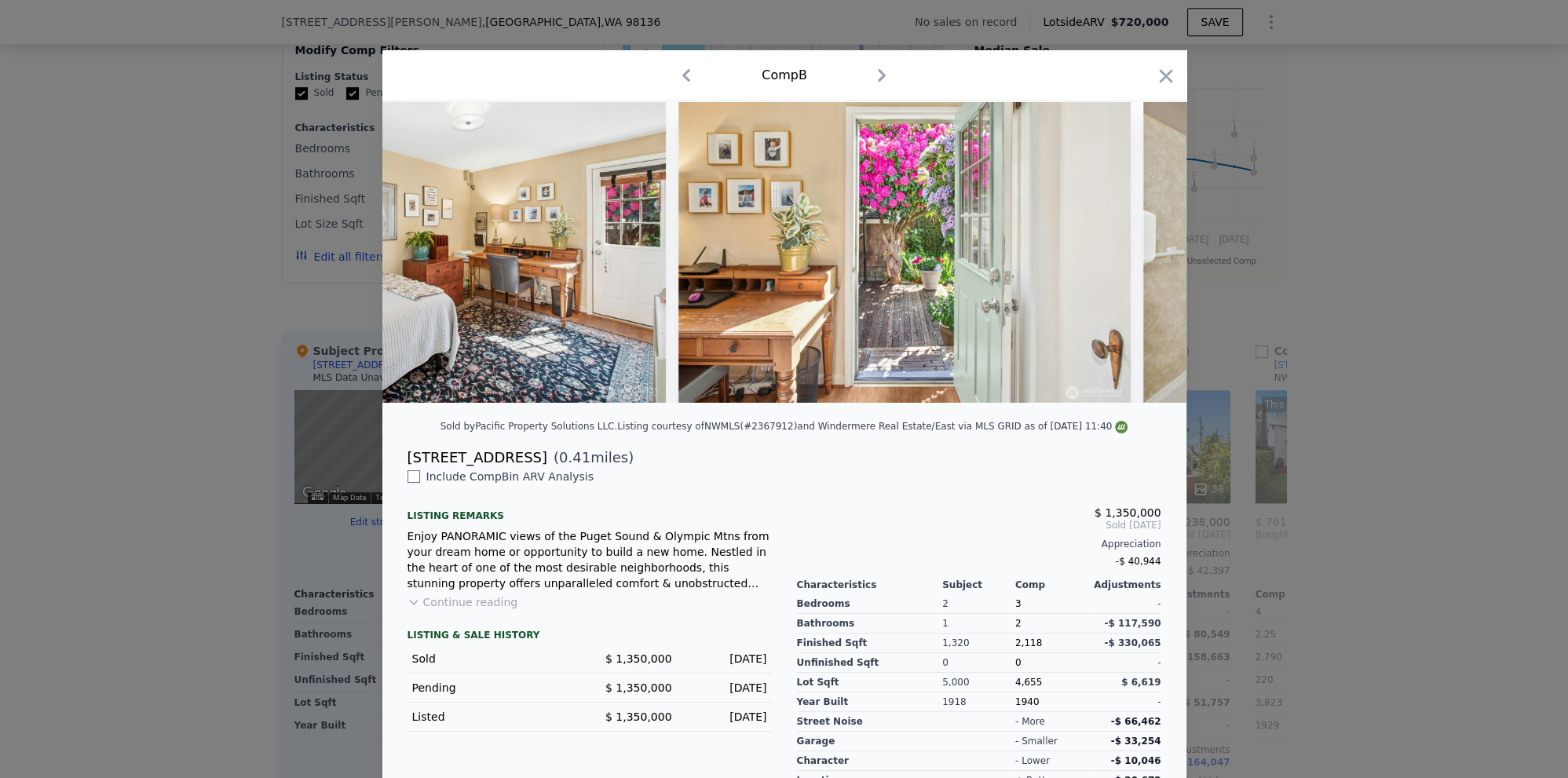
scroll to position [0, 7634]
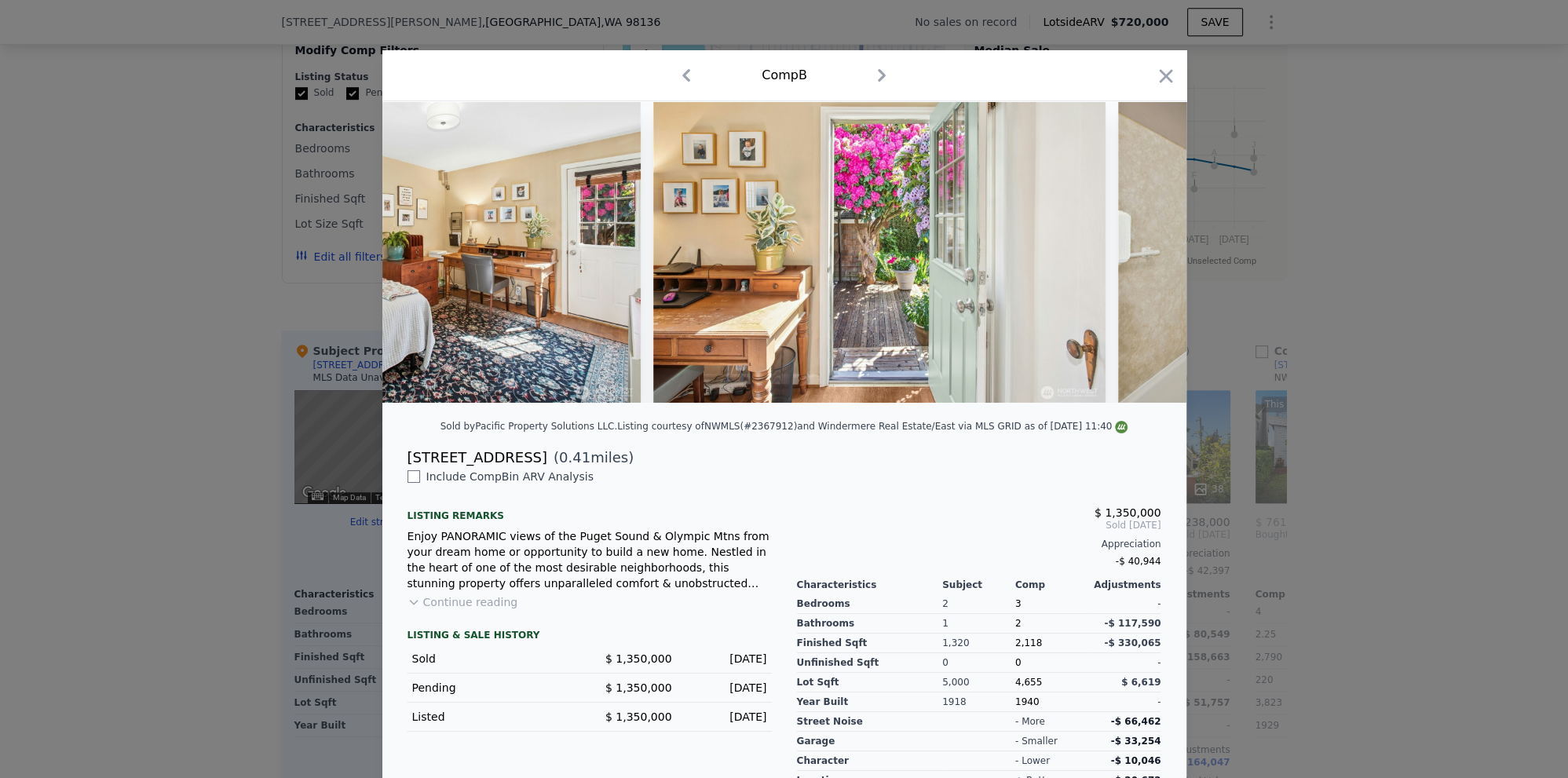
click at [1305, 488] on div at bounding box center [784, 389] width 1568 height 778
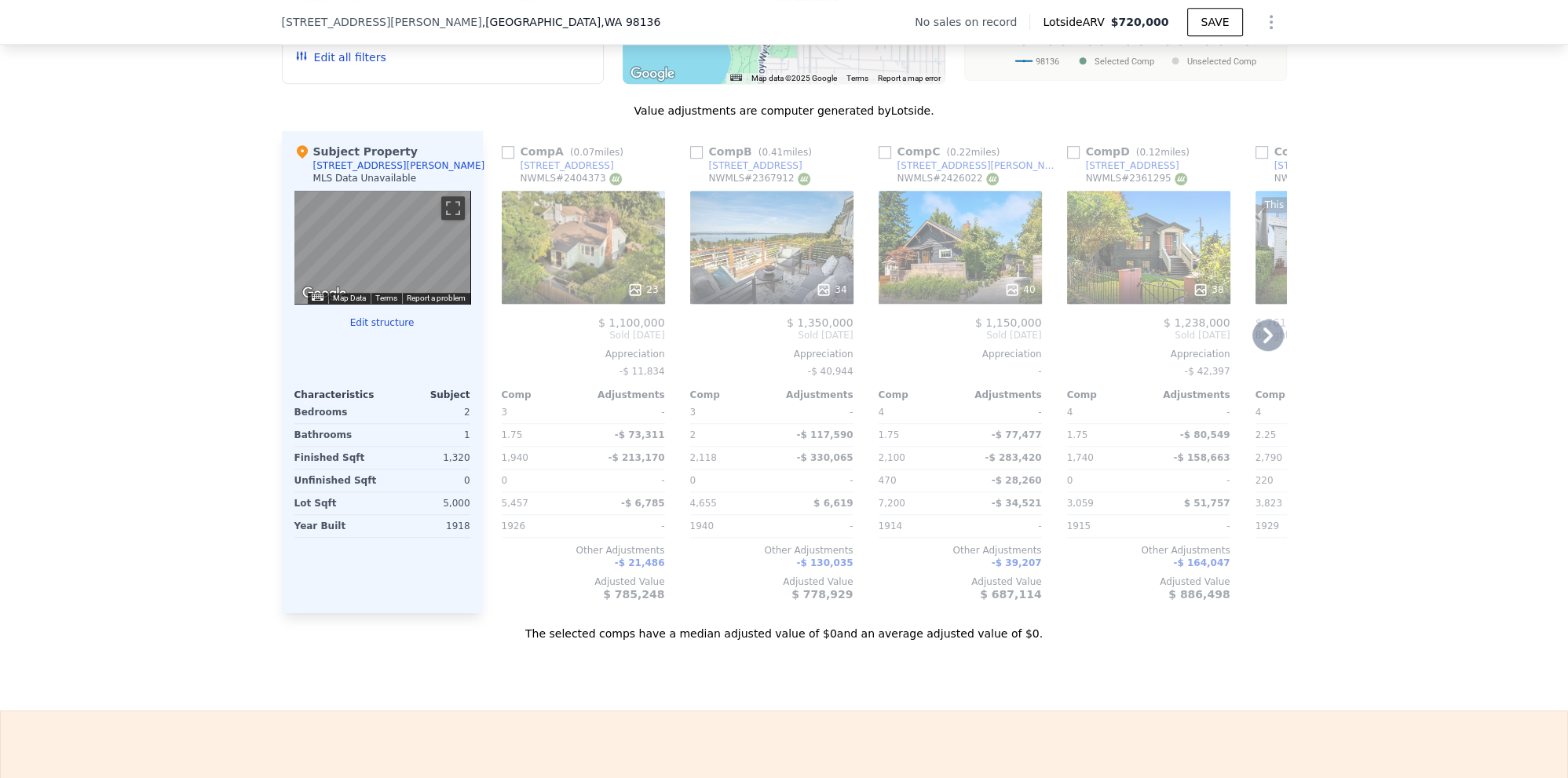
scroll to position [1521, 0]
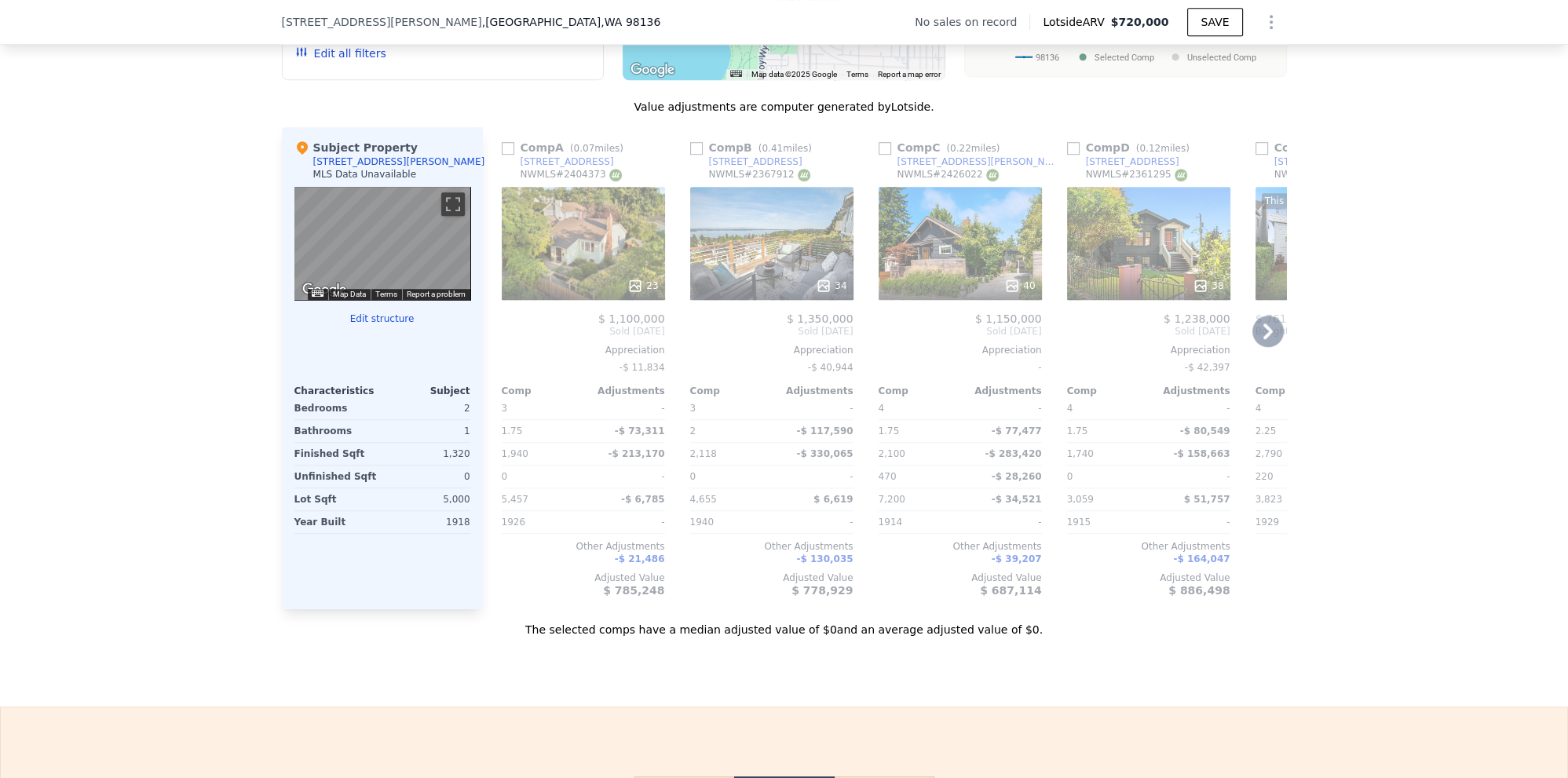
click at [1018, 282] on icon at bounding box center [1013, 286] width 10 height 10
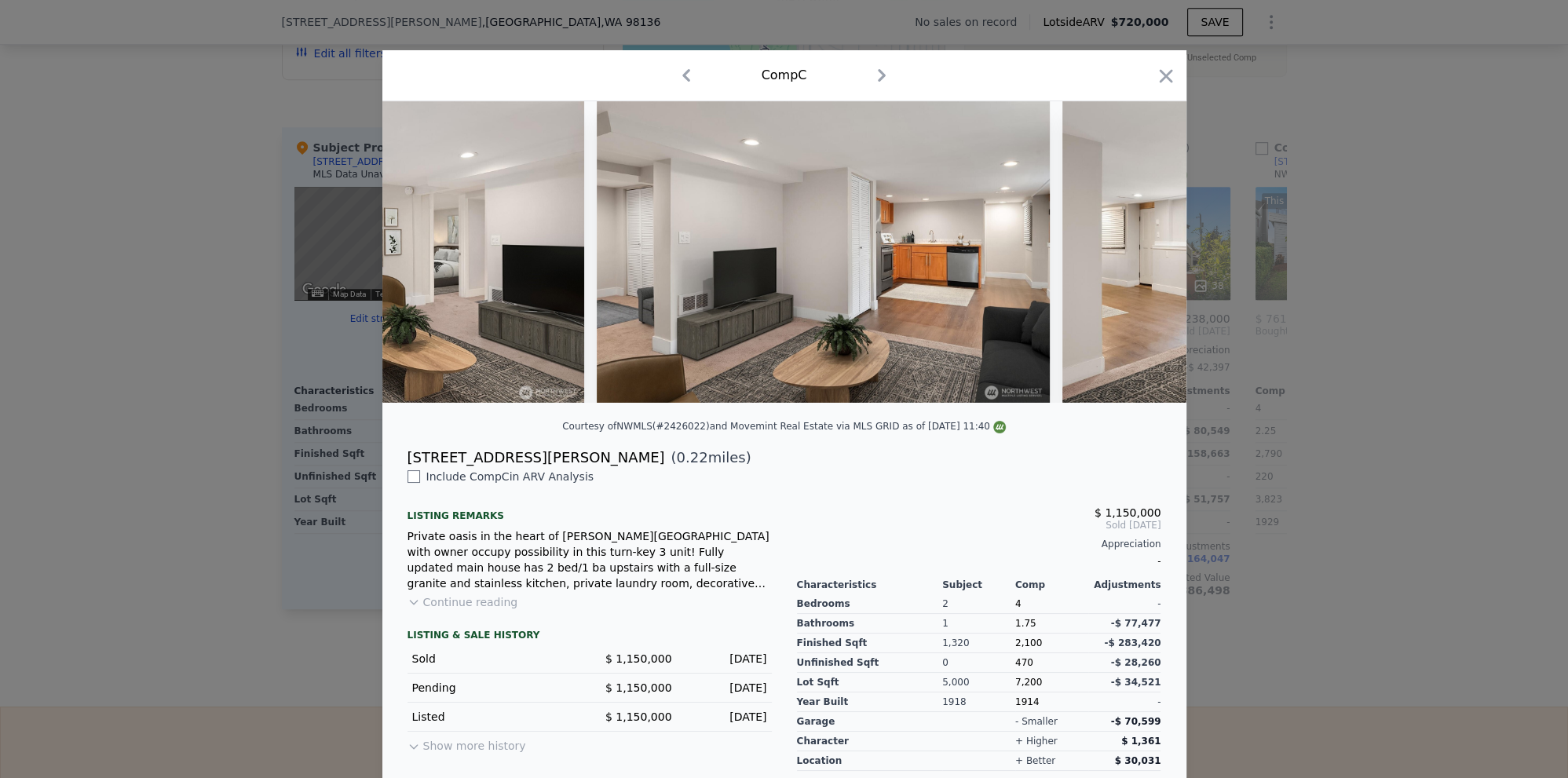
scroll to position [0, 8559]
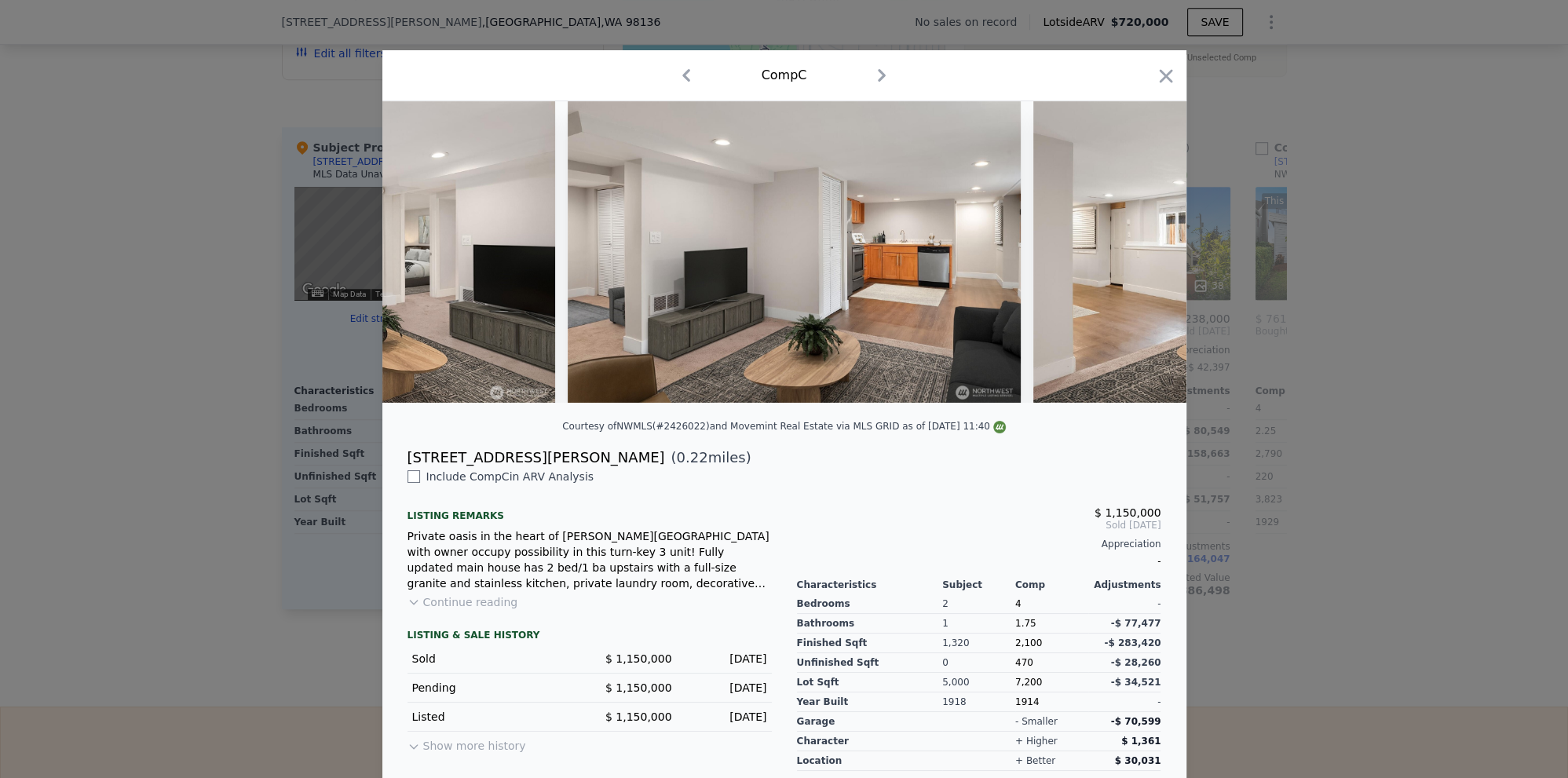
click at [1289, 542] on div at bounding box center [784, 389] width 1568 height 778
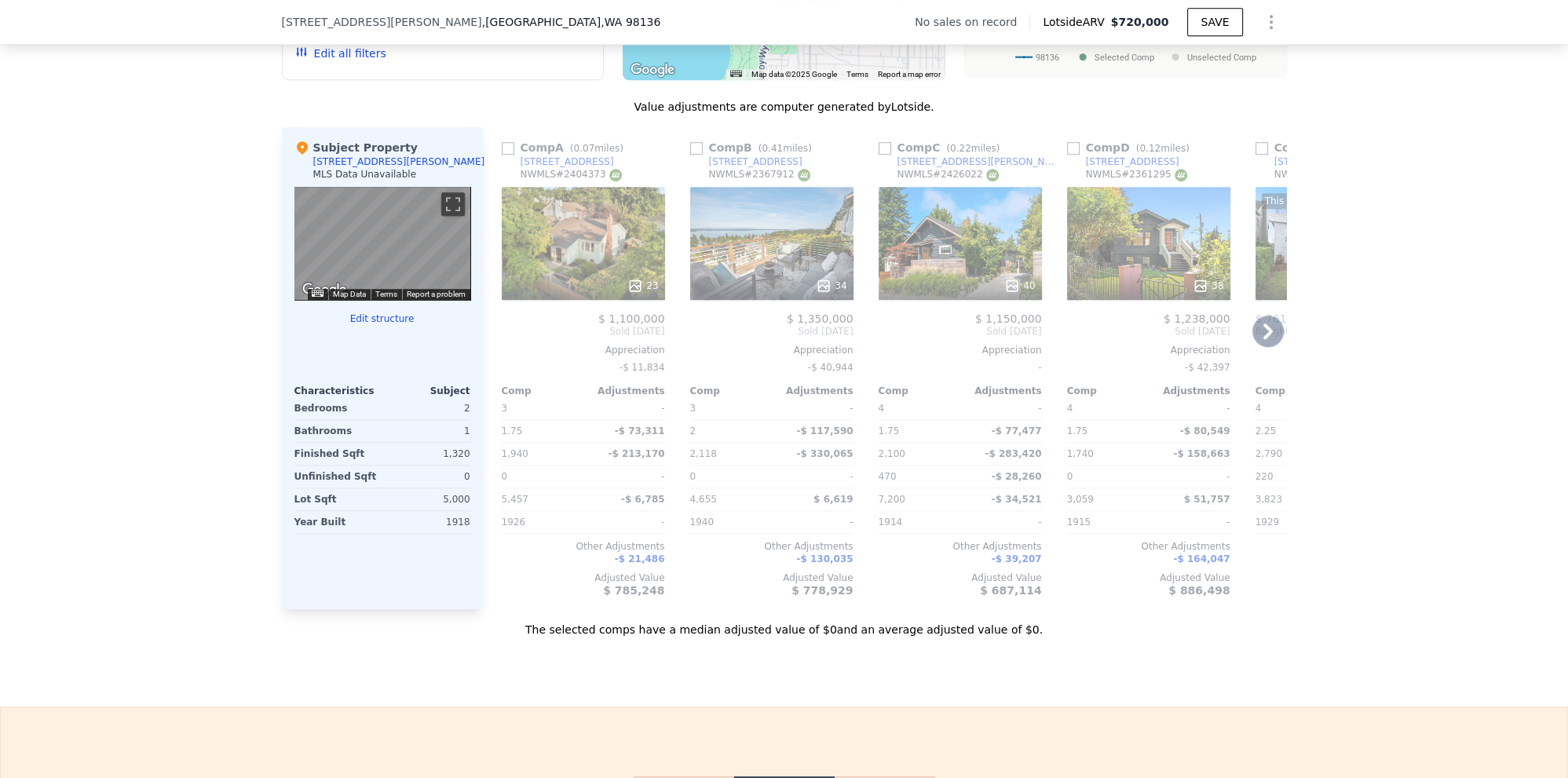
click at [1272, 334] on icon at bounding box center [1267, 331] width 31 height 31
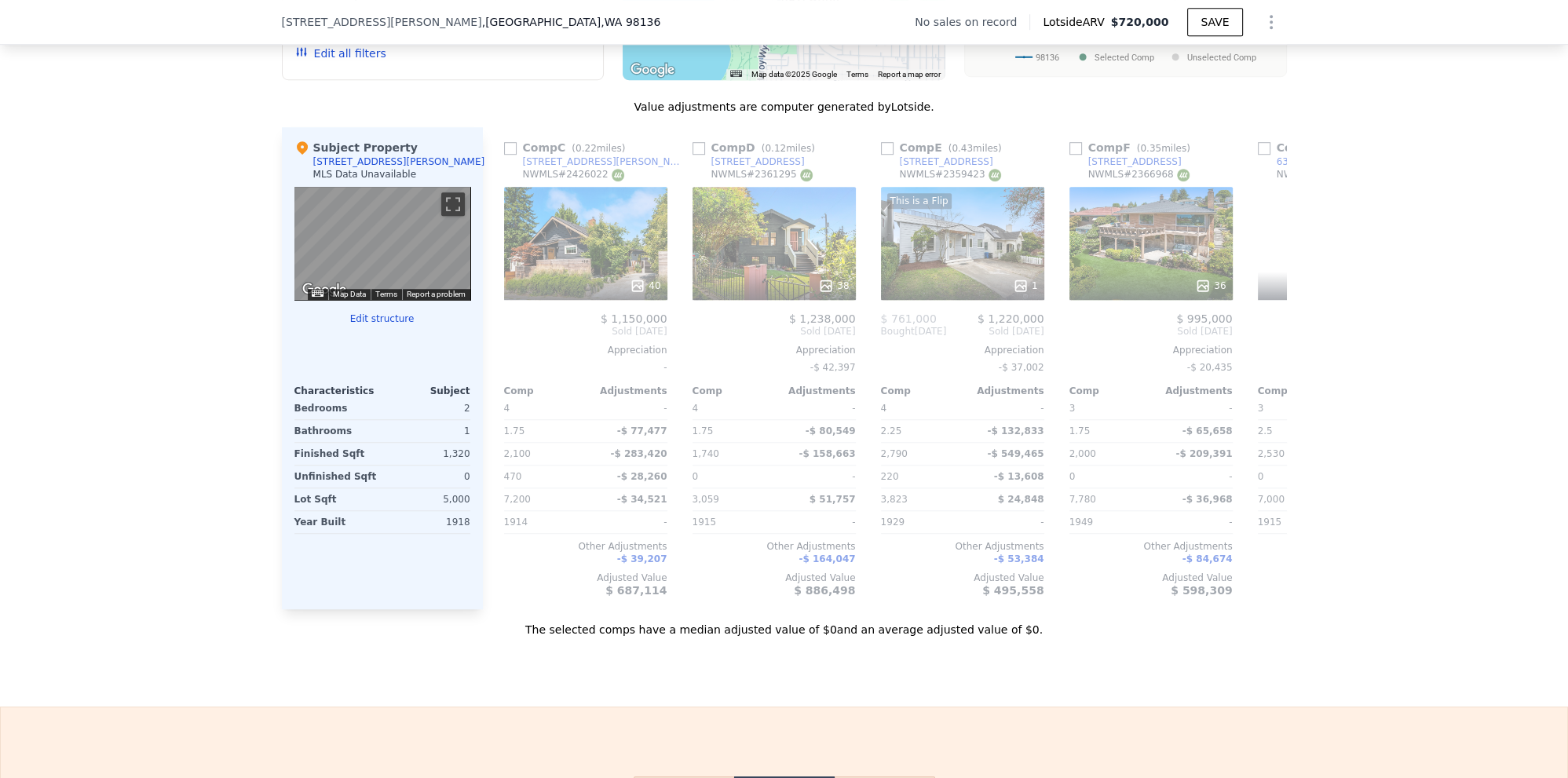
scroll to position [0, 377]
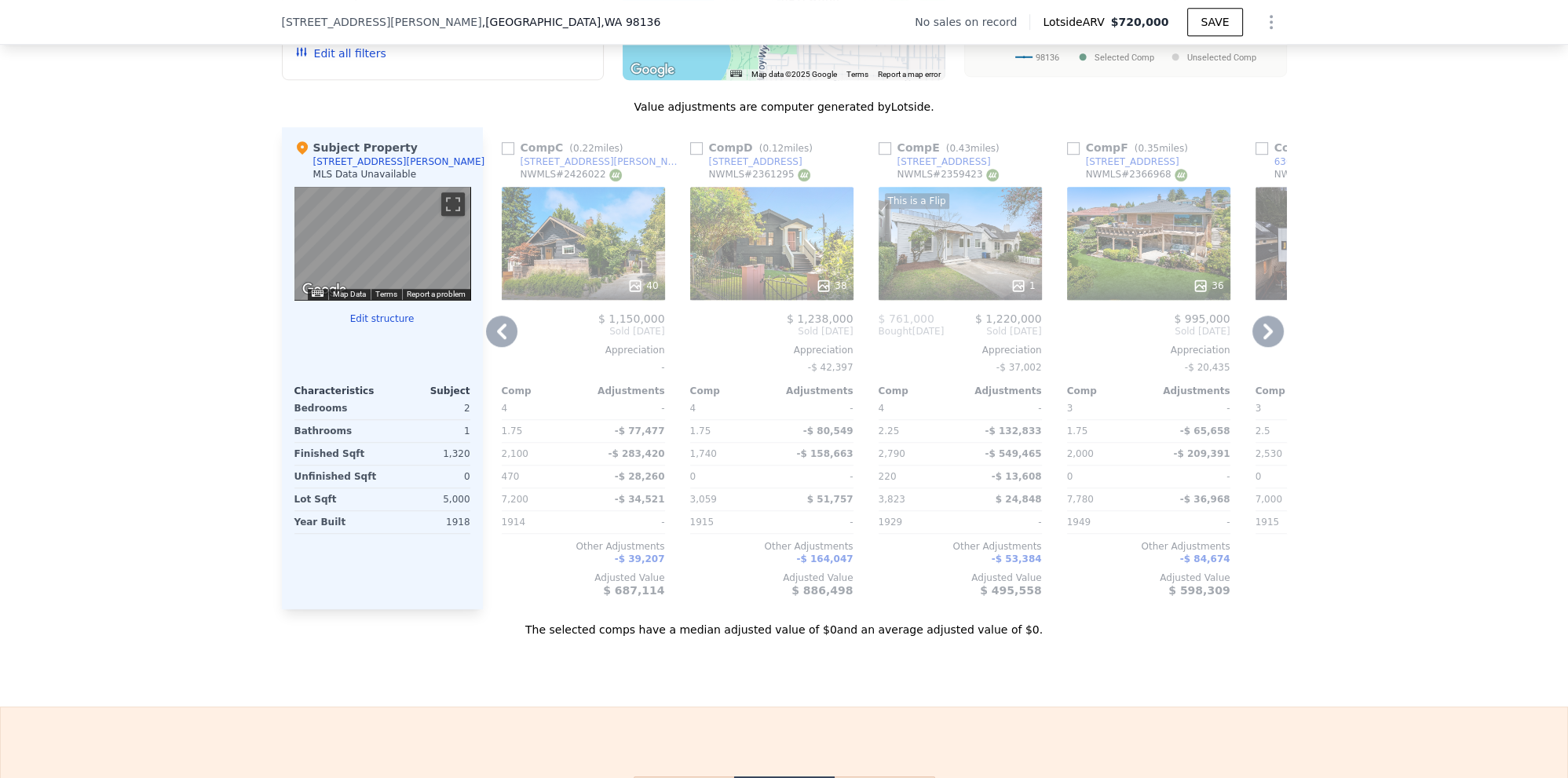
click at [823, 286] on icon at bounding box center [824, 286] width 10 height 10
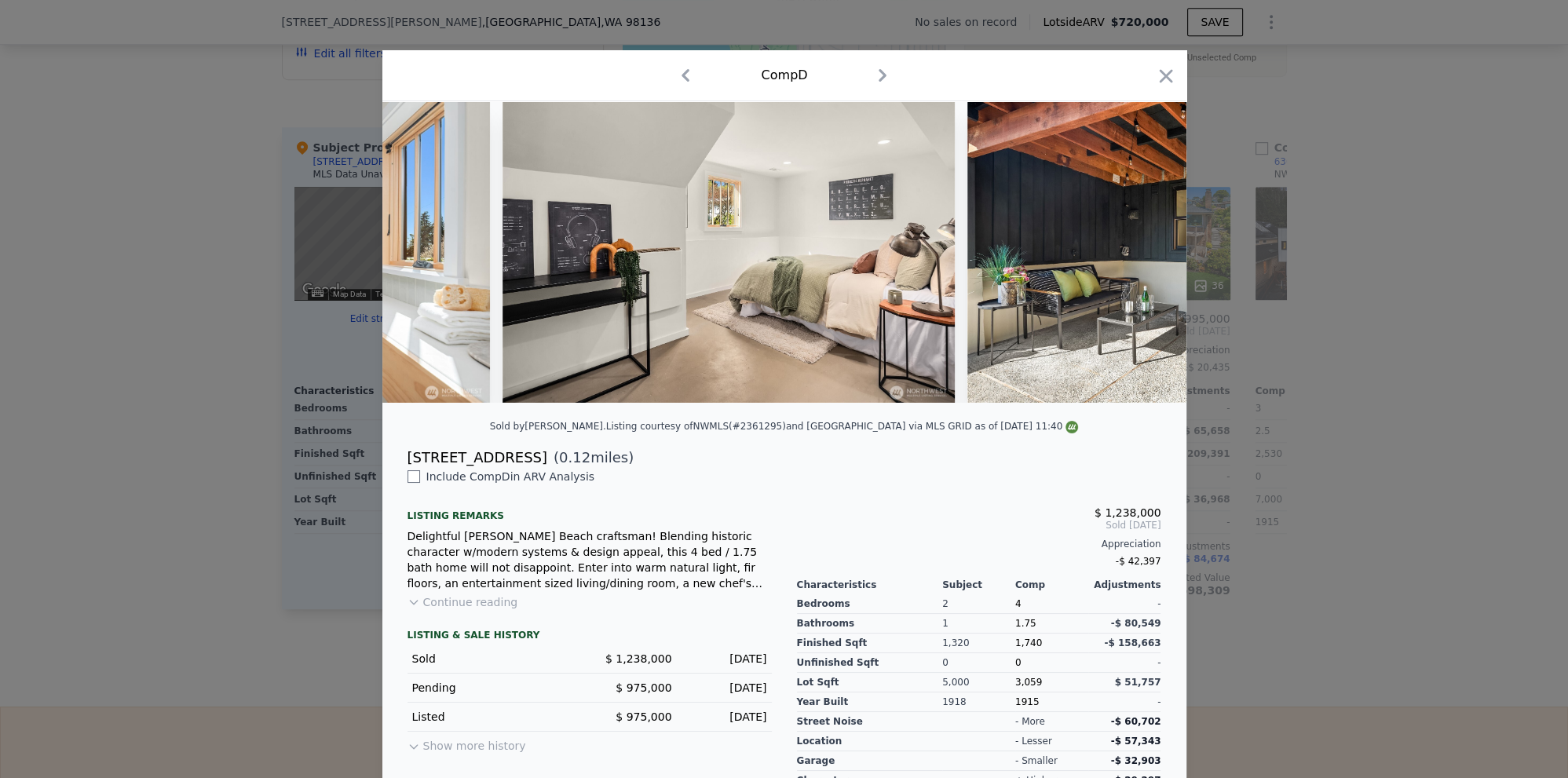
scroll to position [0, 11694]
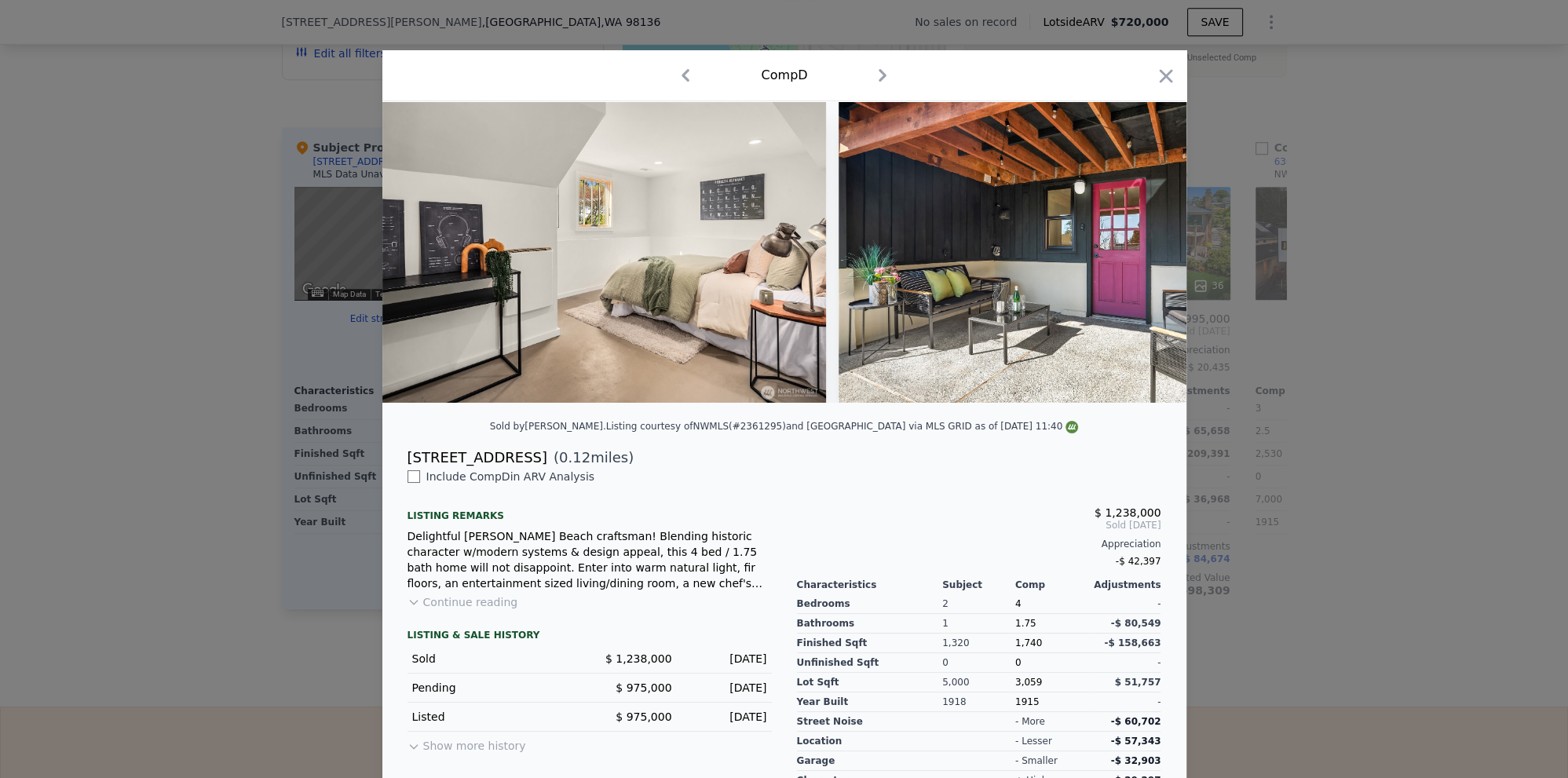
click at [1252, 472] on div at bounding box center [784, 389] width 1568 height 778
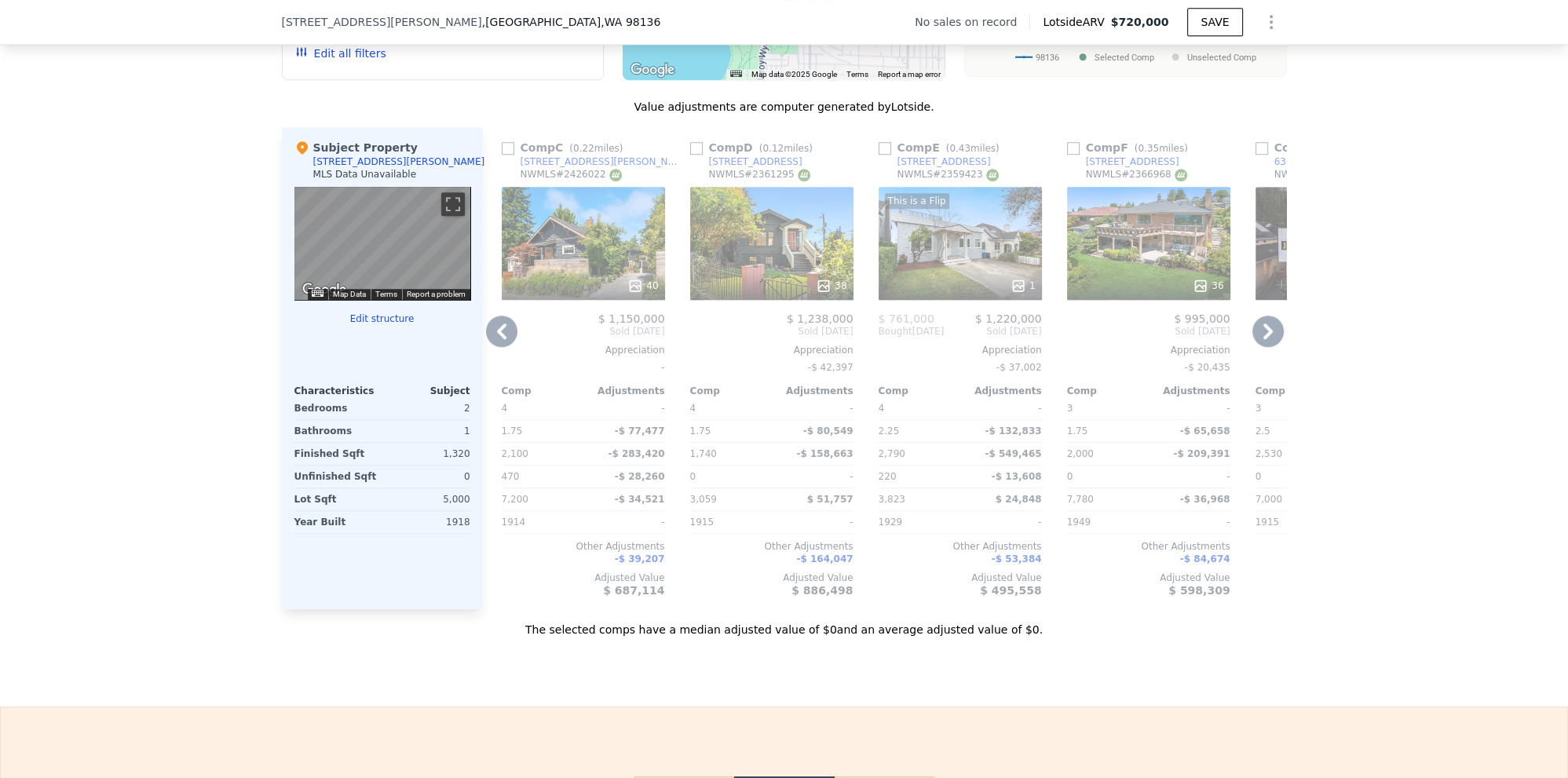
click at [1279, 330] on icon at bounding box center [1267, 331] width 31 height 31
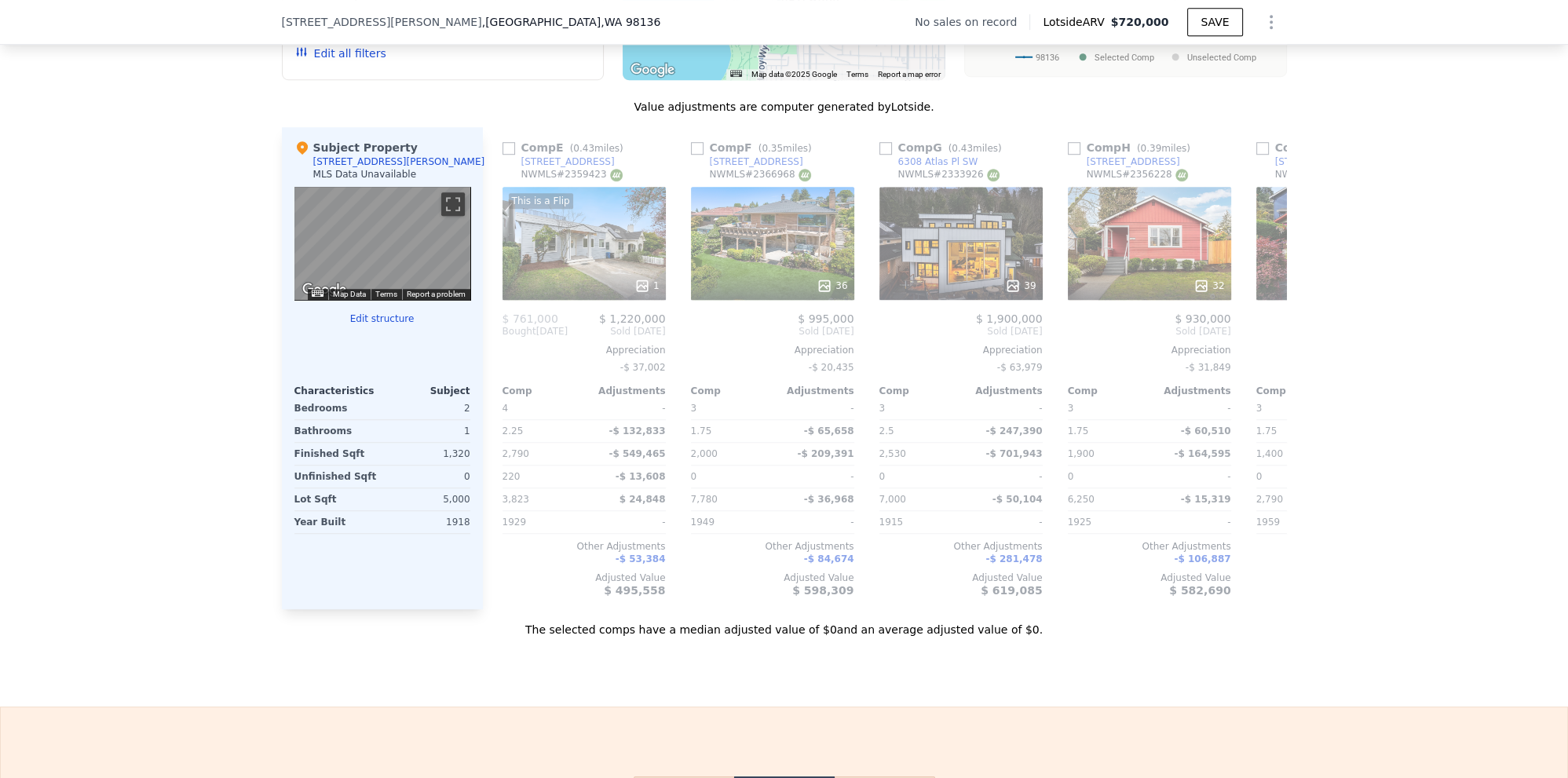
scroll to position [0, 754]
click at [1025, 279] on div "39" at bounding box center [1019, 286] width 30 height 16
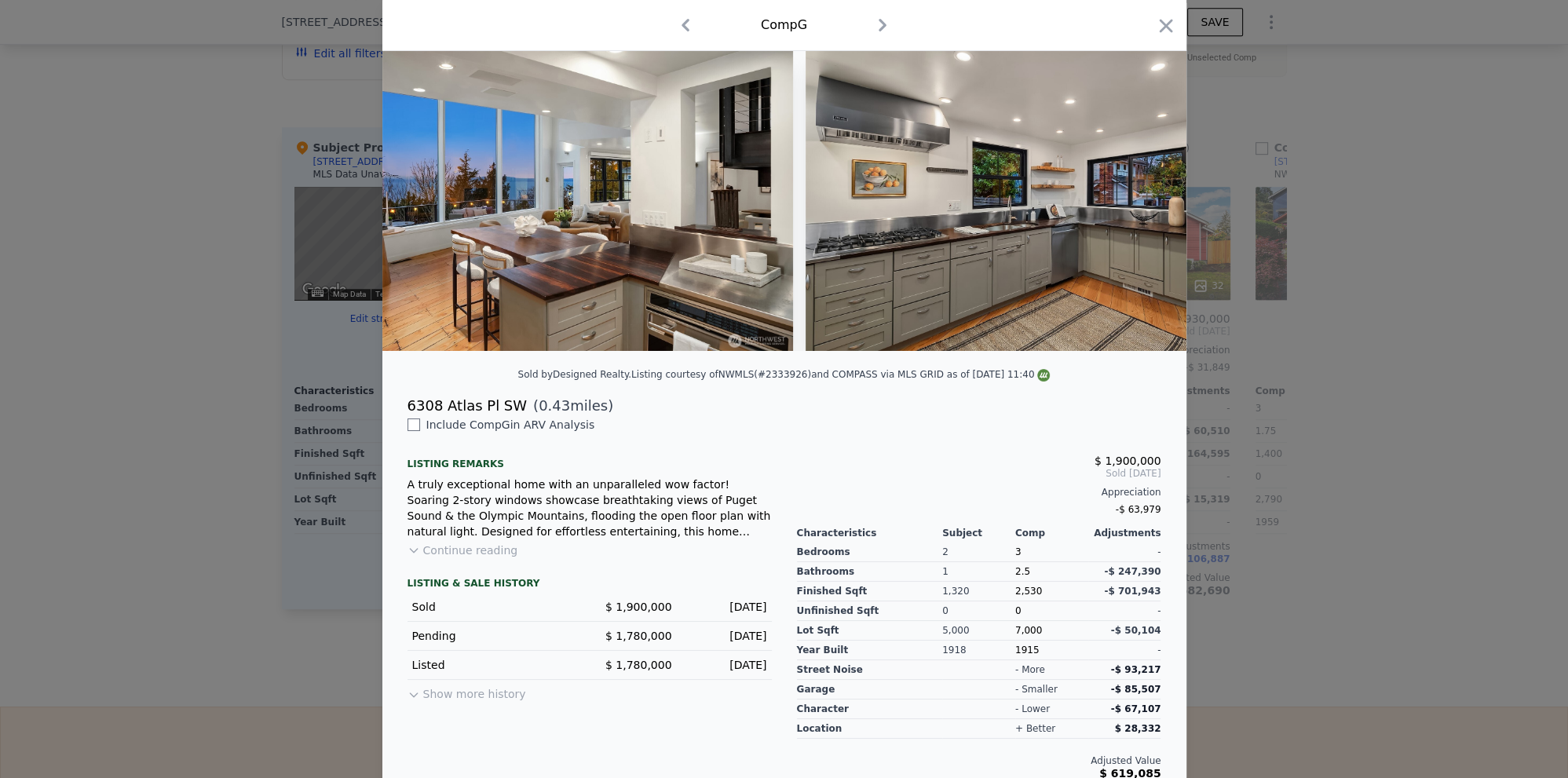
scroll to position [63, 0]
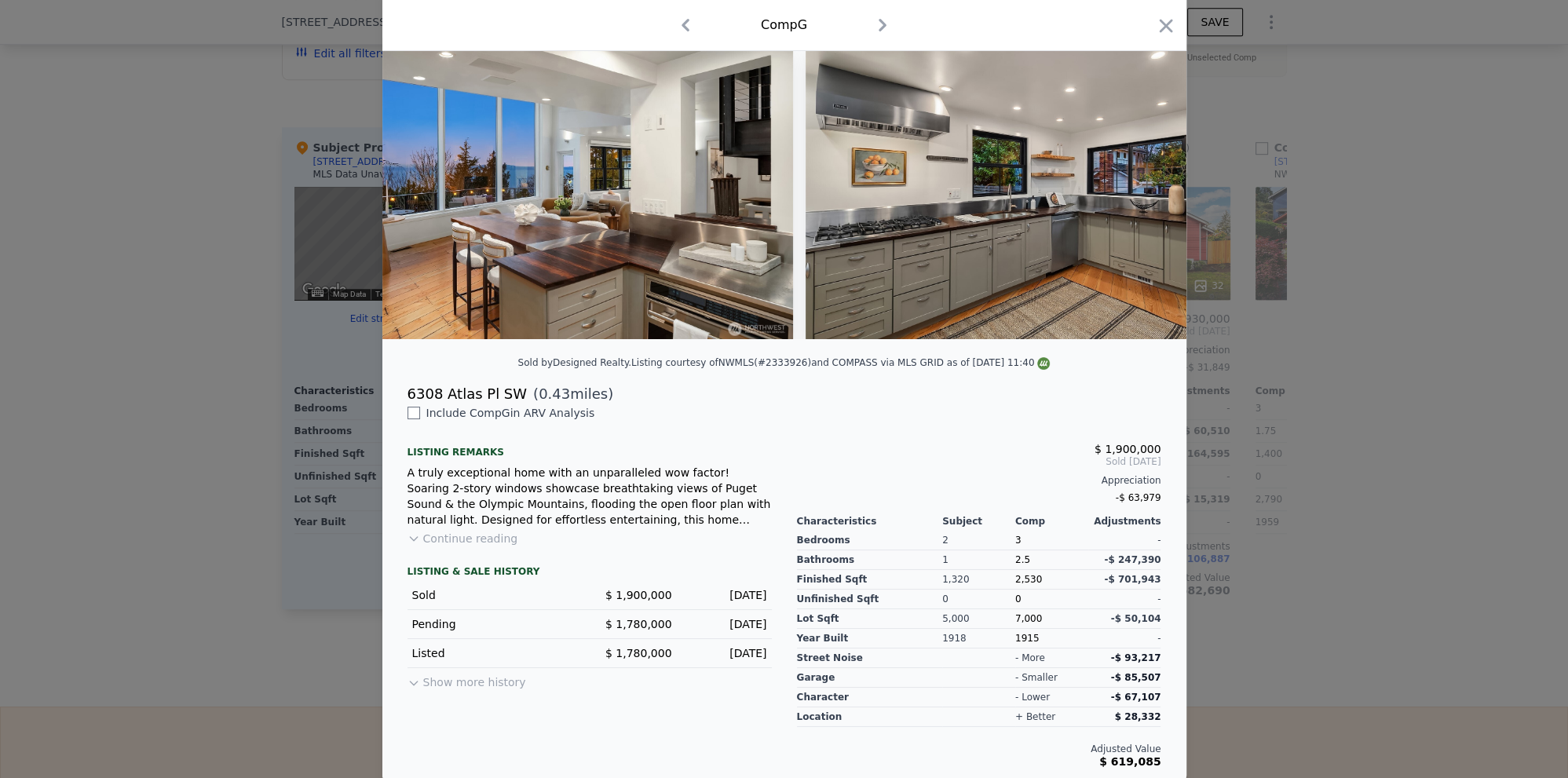
click at [463, 534] on button "Continue reading" at bounding box center [463, 539] width 110 height 16
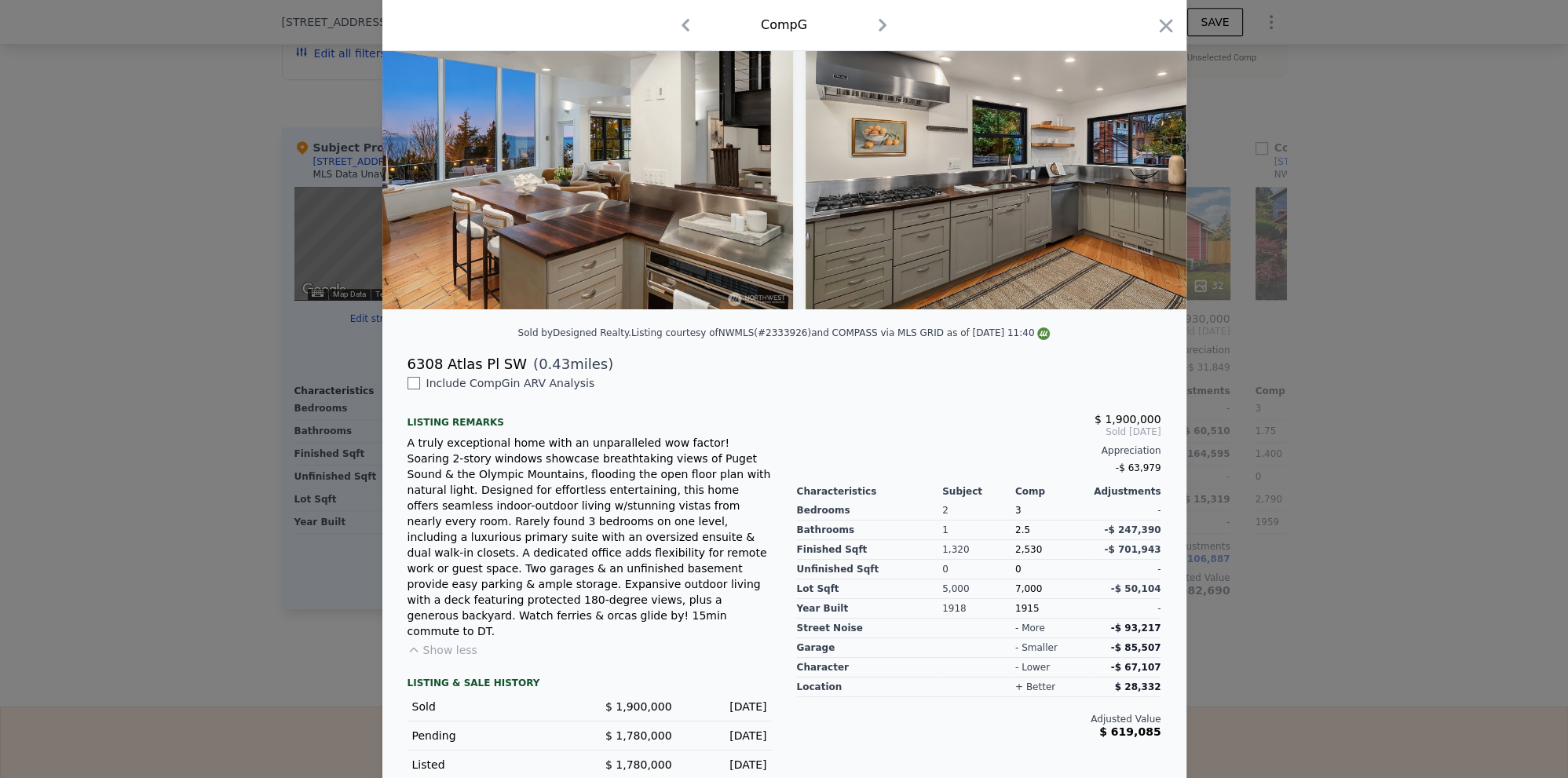
scroll to position [99, 0]
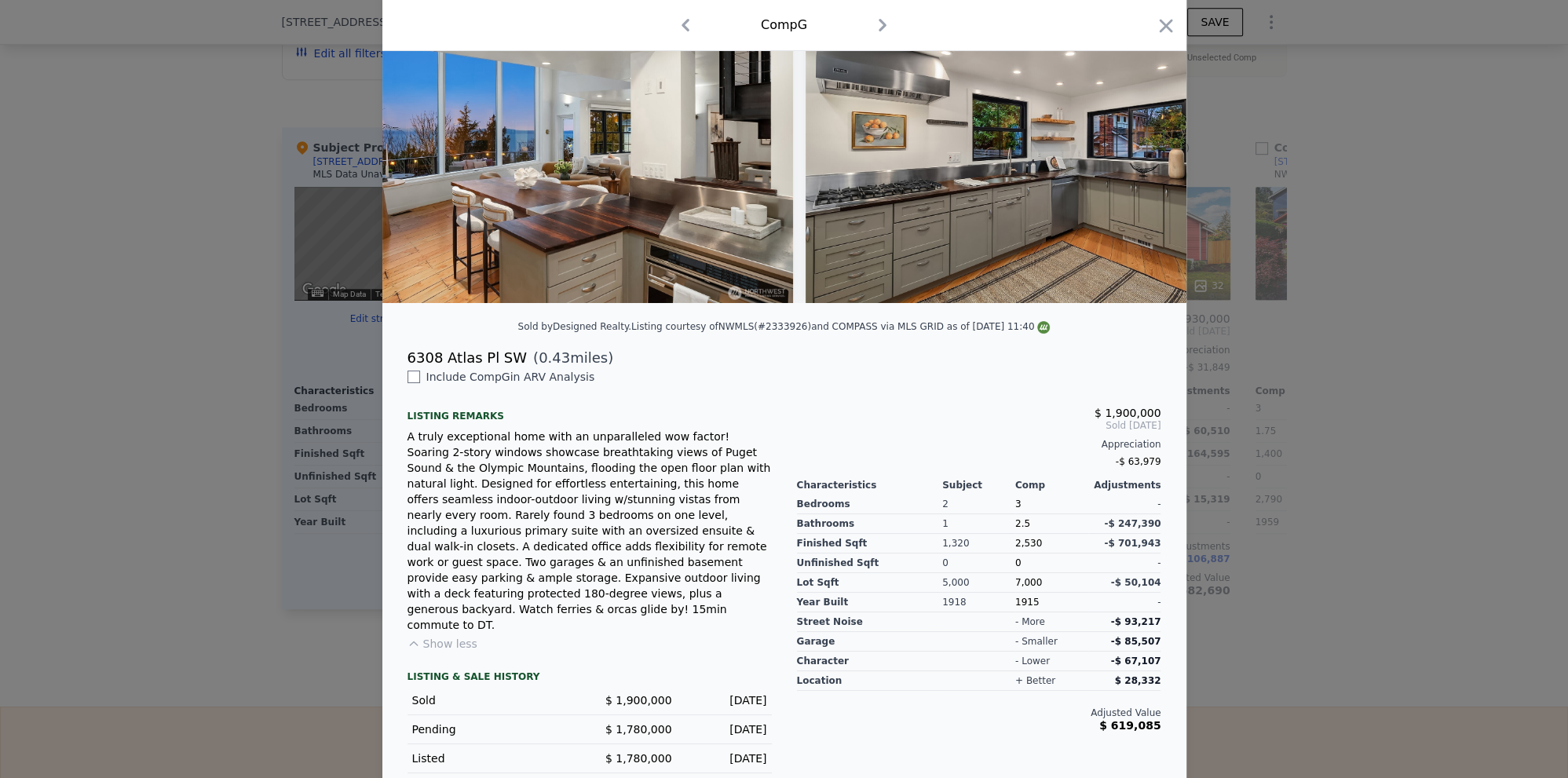
click at [1277, 546] on div at bounding box center [784, 389] width 1568 height 778
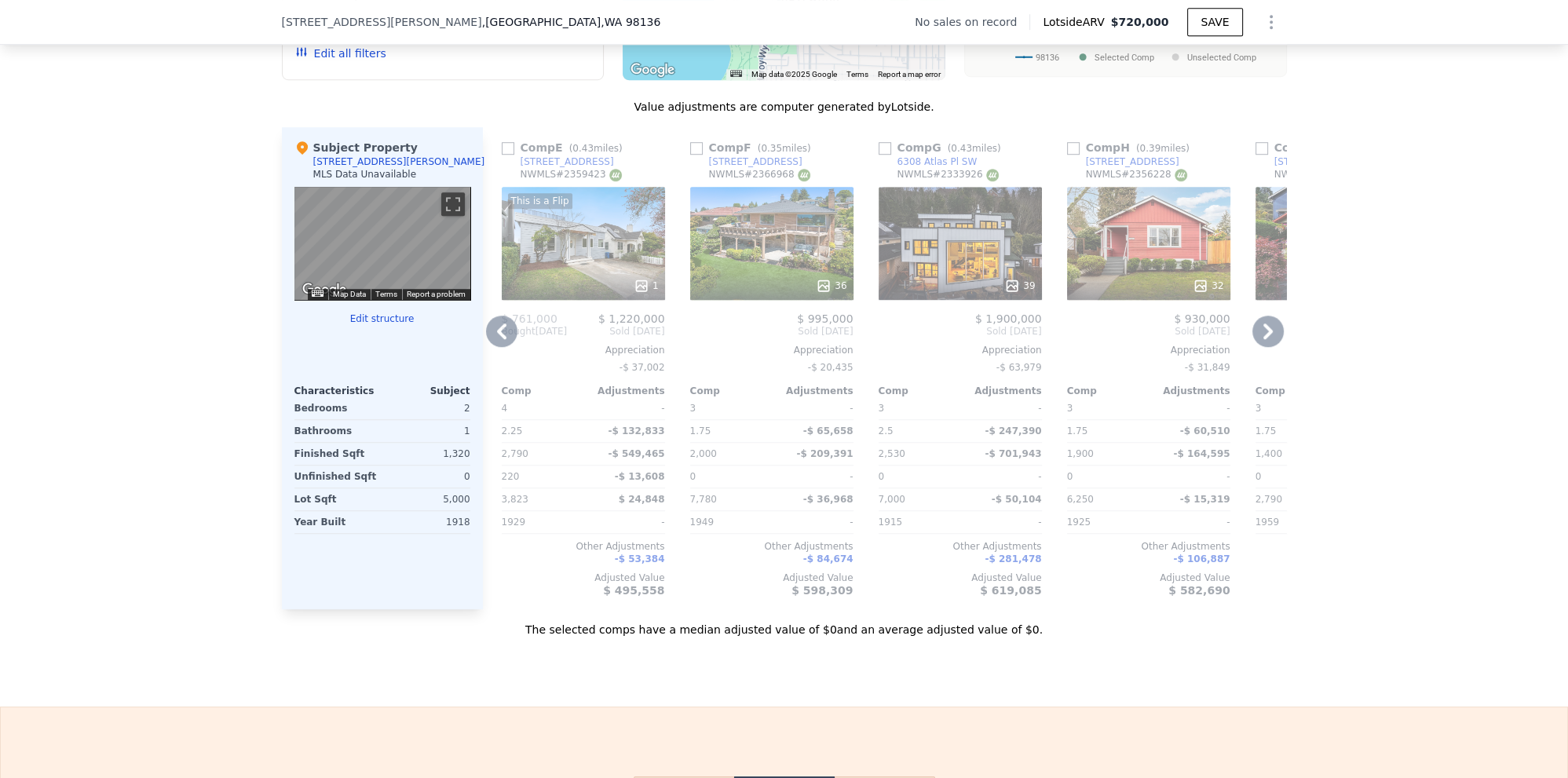
click at [644, 285] on icon at bounding box center [641, 286] width 16 height 16
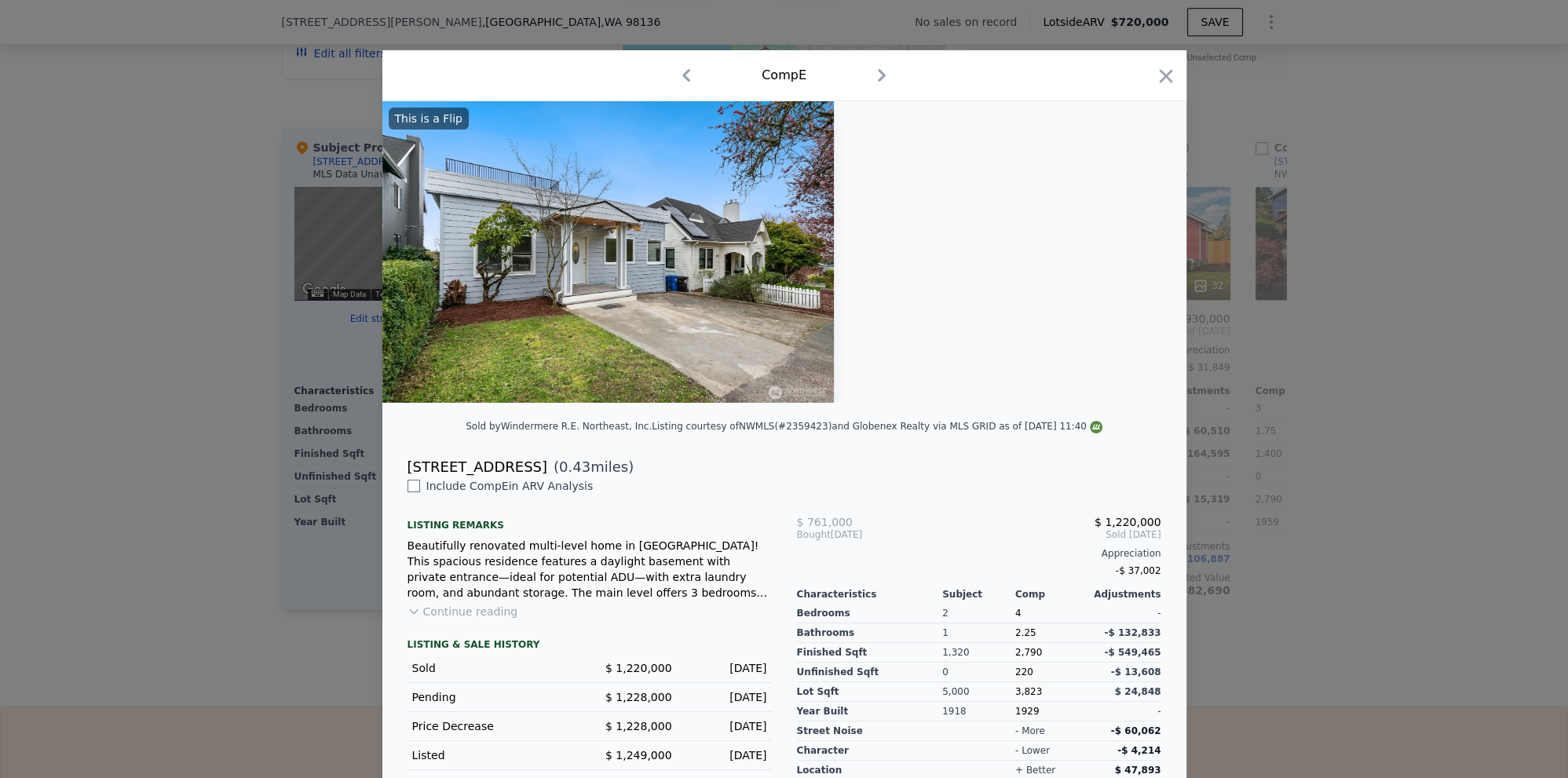
drag, startPoint x: 420, startPoint y: 413, endPoint x: 553, endPoint y: 404, distance: 133.3
click at [553, 404] on div "This is a Flip" at bounding box center [784, 258] width 804 height 314
click at [846, 196] on div at bounding box center [784, 252] width 804 height 302
drag, startPoint x: 783, startPoint y: 325, endPoint x: 1260, endPoint y: 327, distance: 477.0
click at [787, 325] on img at bounding box center [608, 252] width 452 height 302
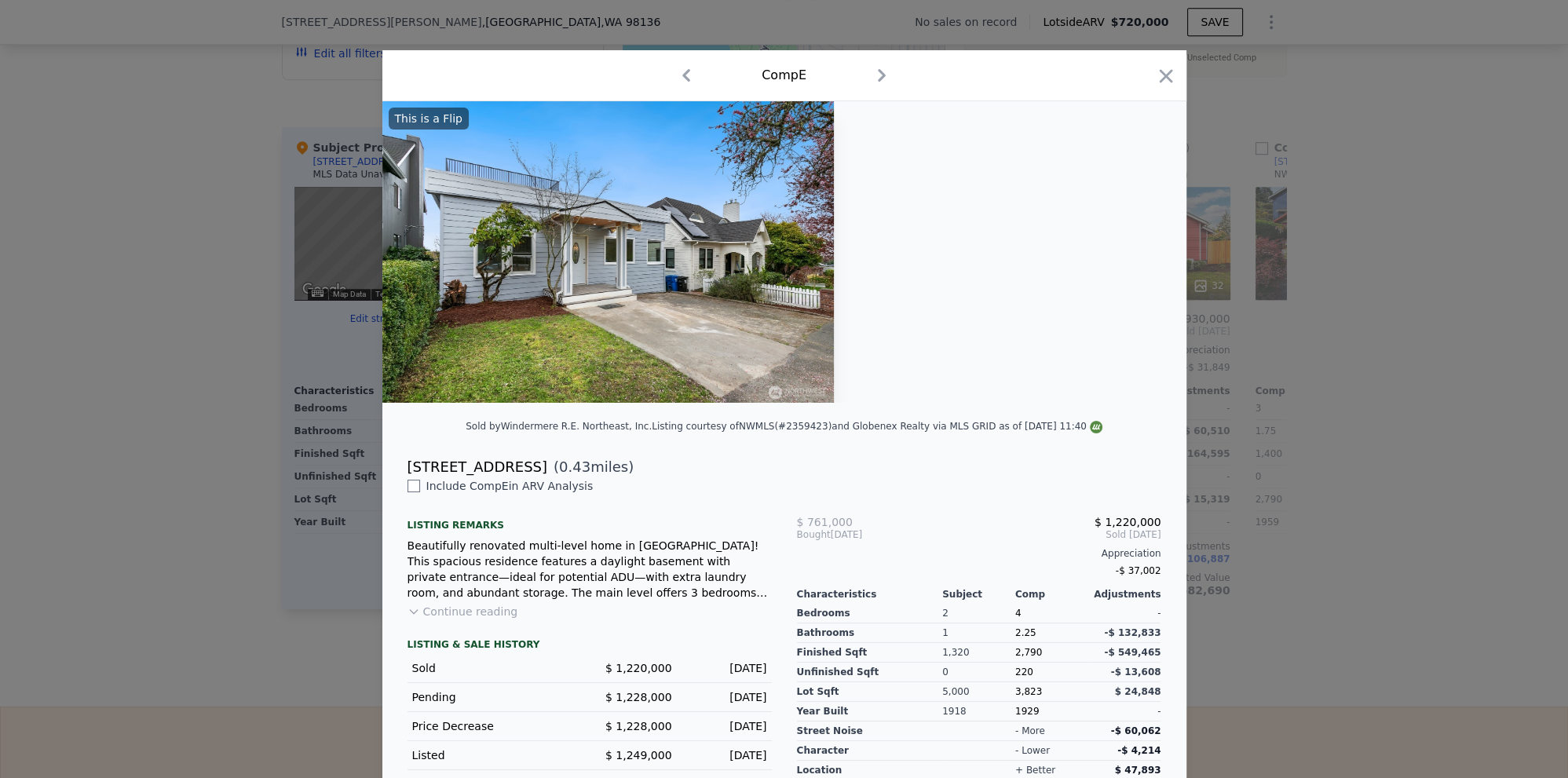
click at [1366, 537] on div at bounding box center [784, 389] width 1568 height 778
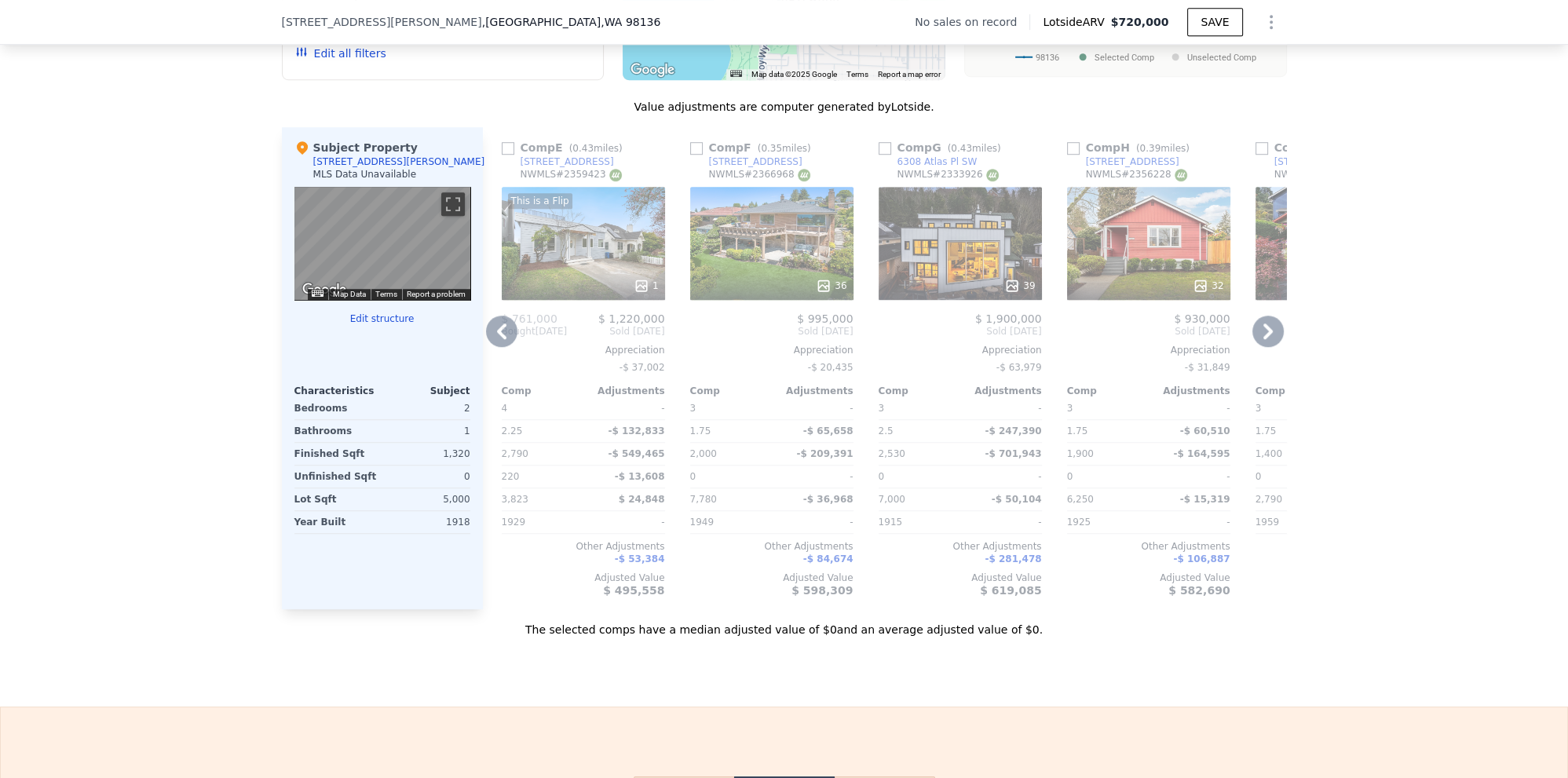
click at [1272, 329] on icon at bounding box center [1267, 331] width 31 height 31
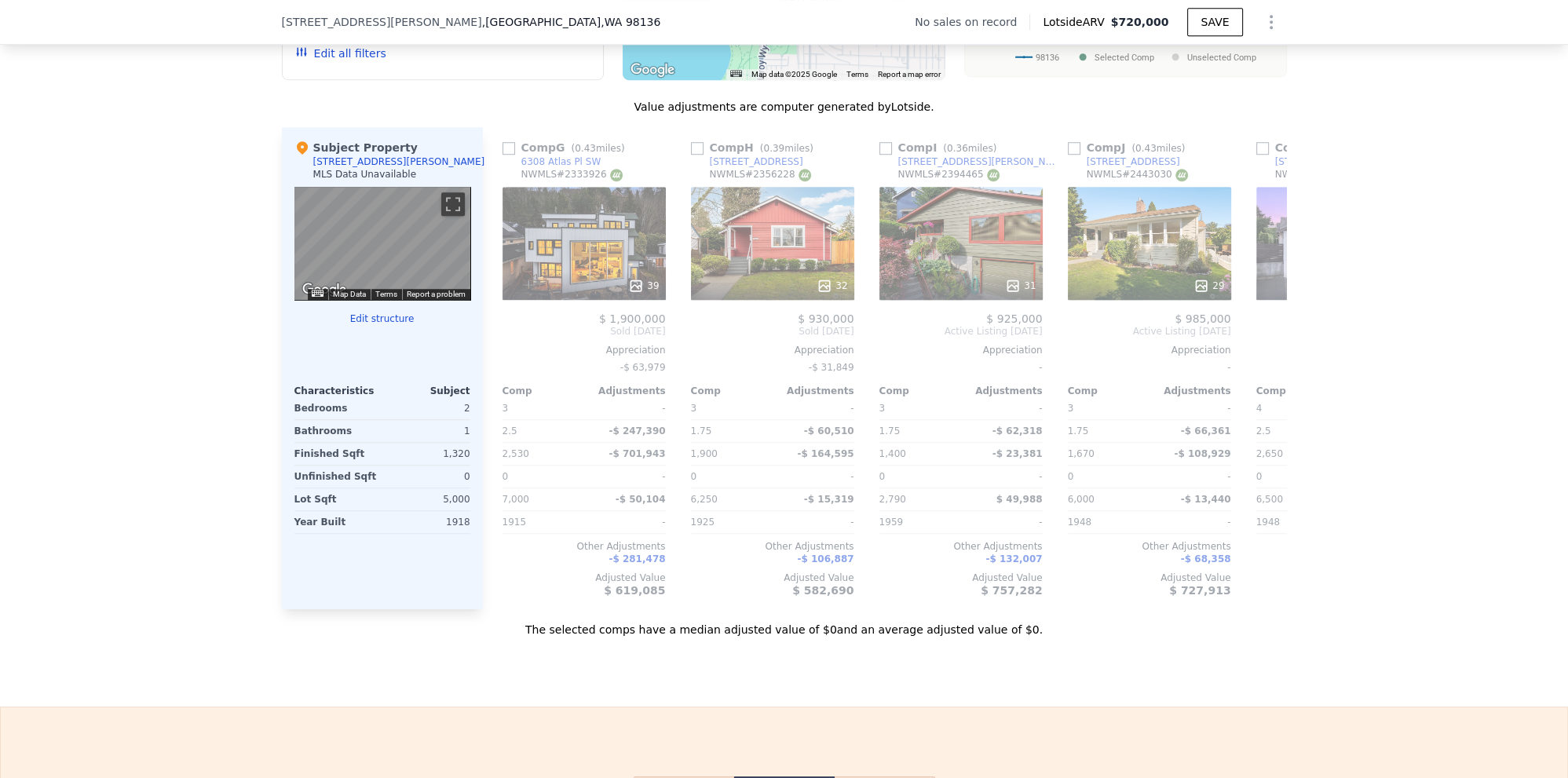
scroll to position [0, 1131]
click at [1273, 325] on icon at bounding box center [1267, 331] width 31 height 31
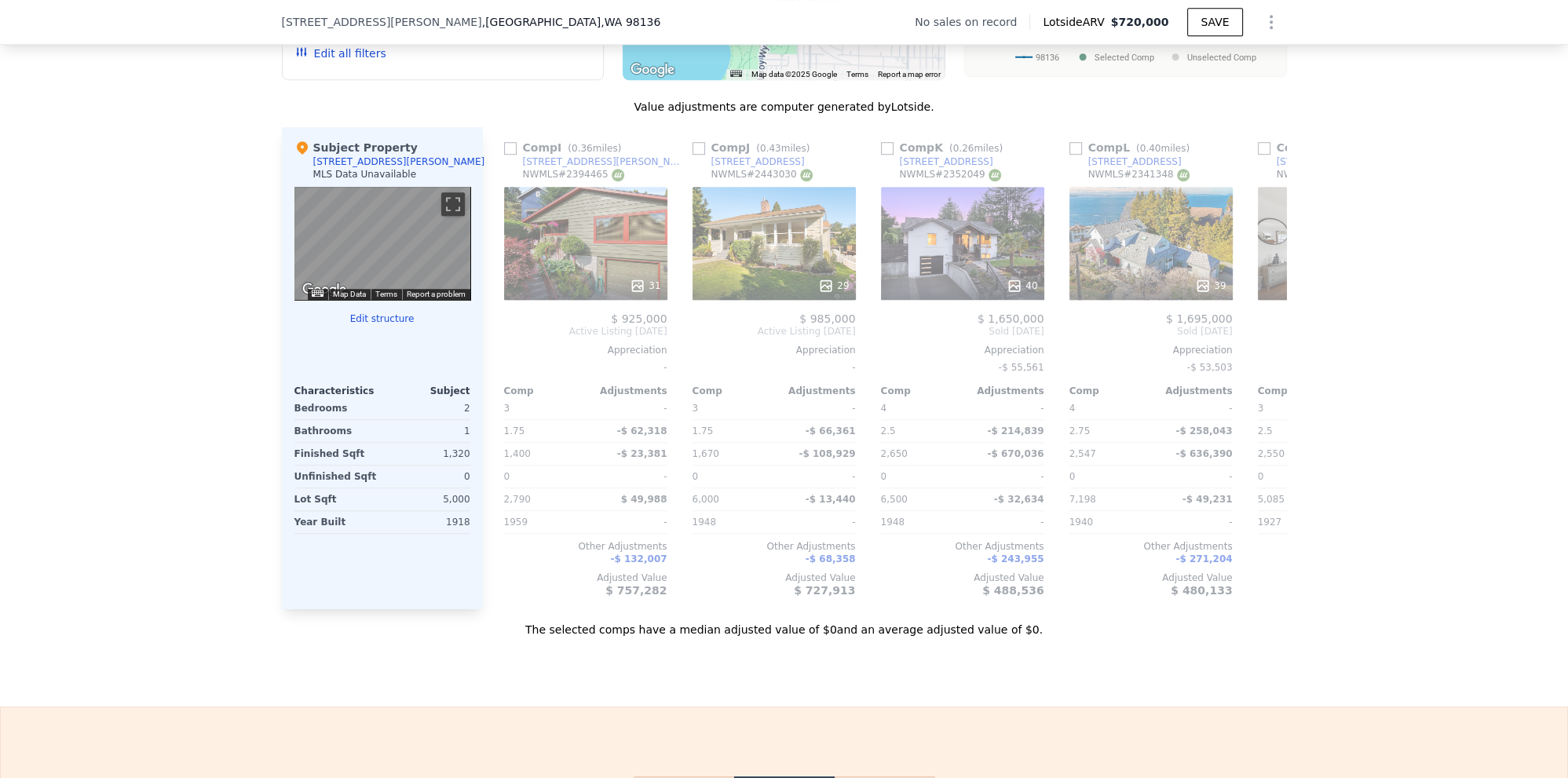
scroll to position [0, 1507]
click at [1016, 281] on icon at bounding box center [1012, 286] width 16 height 16
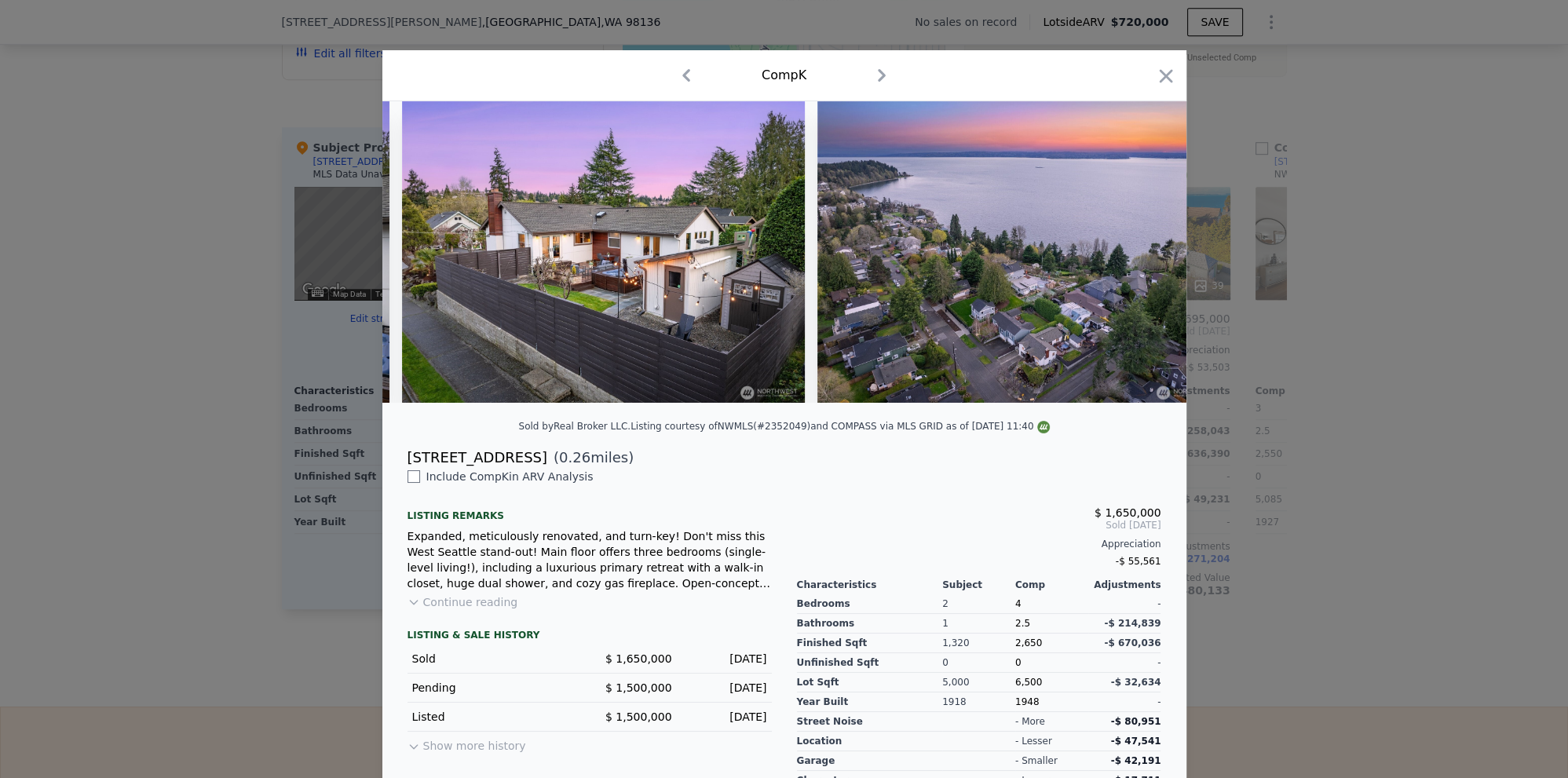
scroll to position [0, 16912]
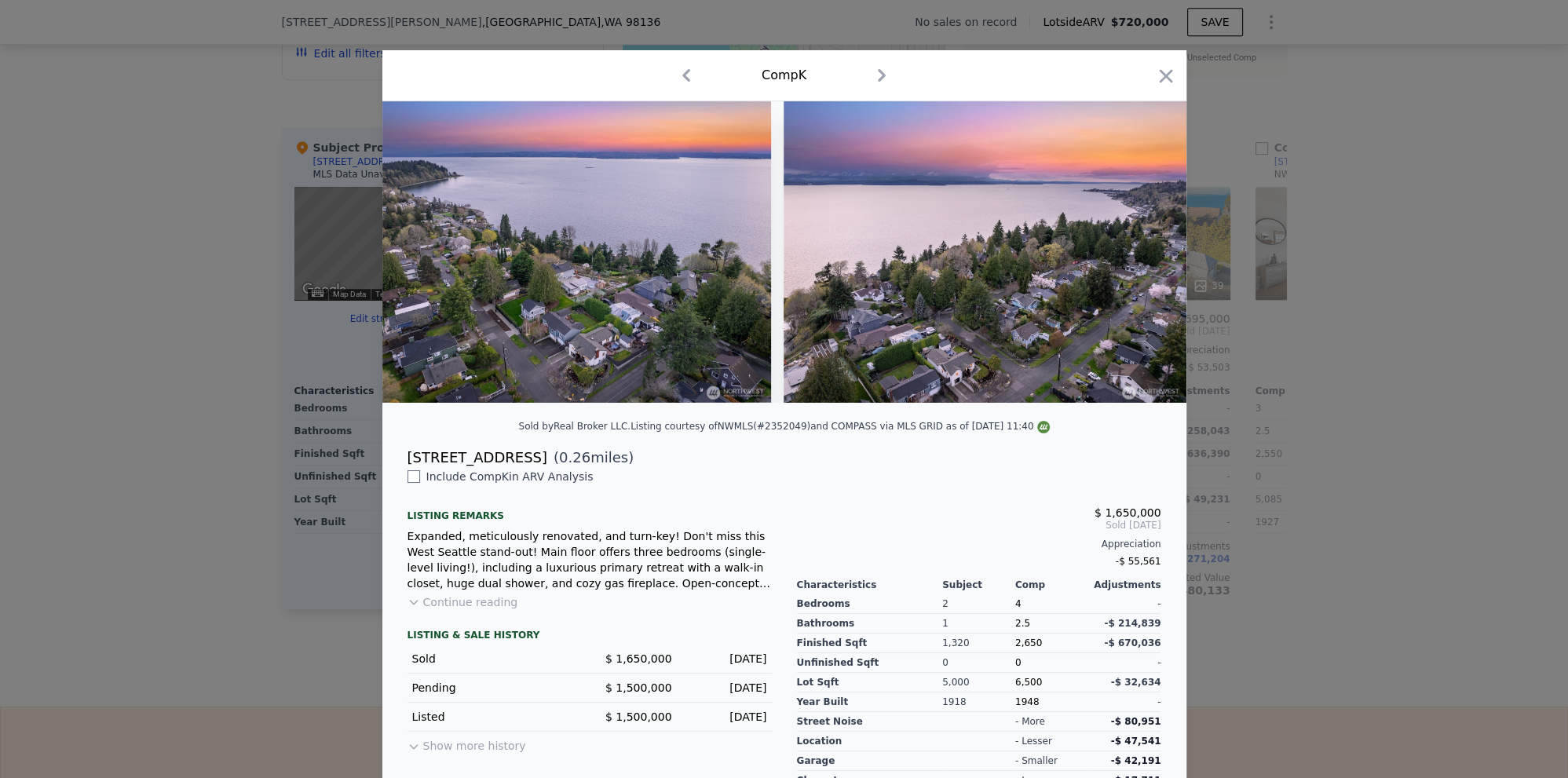
click at [1307, 442] on div at bounding box center [784, 389] width 1568 height 778
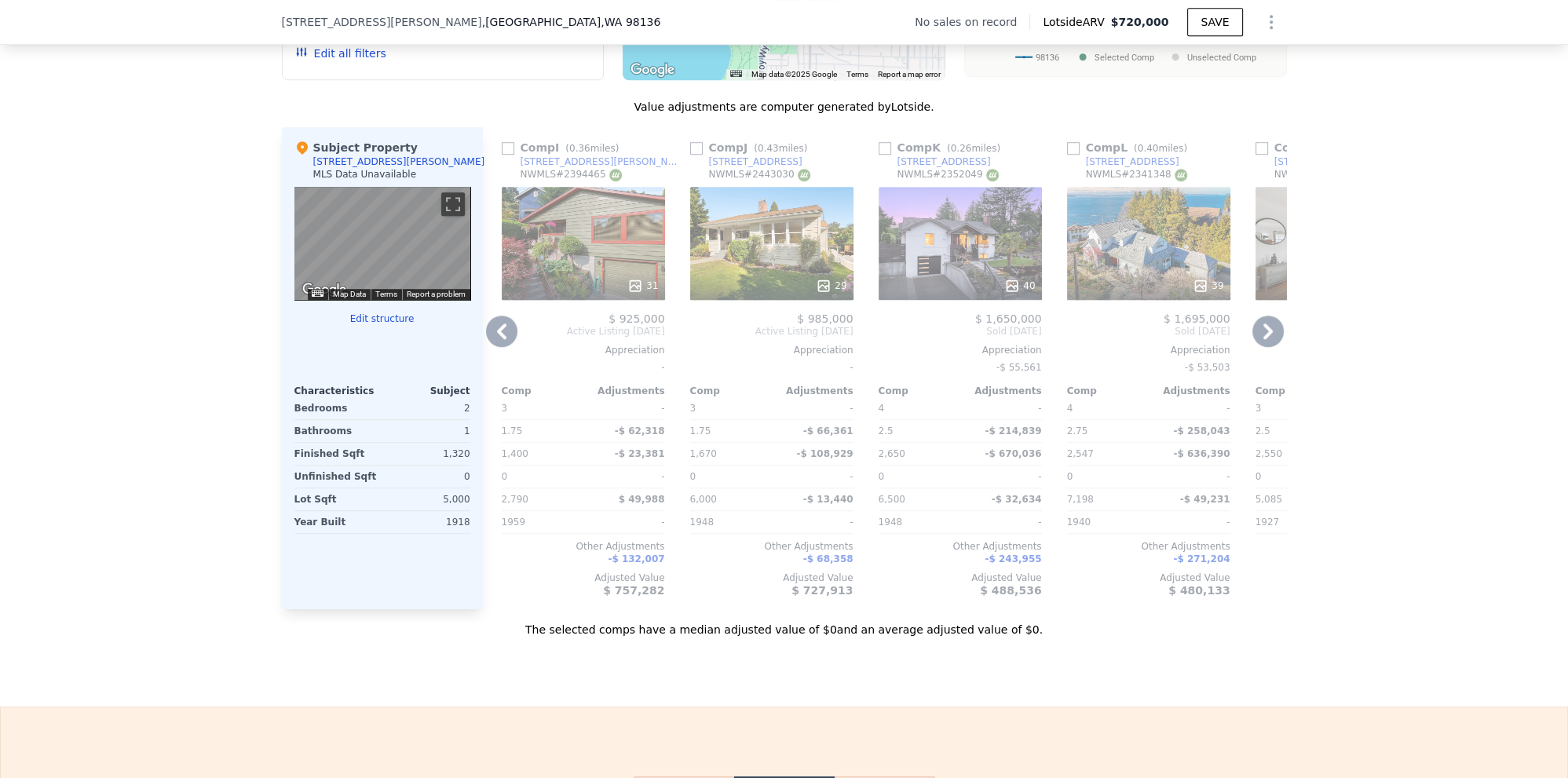
click at [1262, 326] on icon at bounding box center [1267, 331] width 31 height 31
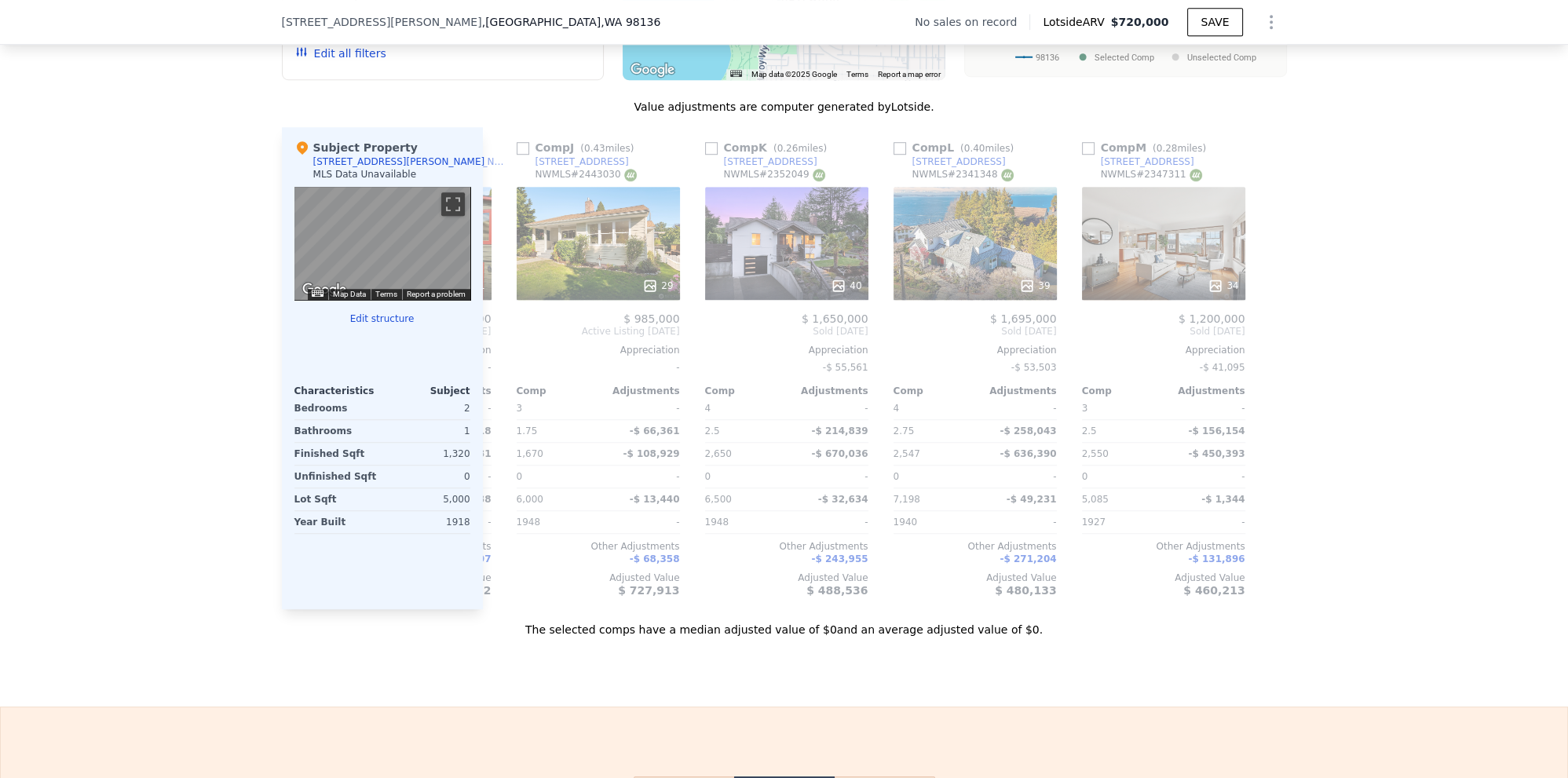
click at [1265, 328] on div at bounding box center [1276, 368] width 25 height 482
click at [1265, 329] on icon at bounding box center [1267, 331] width 31 height 31
